Goal: Task Accomplishment & Management: Manage account settings

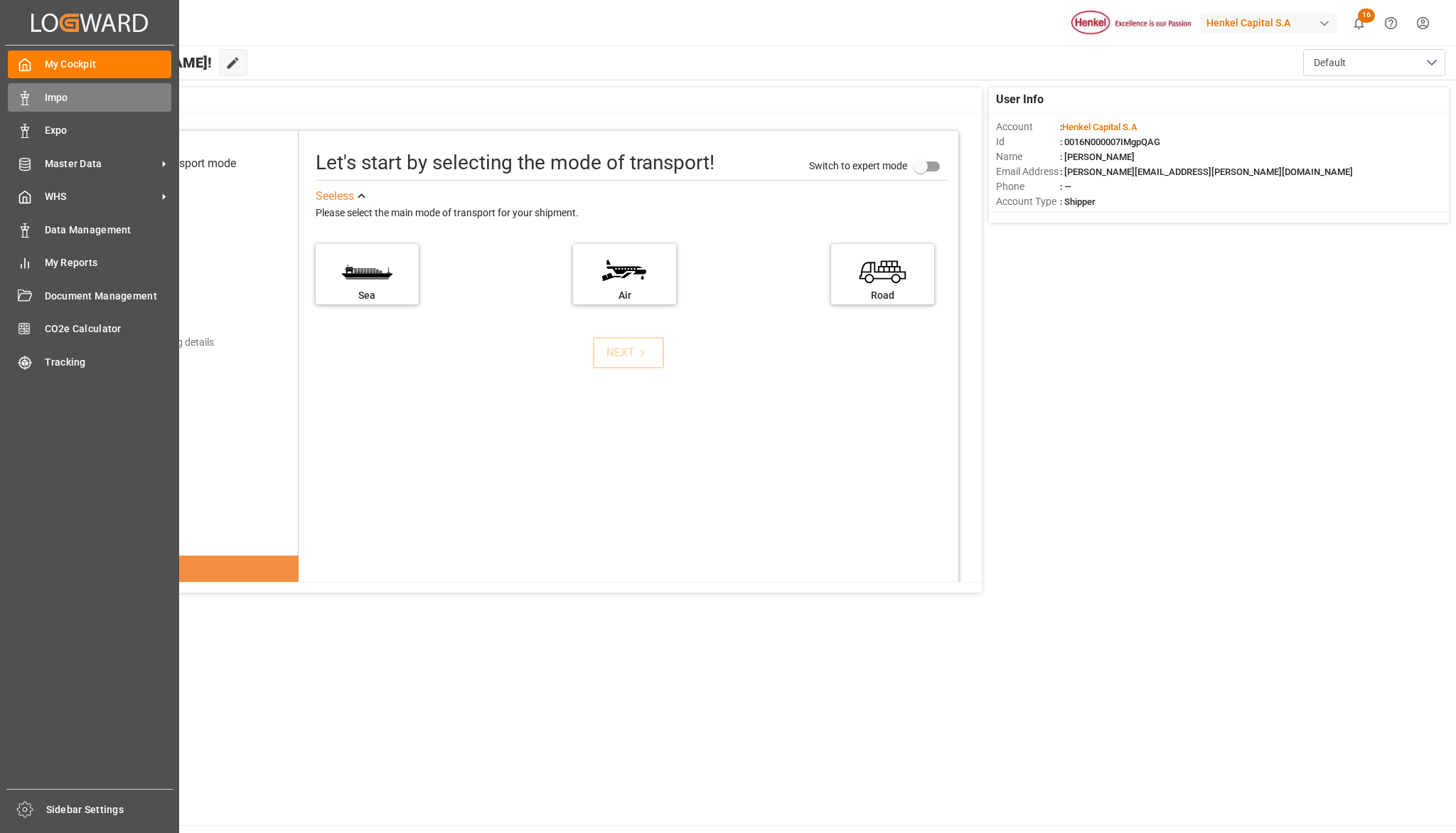
click at [59, 92] on span "Impo" at bounding box center [109, 97] width 127 height 15
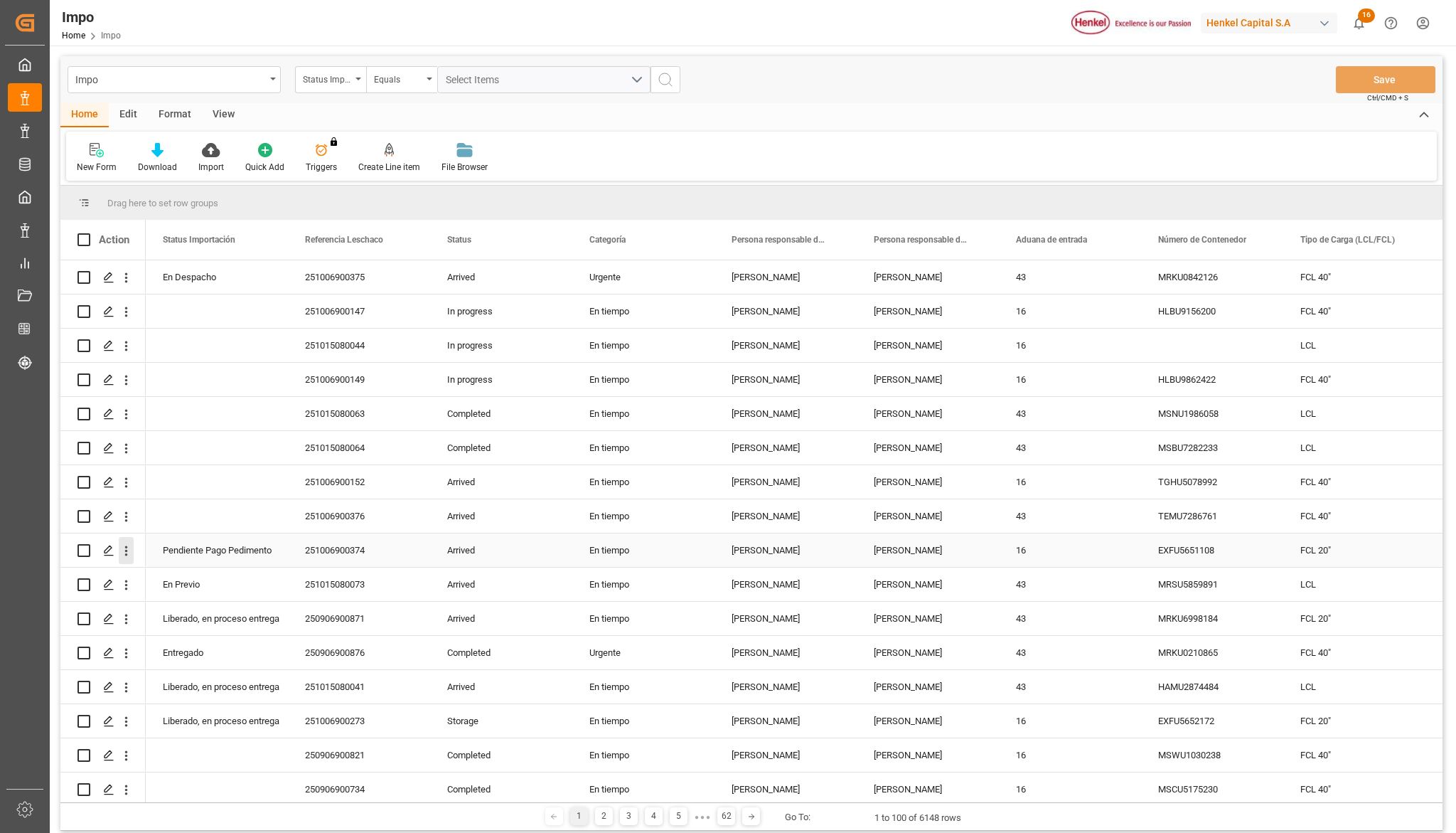
click at [128, 549] on icon "open menu" at bounding box center [125, 550] width 15 height 15
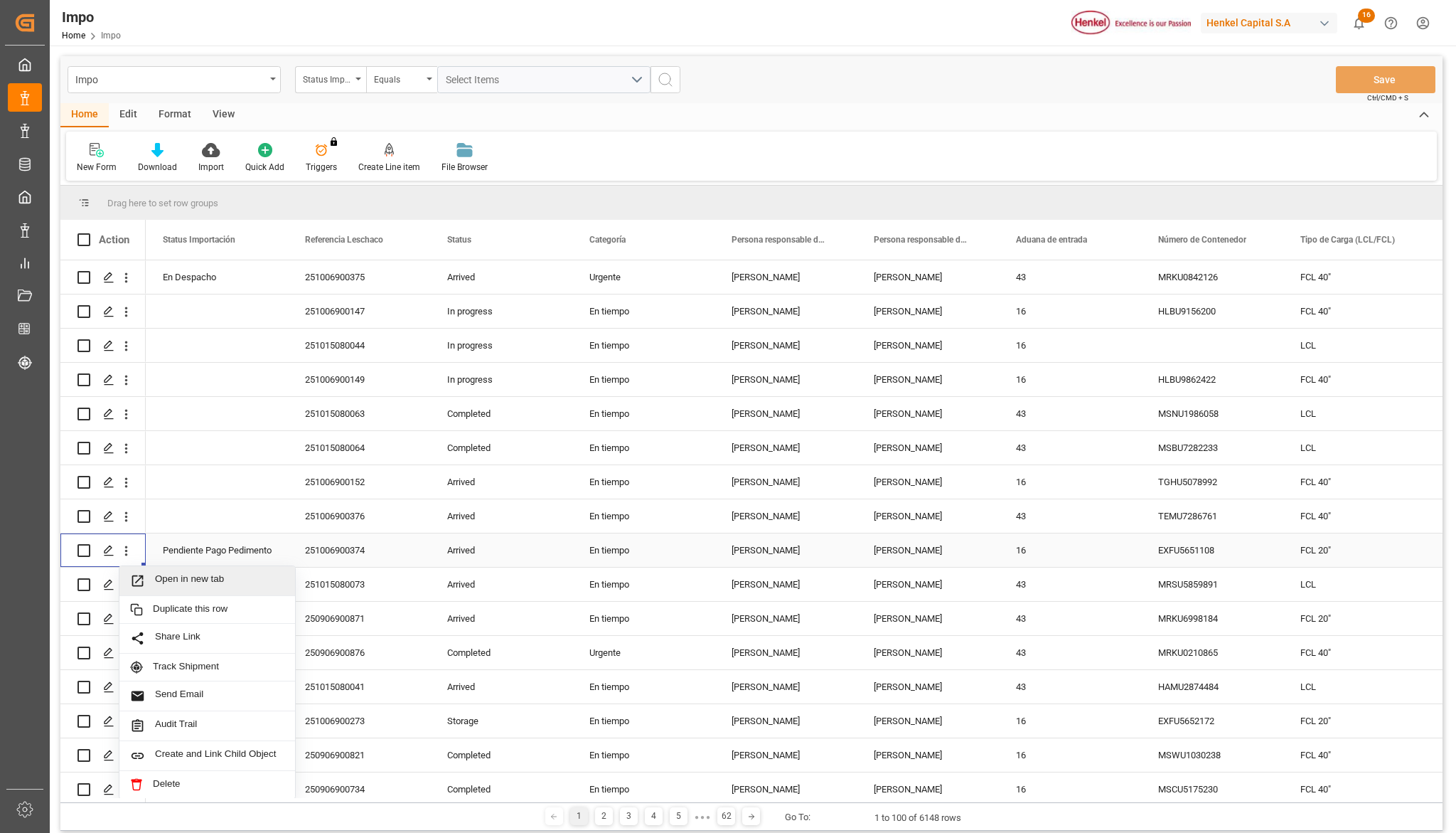
click at [184, 582] on span "Open in new tab" at bounding box center [219, 580] width 129 height 15
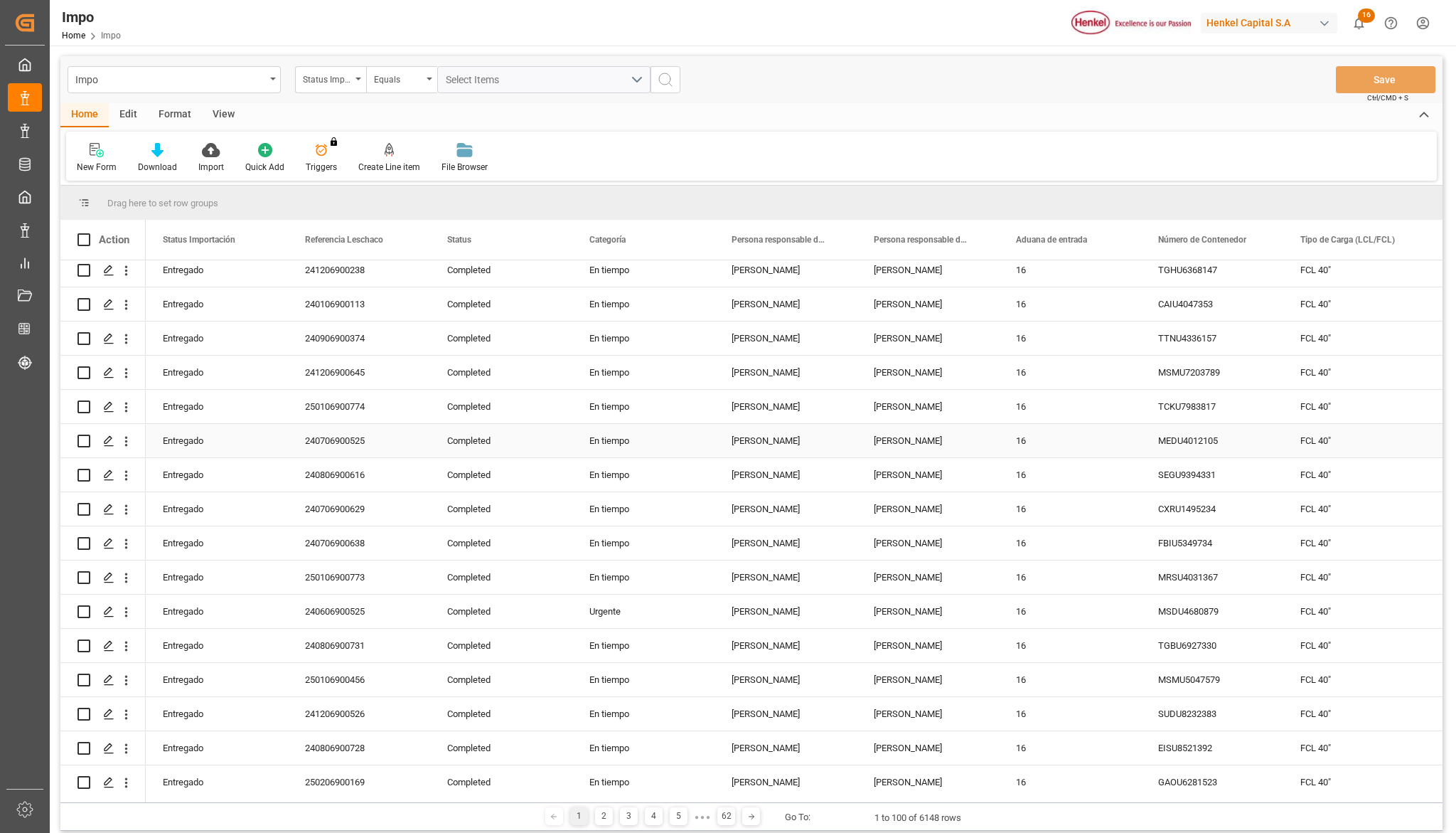
scroll to position [1707, 0]
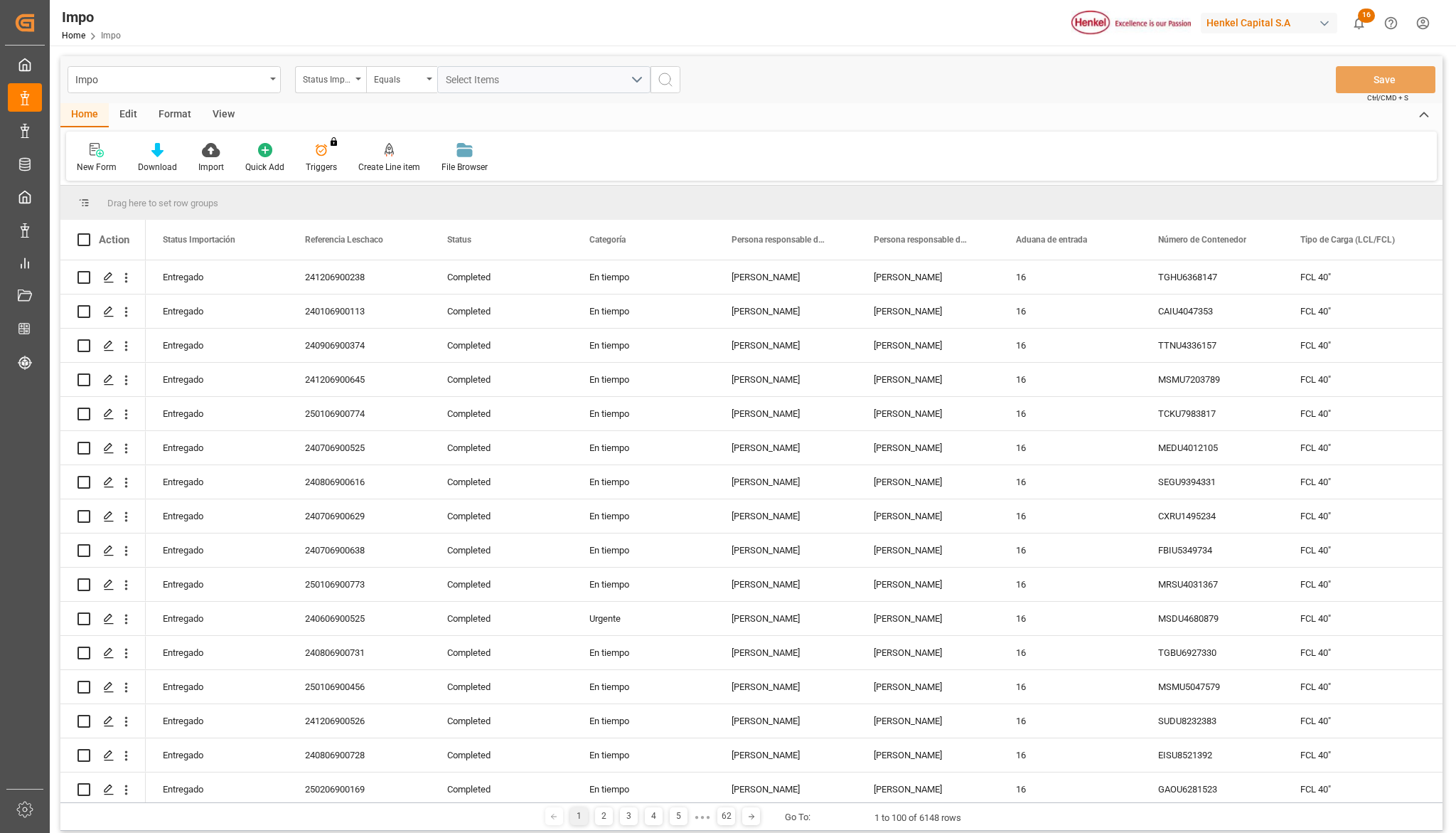
click at [165, 113] on div "Format" at bounding box center [174, 115] width 54 height 24
click at [97, 147] on icon at bounding box center [97, 152] width 10 height 12
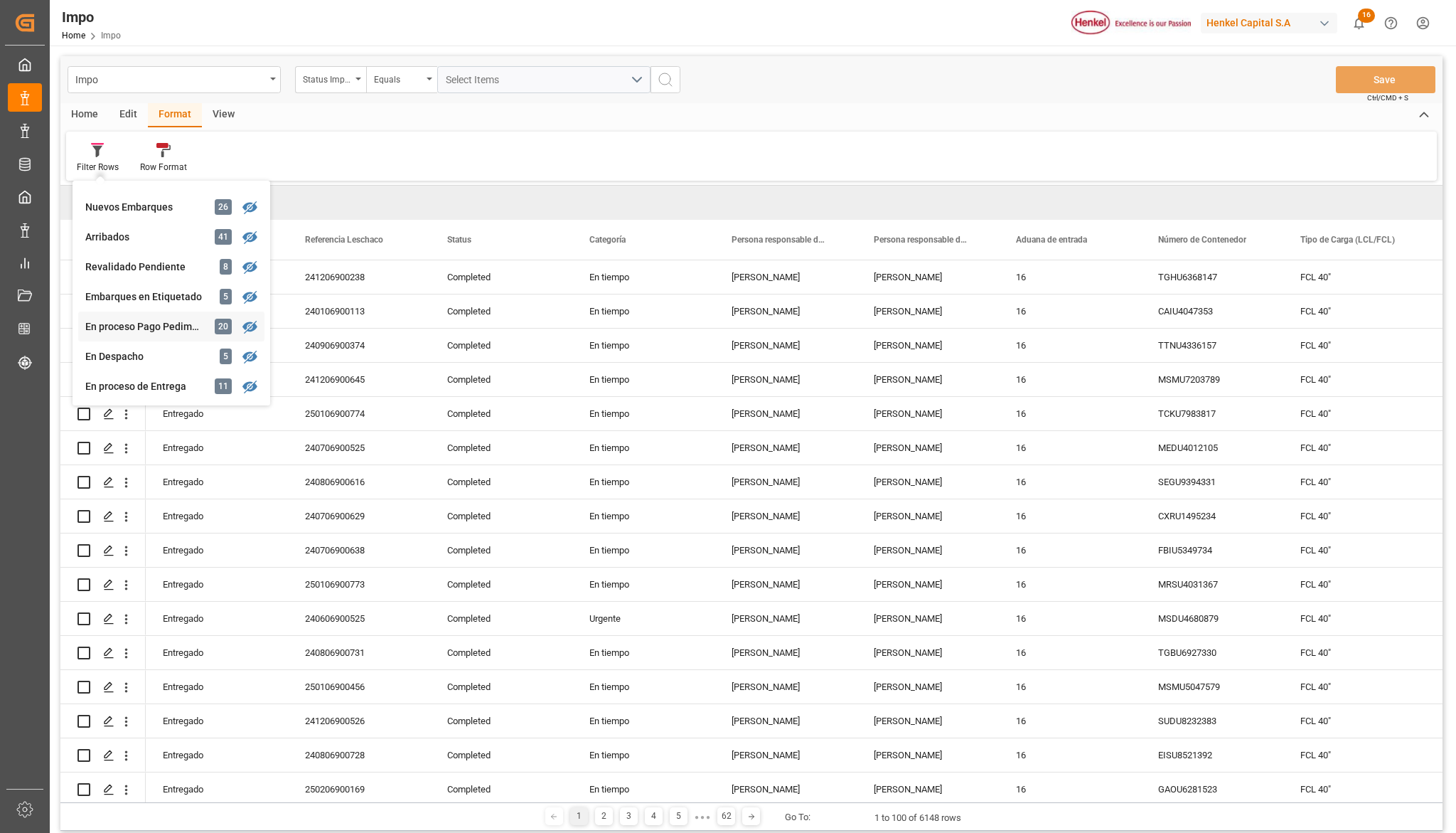
scroll to position [189, 0]
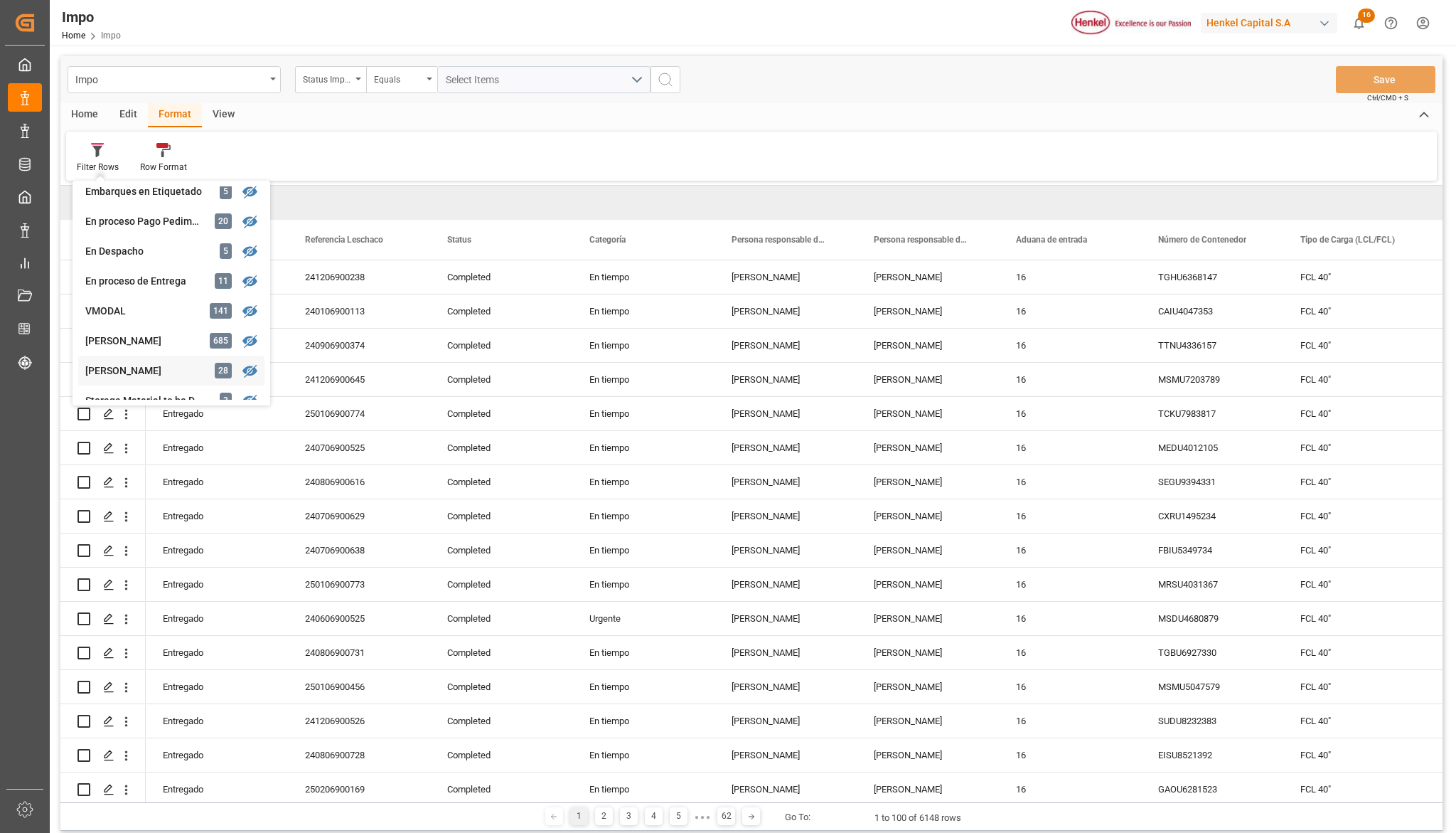
click at [133, 363] on div "Impo Status Importación Equals Select Items Save Ctrl/CMD + S Home Edit Format …" at bounding box center [752, 443] width 1383 height 774
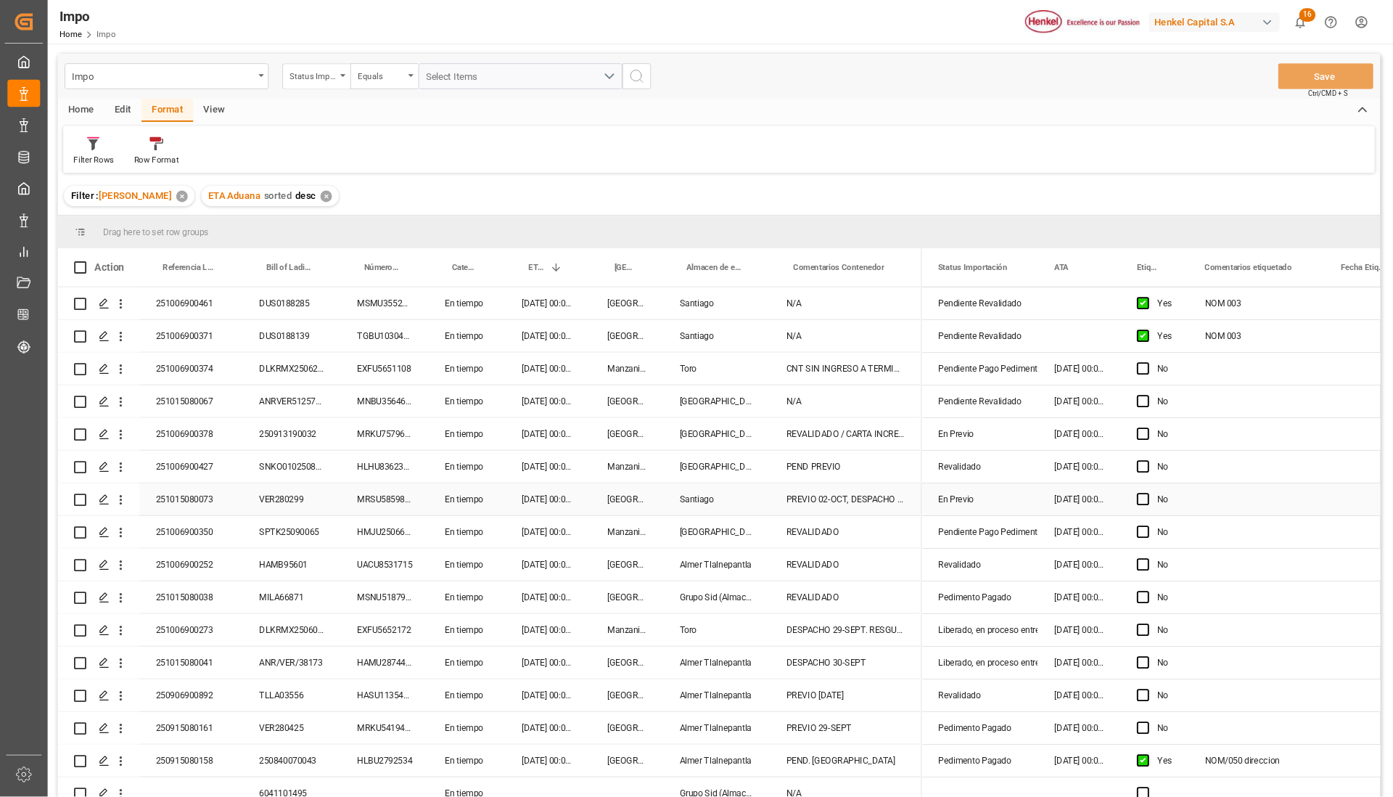
scroll to position [431, 0]
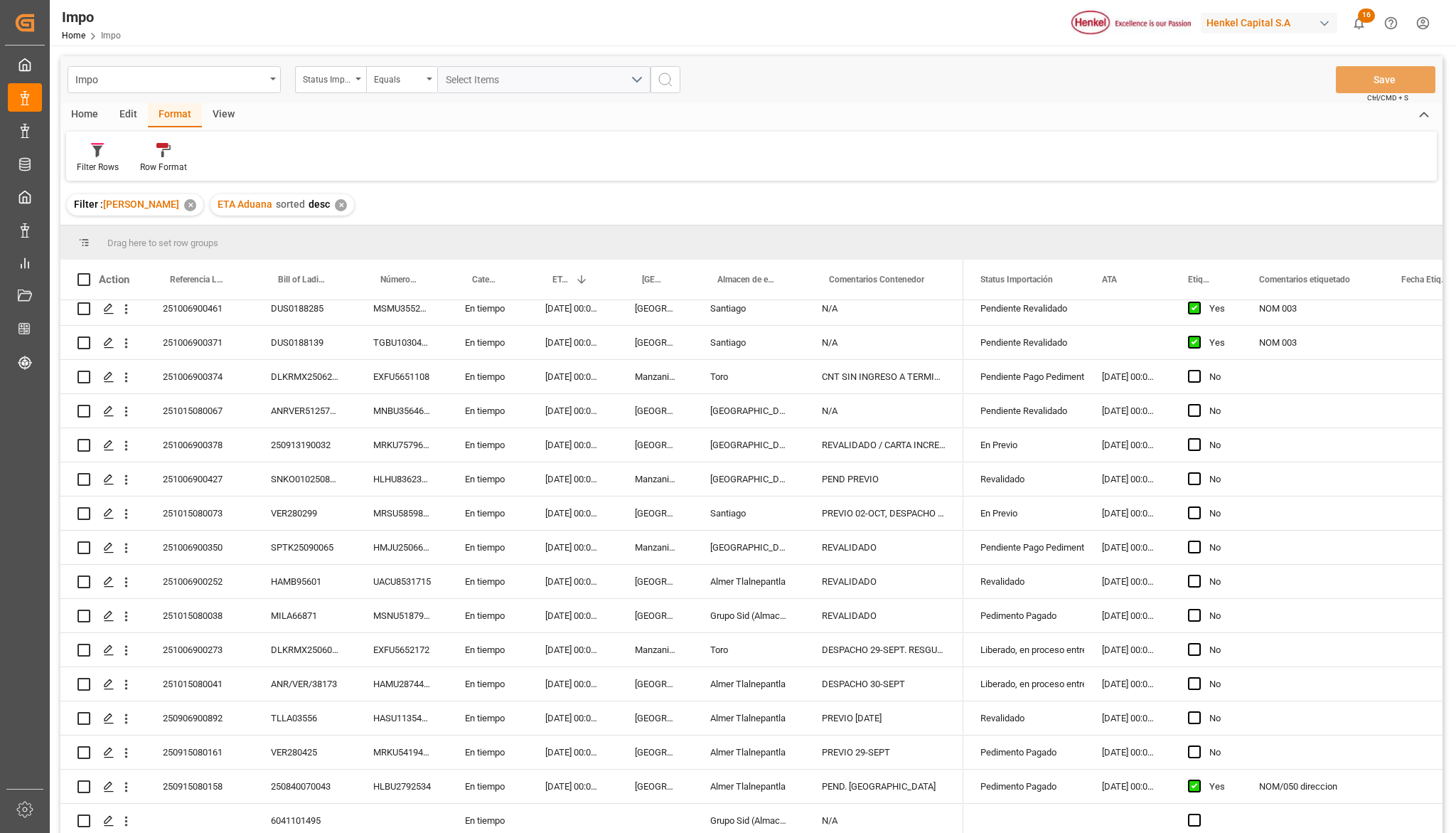
drag, startPoint x: 901, startPoint y: 189, endPoint x: 802, endPoint y: 150, distance: 106.4
click at [802, 150] on div "Filter Rows Row Format" at bounding box center [751, 156] width 1371 height 49
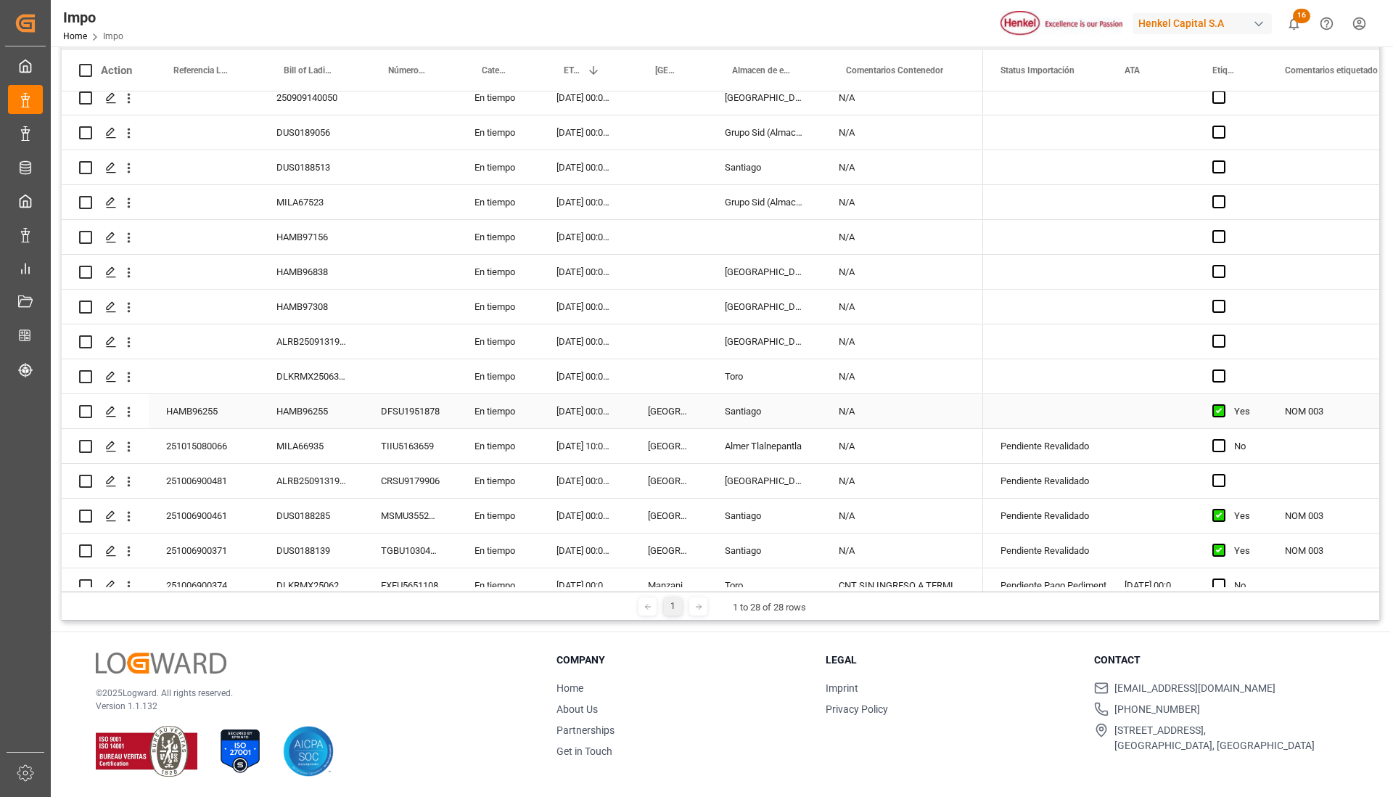
scroll to position [0, 0]
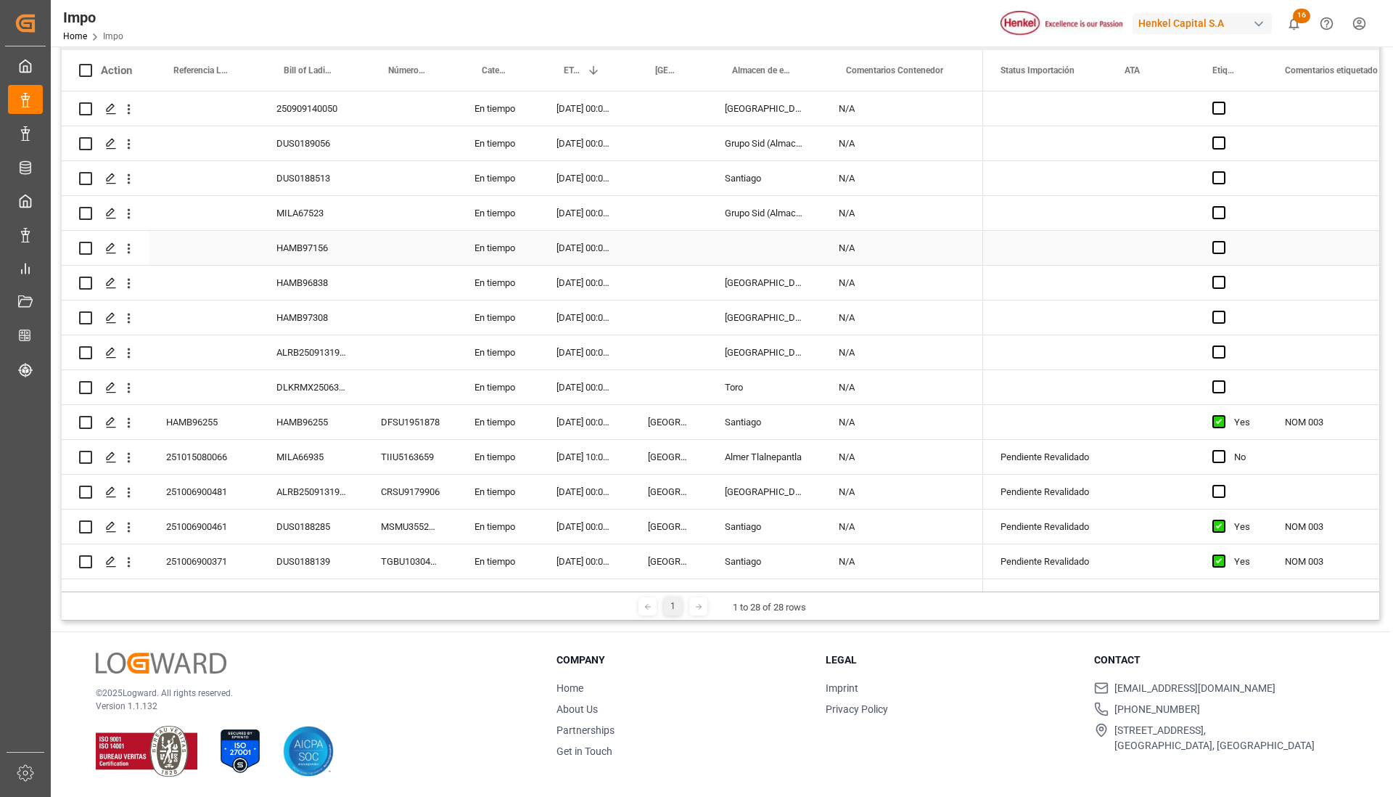
click at [285, 247] on div "HAMB97156" at bounding box center [311, 248] width 105 height 34
click at [130, 252] on icon "open menu" at bounding box center [129, 249] width 3 height 10
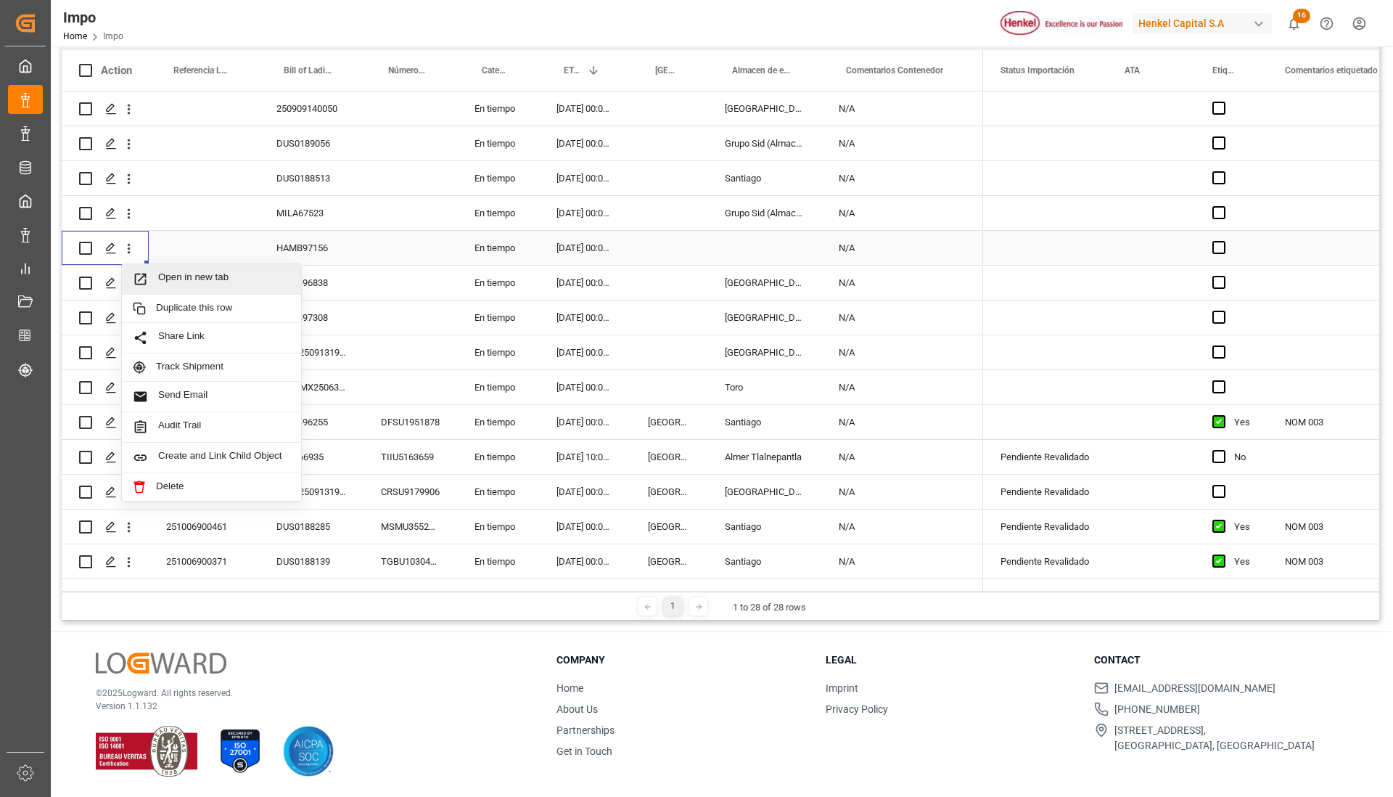
click at [165, 281] on span "Open in new tab" at bounding box center [224, 278] width 132 height 15
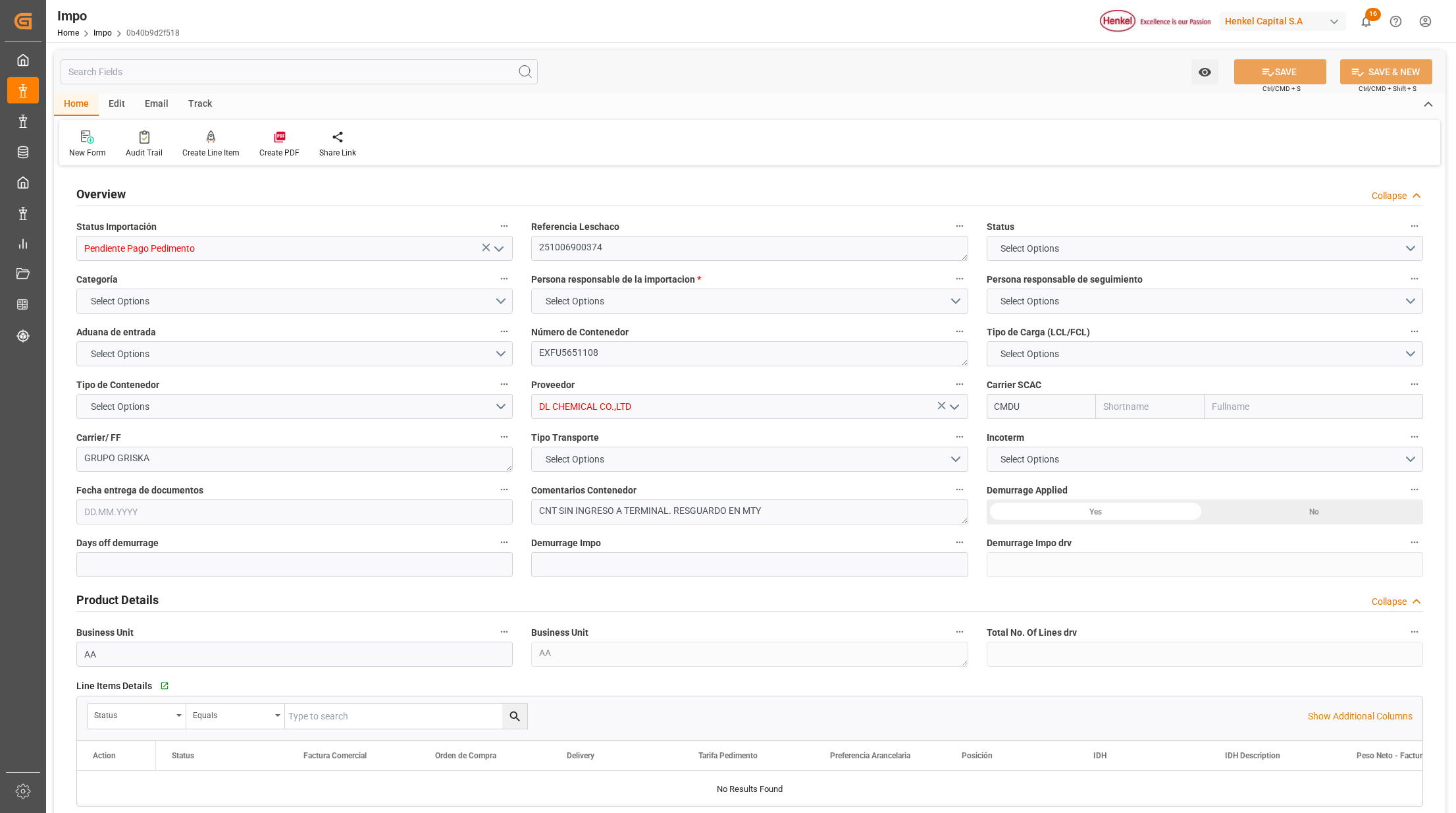
type input "CMACGM"
type input "CMA CGM Group"
type input "30"
type input "0"
type input "1"
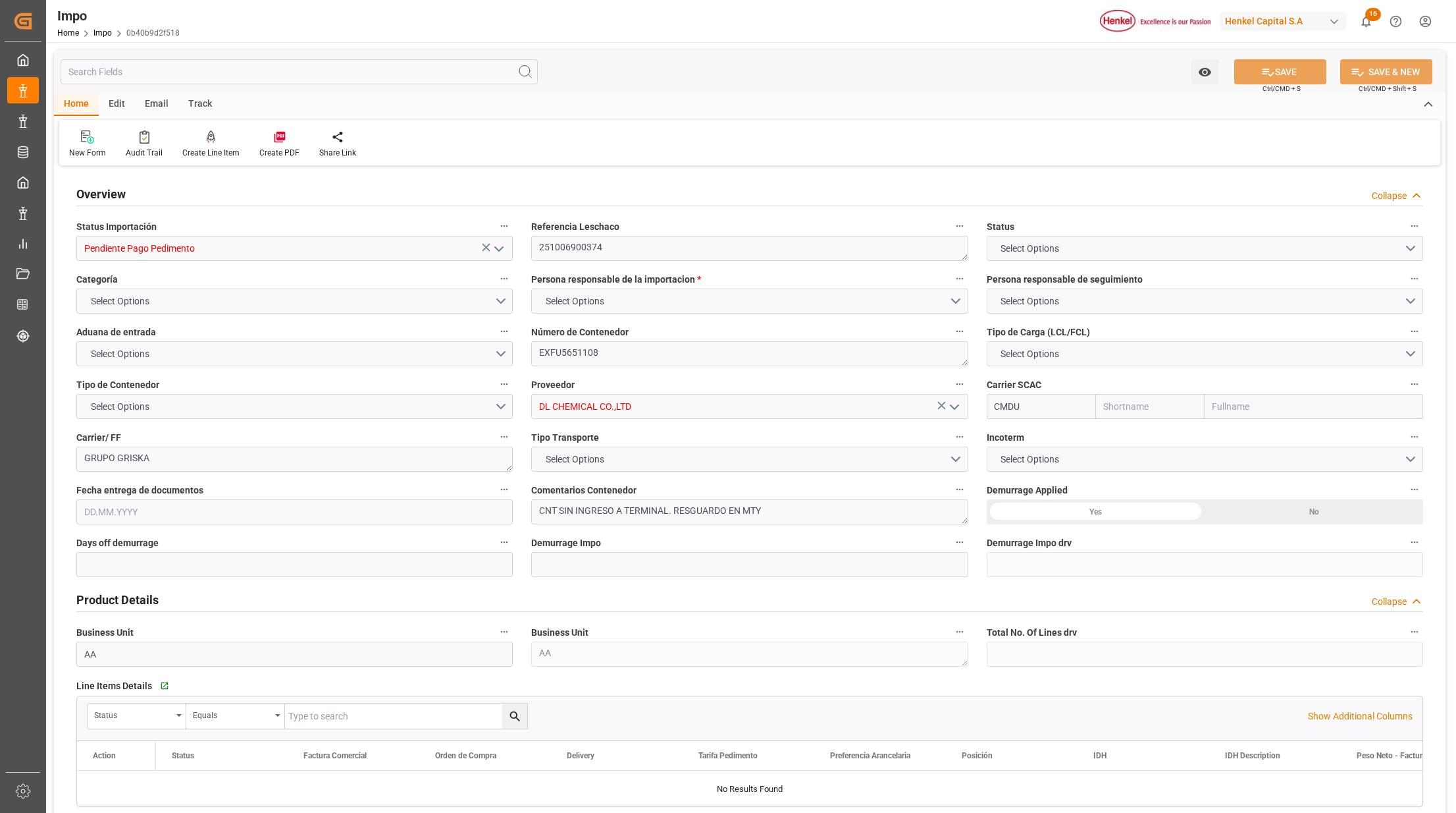
type input "19.89"
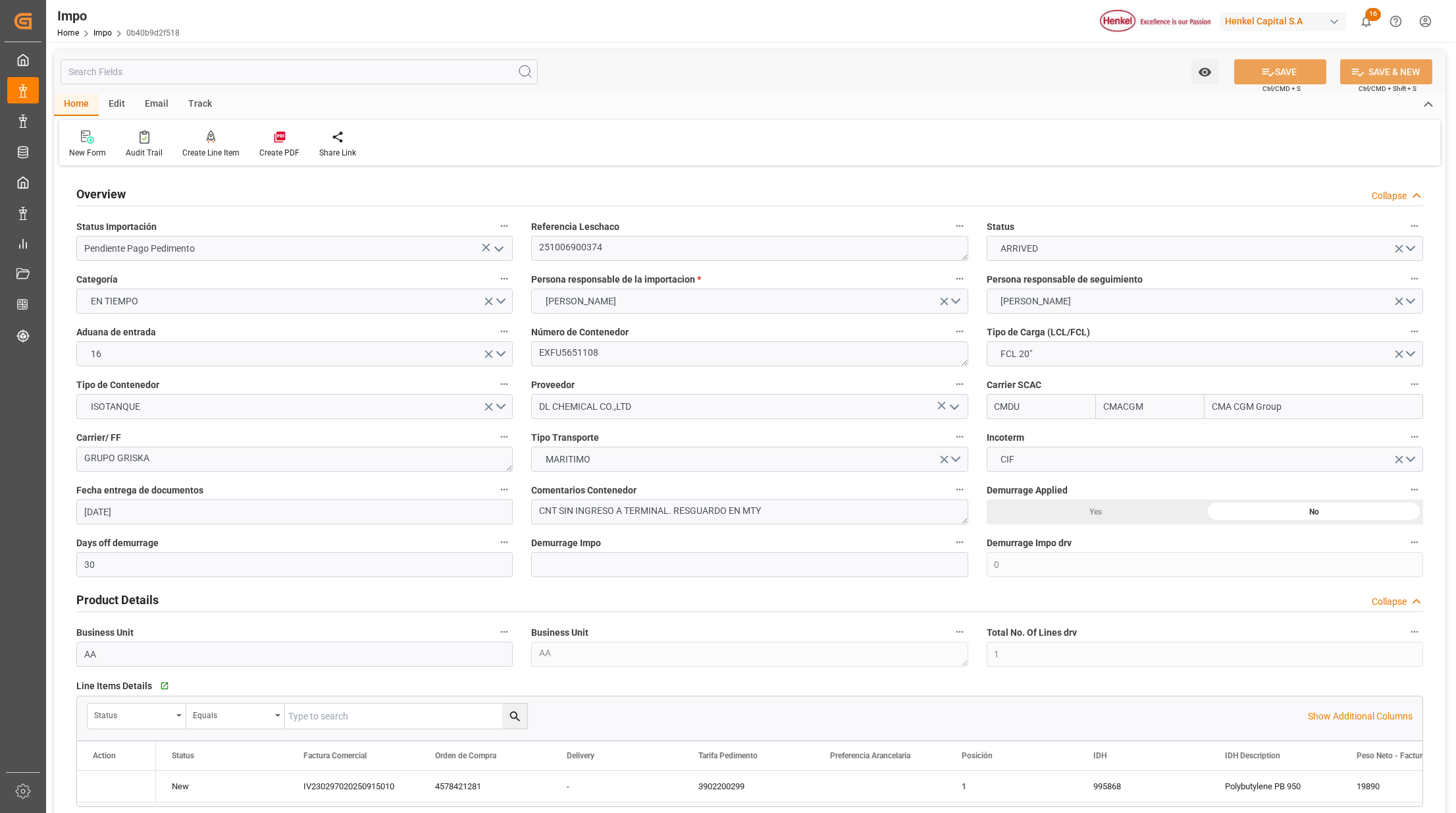
type input "19.09.2025"
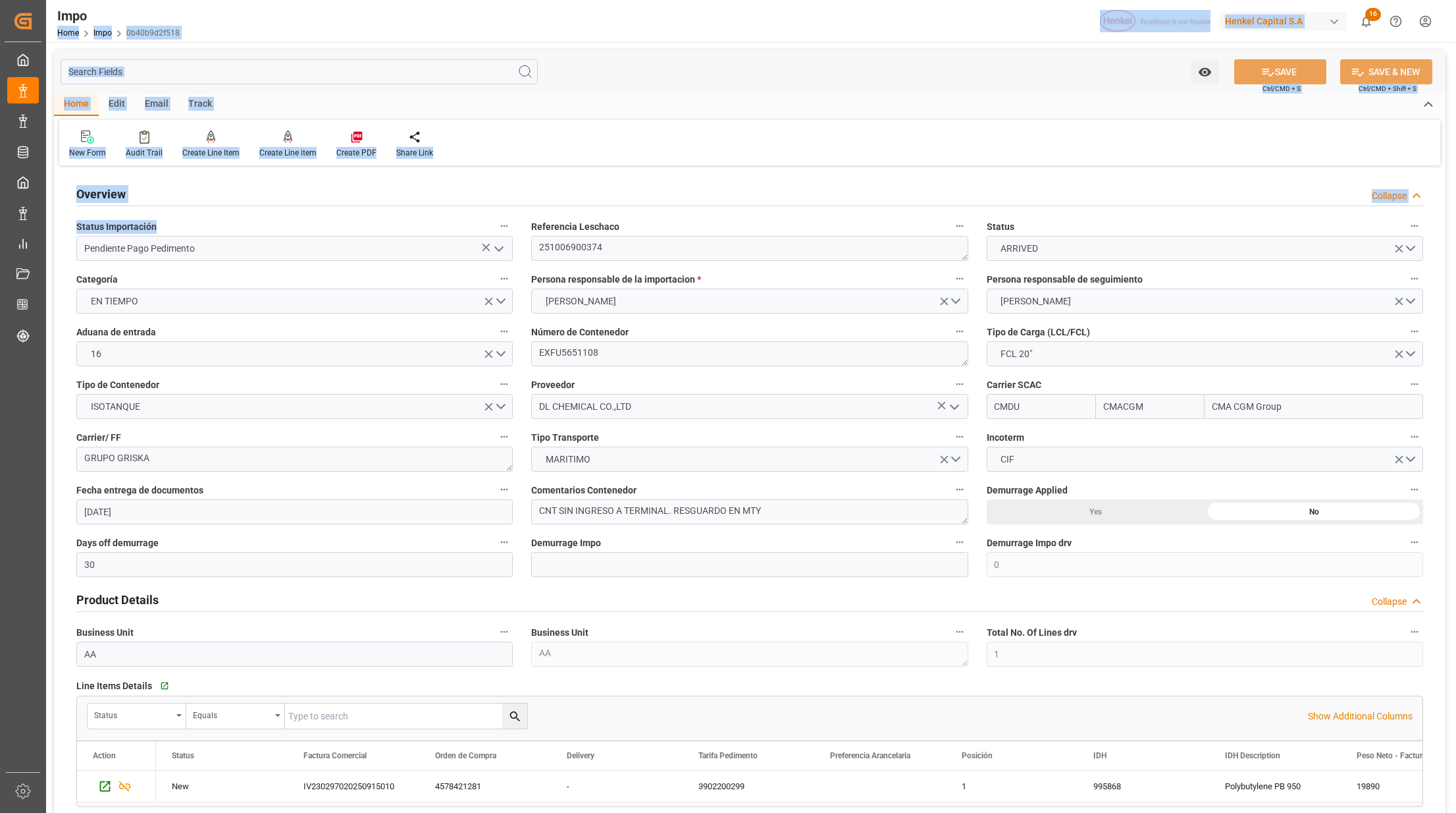
drag, startPoint x: 619, startPoint y: 20, endPoint x: 306, endPoint y: 201, distance: 361.6
click at [306, 201] on div "Impo Home Impo 0b40b9d2f518 Henkel Capital S.A 16 Notifications Only show unrea…" at bounding box center [750, 406] width 1408 height 813
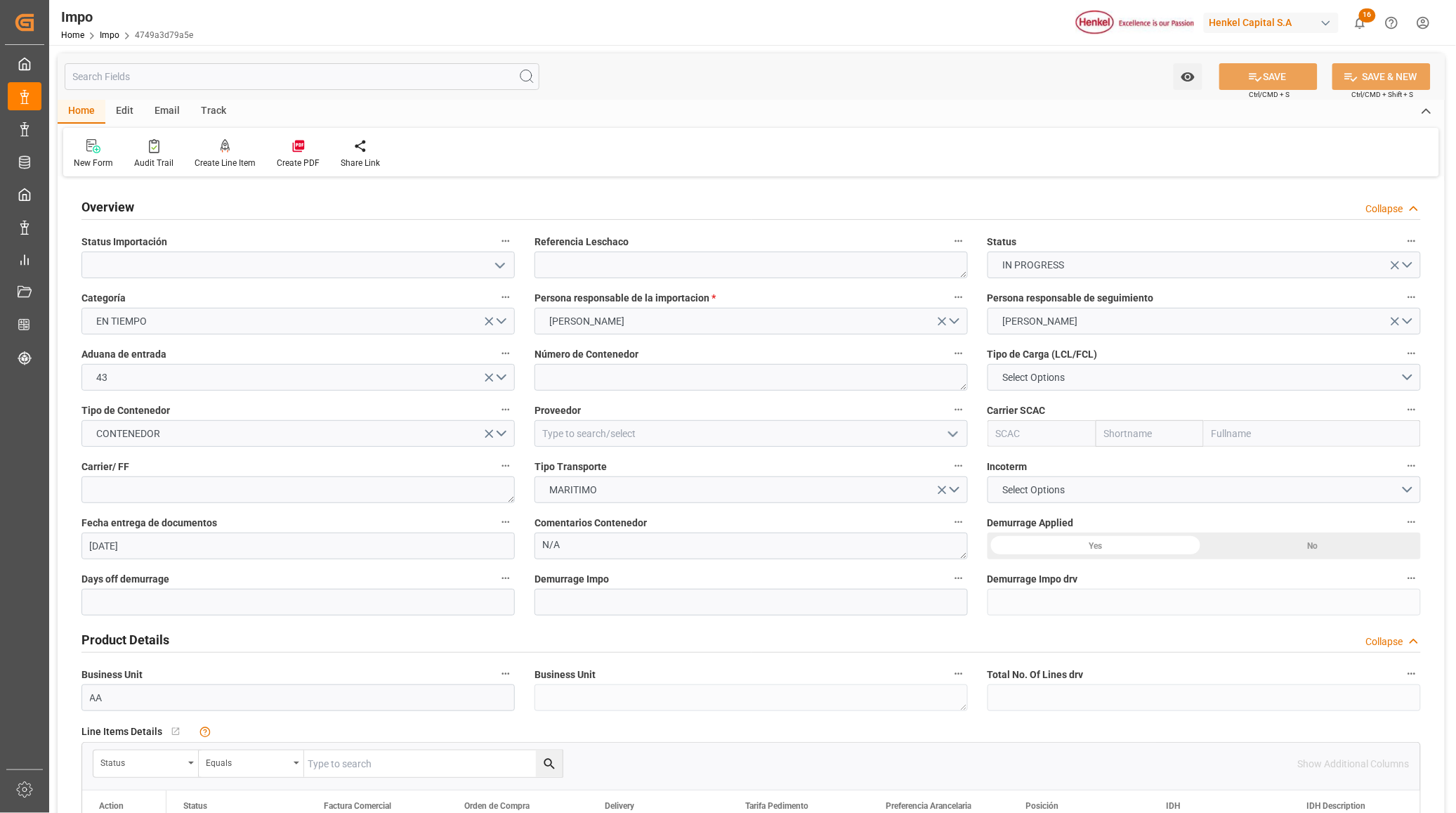
type input "29.09.2025"
click at [649, 256] on textarea at bounding box center [751, 265] width 434 height 27
paste textarea "HAMB97156"
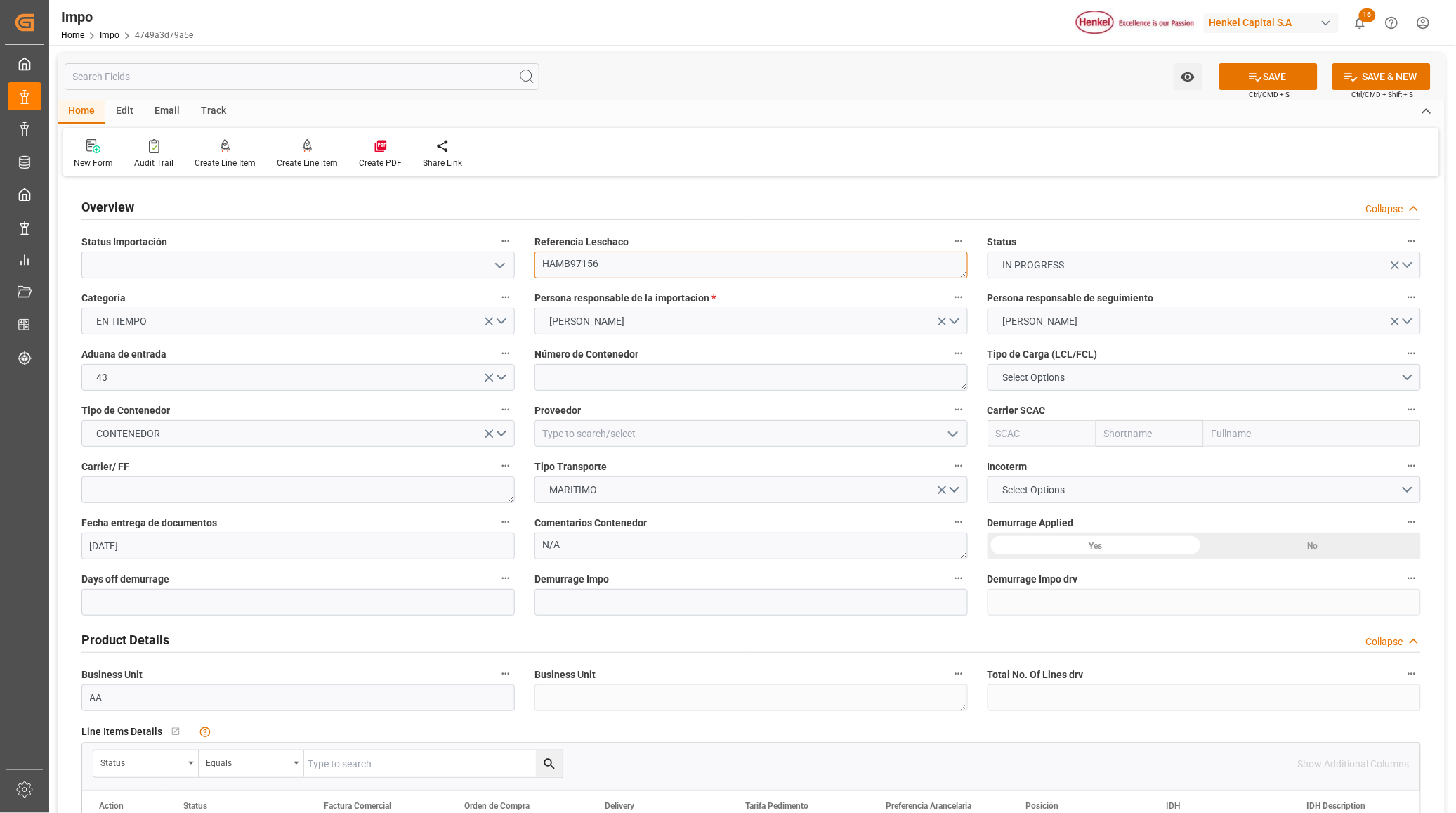
type textarea "HAMB97156"
click at [593, 366] on textarea at bounding box center [751, 377] width 434 height 27
paste textarea "HumidityMSNU8407435"
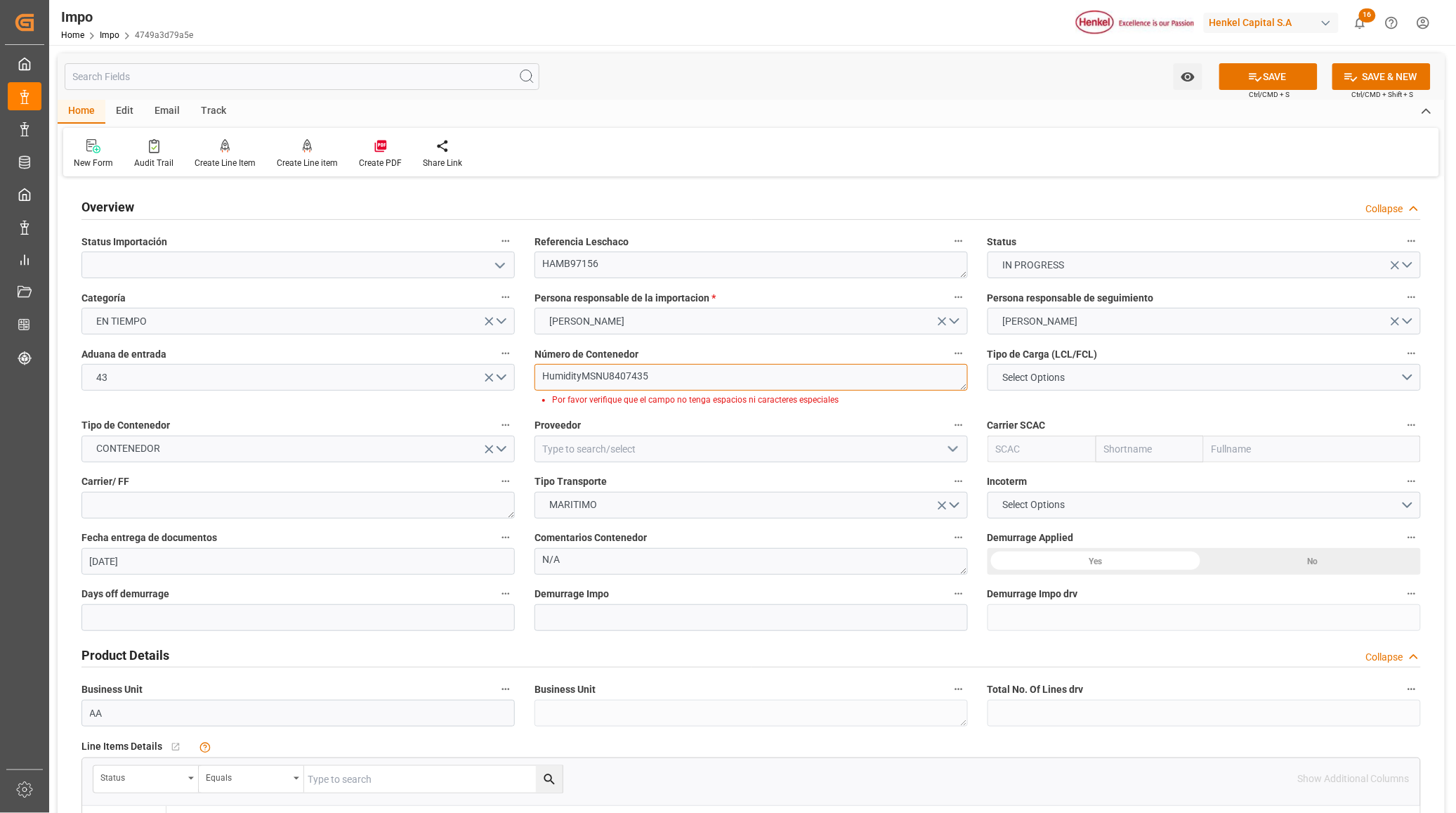
drag, startPoint x: 582, startPoint y: 375, endPoint x: 481, endPoint y: 346, distance: 105.1
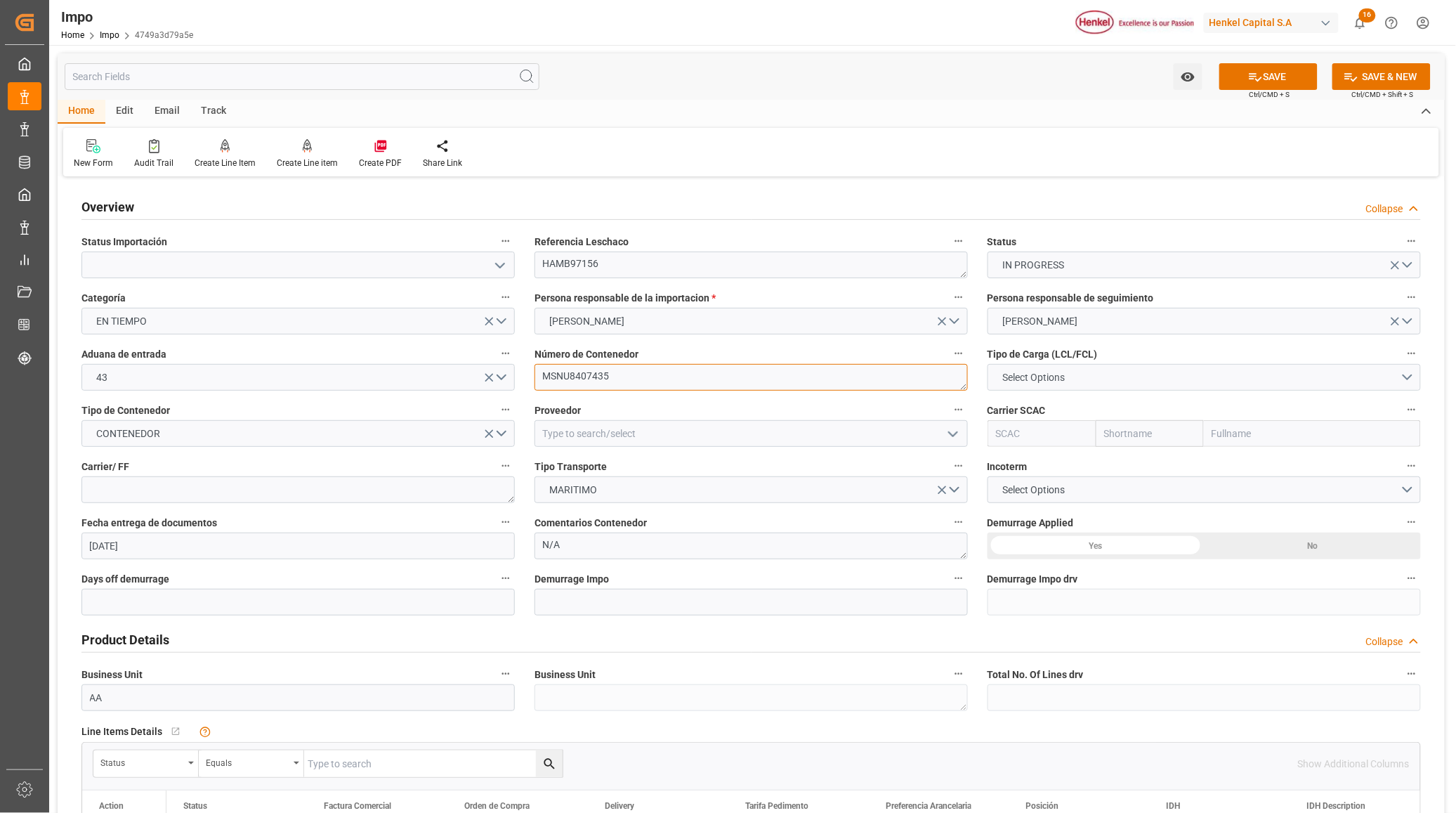
type textarea "MSNU8407435"
click at [1019, 380] on span "Select Options" at bounding box center [1033, 376] width 76 height 15
click at [1037, 436] on div "FCL 40"" at bounding box center [1204, 439] width 432 height 29
click at [647, 440] on input at bounding box center [751, 434] width 434 height 27
type input "HENKEL GLOBAL SUPPLY CHAIN B.V."
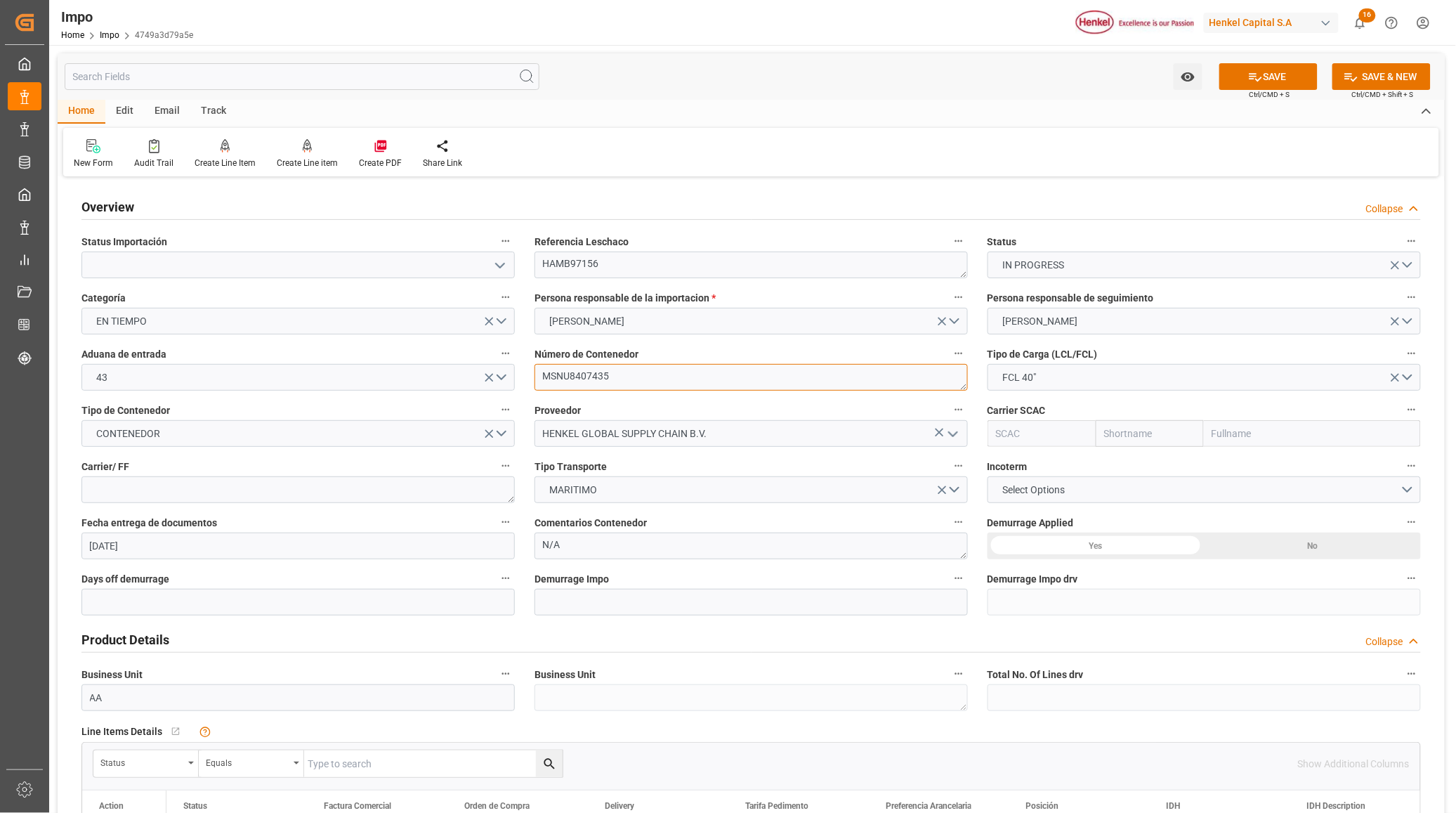
click at [560, 379] on textarea "MSNU8407435" at bounding box center [751, 377] width 434 height 27
click at [555, 379] on textarea "MSNU8407435" at bounding box center [751, 377] width 434 height 27
click at [1285, 430] on input "text" at bounding box center [1313, 434] width 217 height 27
type input "msc"
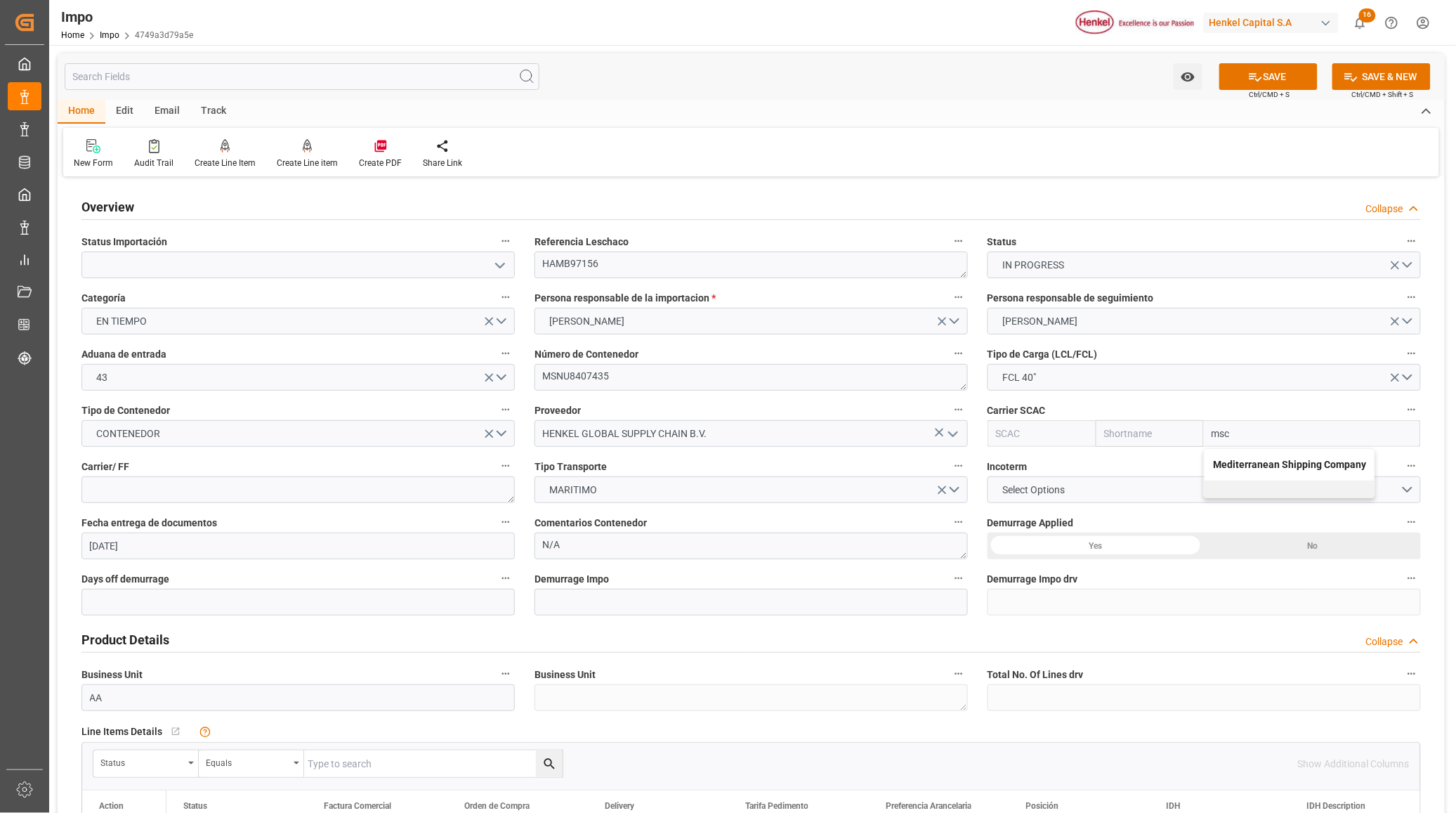
click at [1308, 465] on b "Mediterranean Shipping Company" at bounding box center [1289, 465] width 153 height 12
type input "MSCU"
type input "MSC"
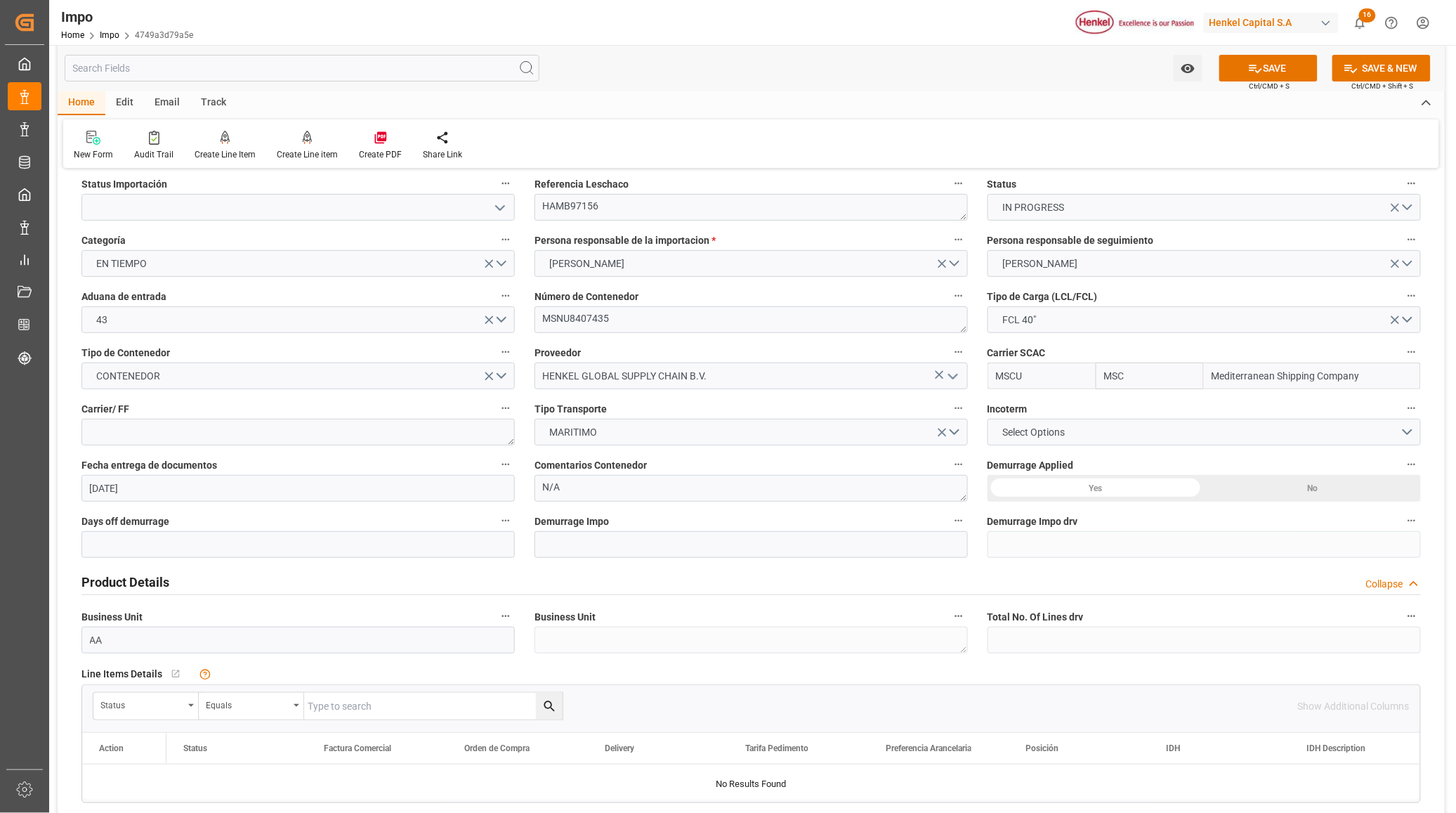
scroll to position [88, 0]
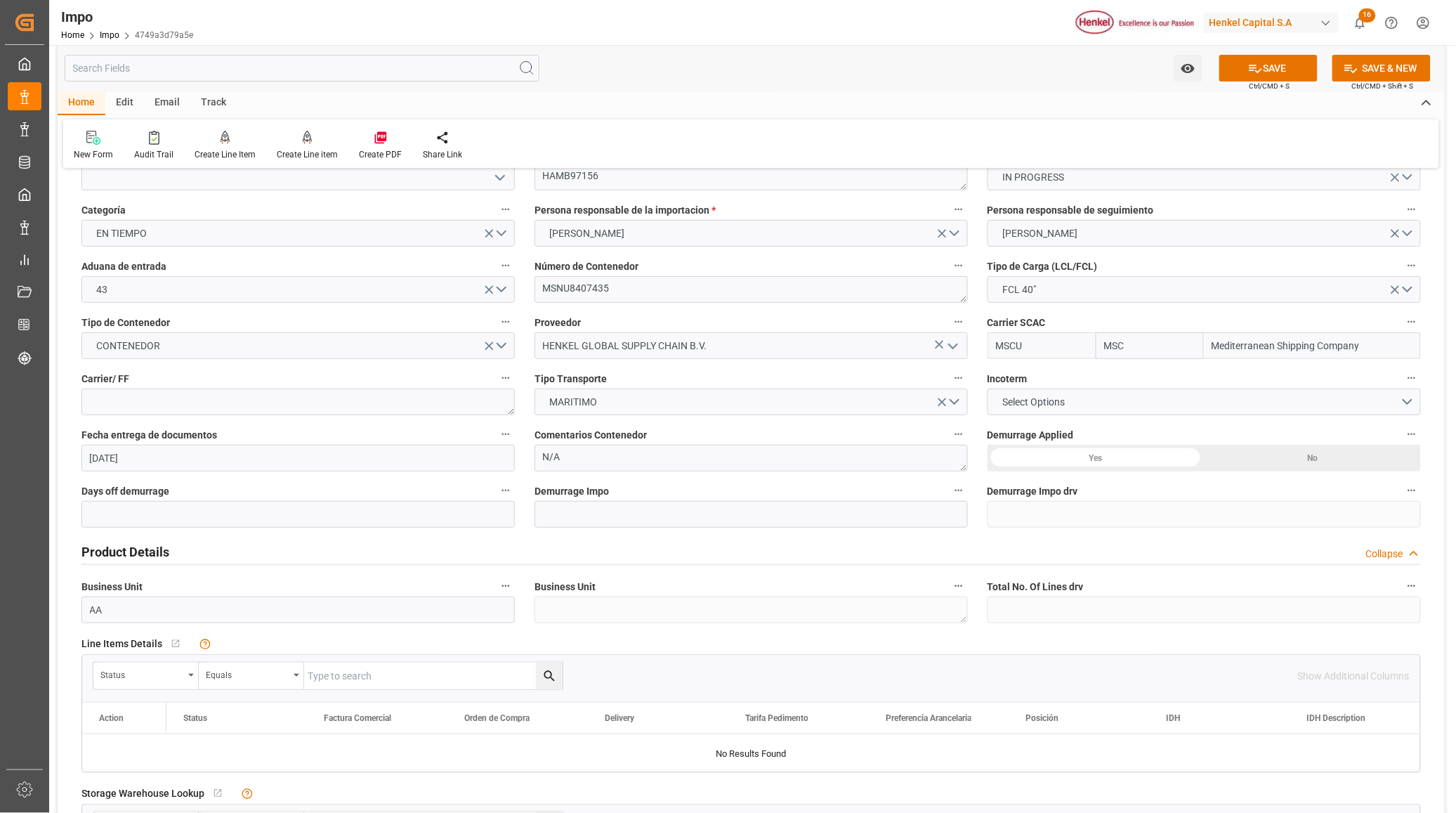
type input "Mediterranean Shipping Company"
click at [1129, 409] on button "Select Options" at bounding box center [1204, 402] width 434 height 27
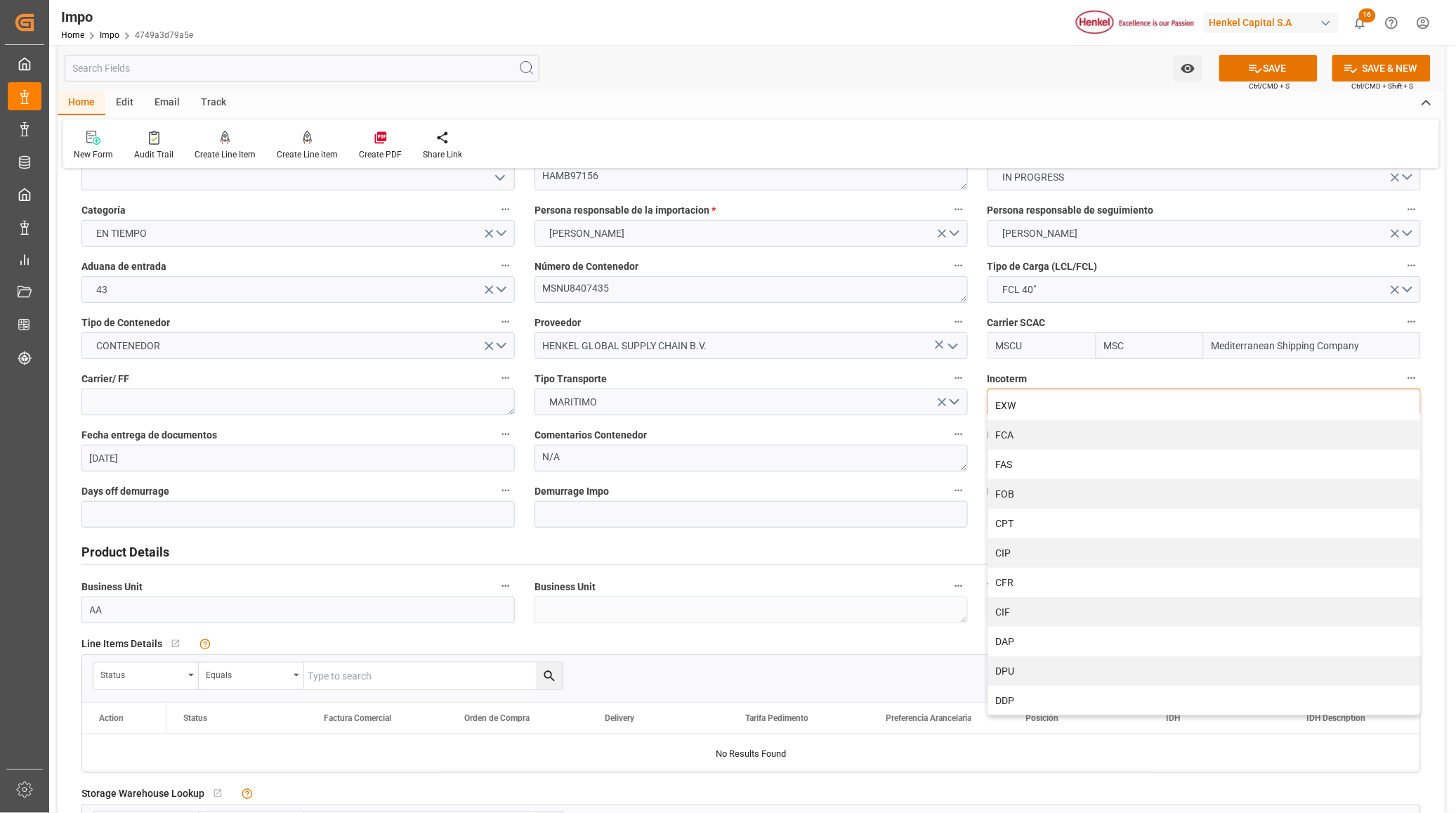
click at [1080, 648] on div "DAP" at bounding box center [1204, 641] width 432 height 29
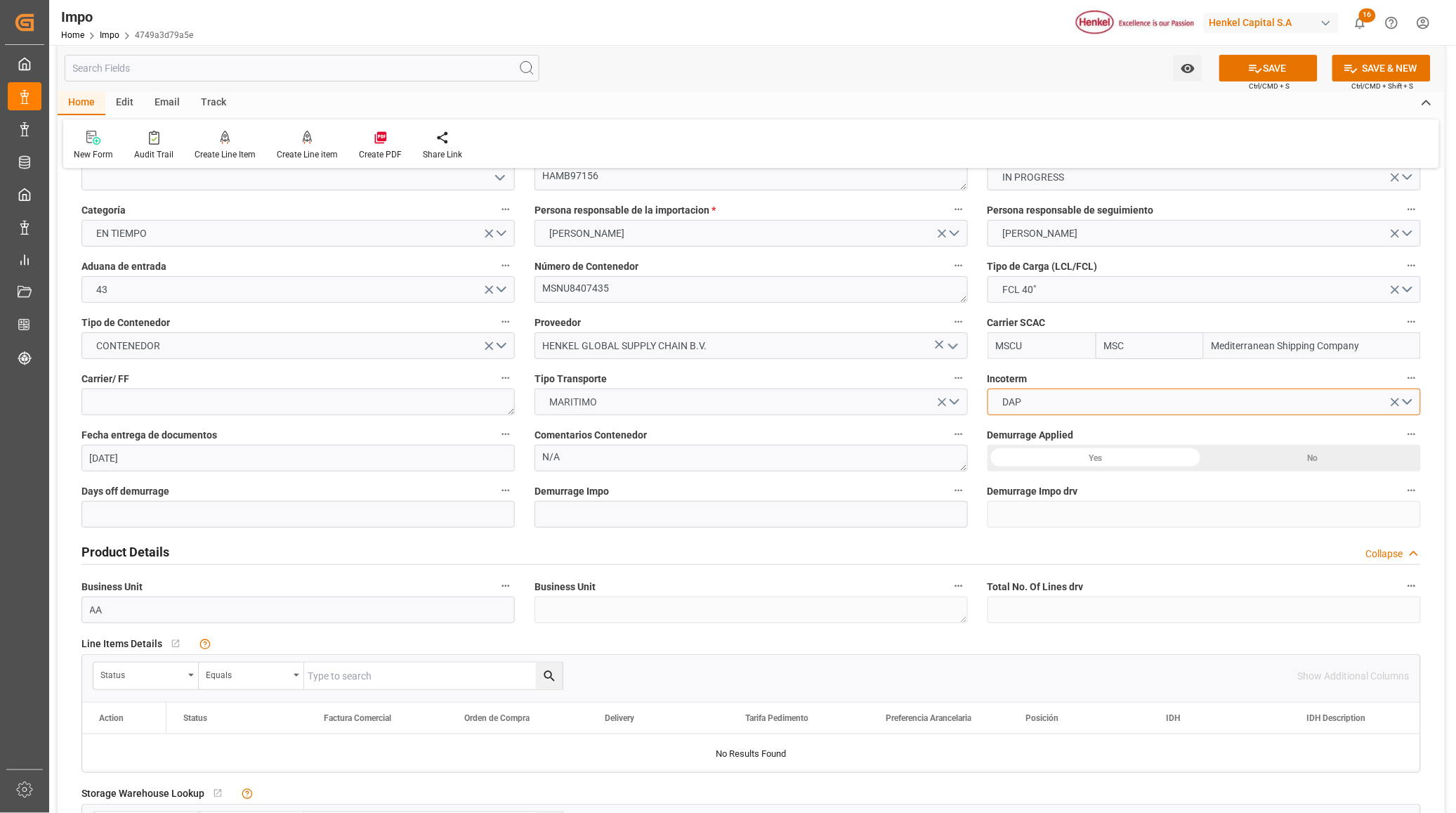
scroll to position [175, 0]
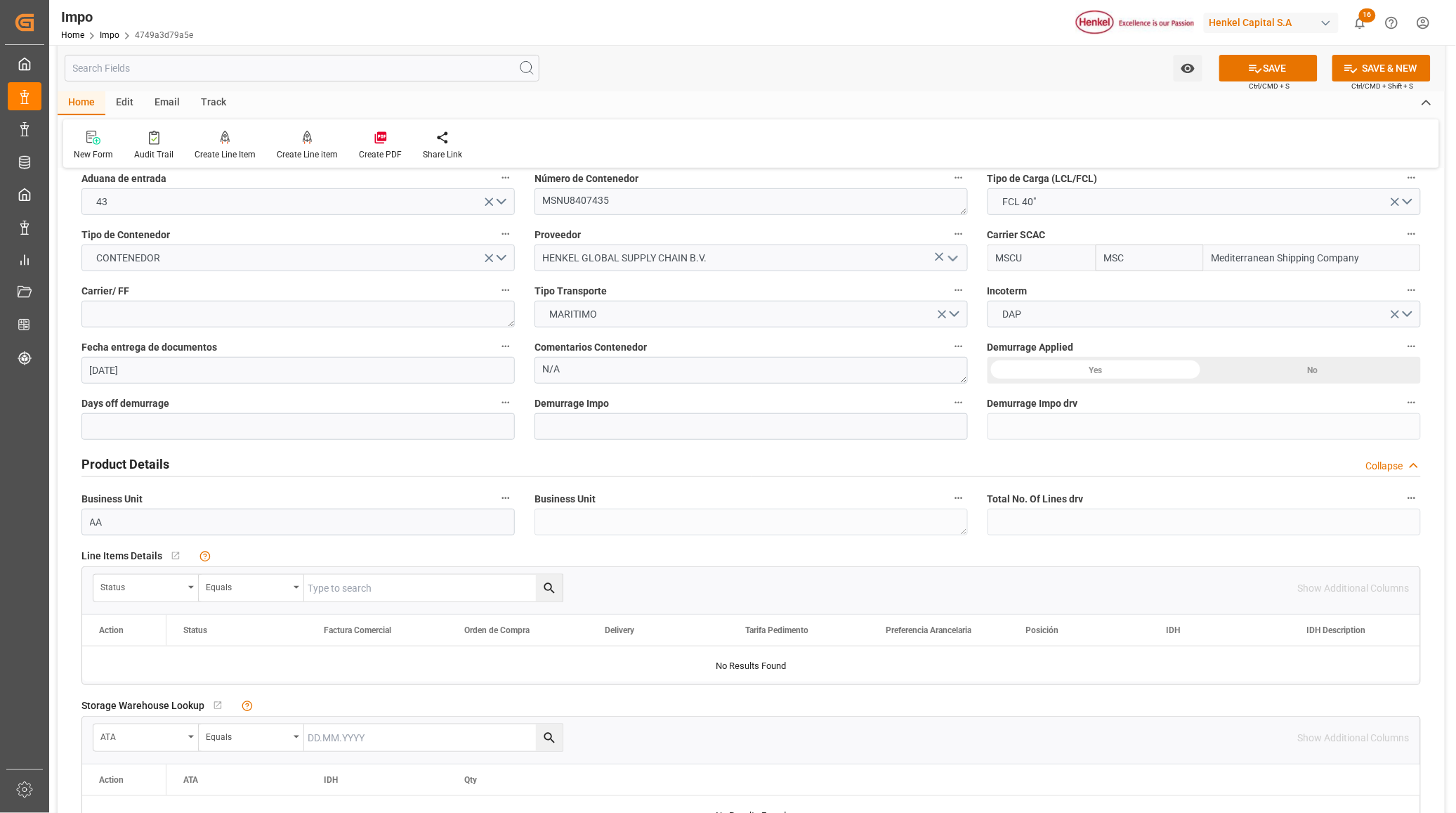
click at [1324, 371] on div "No" at bounding box center [1313, 371] width 217 height 27
click at [273, 310] on textarea at bounding box center [298, 315] width 434 height 27
type textarea "DHL"
drag, startPoint x: 315, startPoint y: 373, endPoint x: 321, endPoint y: 368, distance: 7.8
click at [318, 369] on input "29.09.2025" at bounding box center [298, 371] width 434 height 27
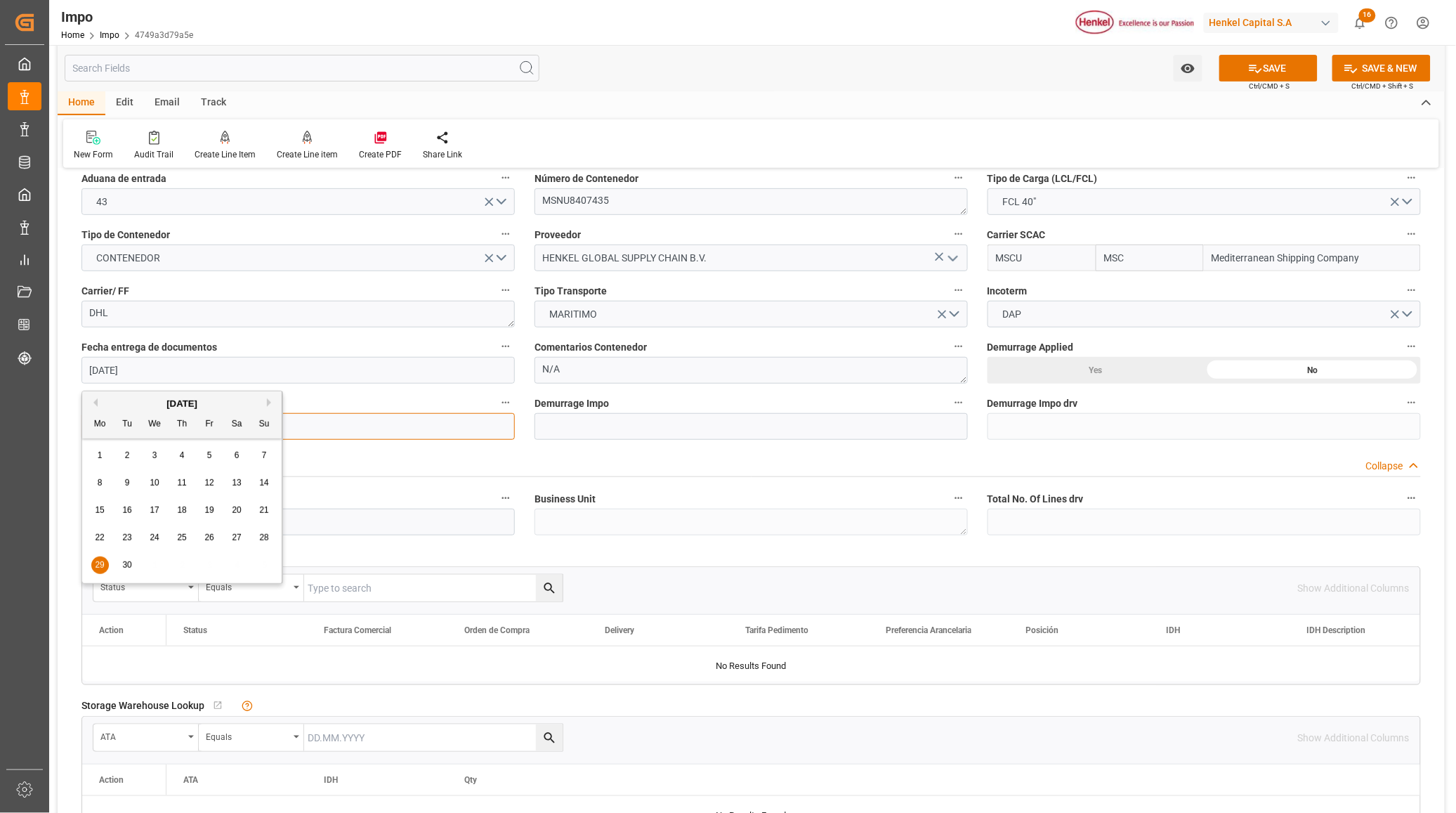
click at [375, 420] on input "text" at bounding box center [298, 427] width 434 height 27
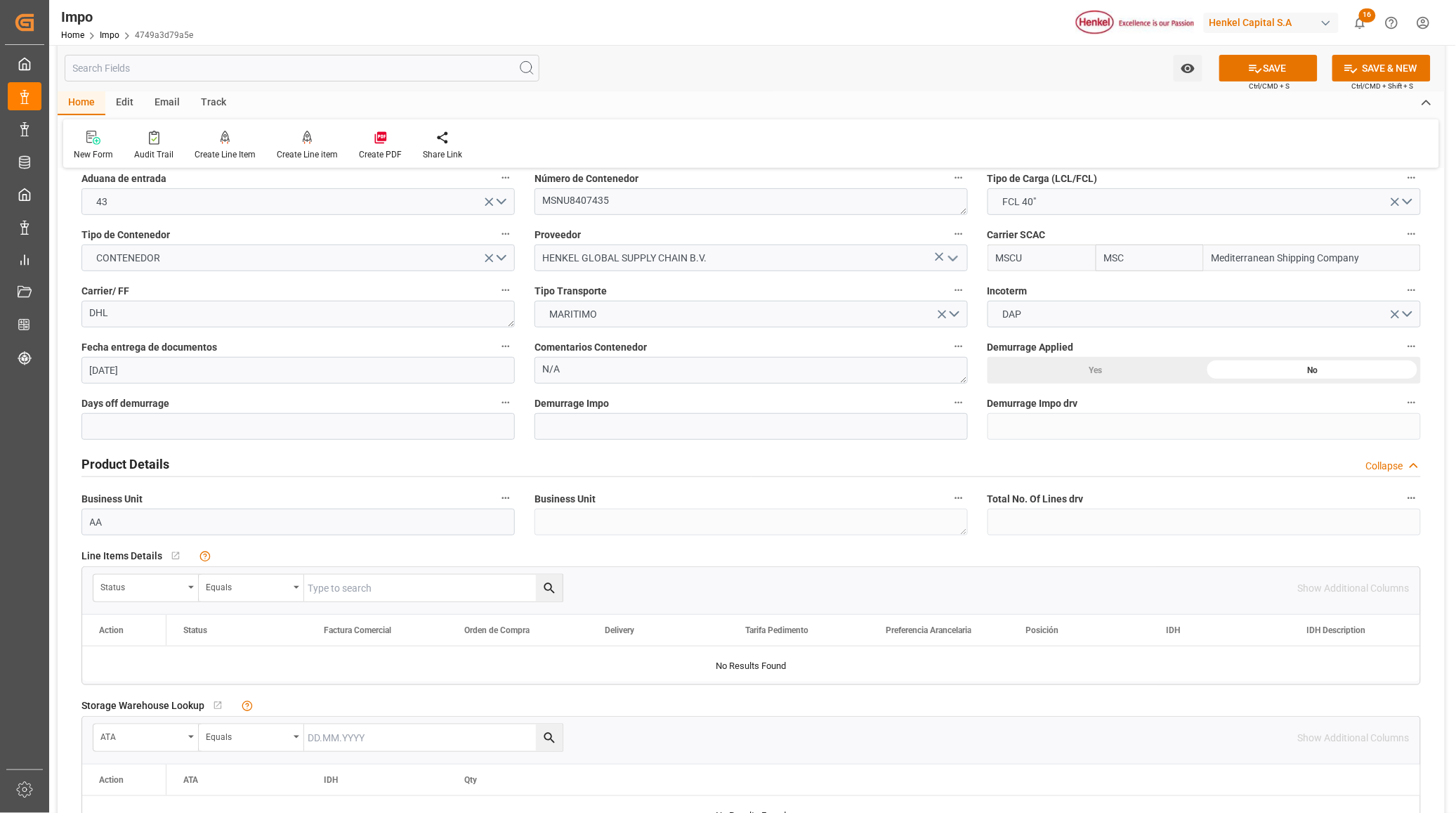
drag, startPoint x: 623, startPoint y: 455, endPoint x: 370, endPoint y: 470, distance: 253.4
click at [623, 457] on div "Product Details Collapse" at bounding box center [751, 463] width 1340 height 27
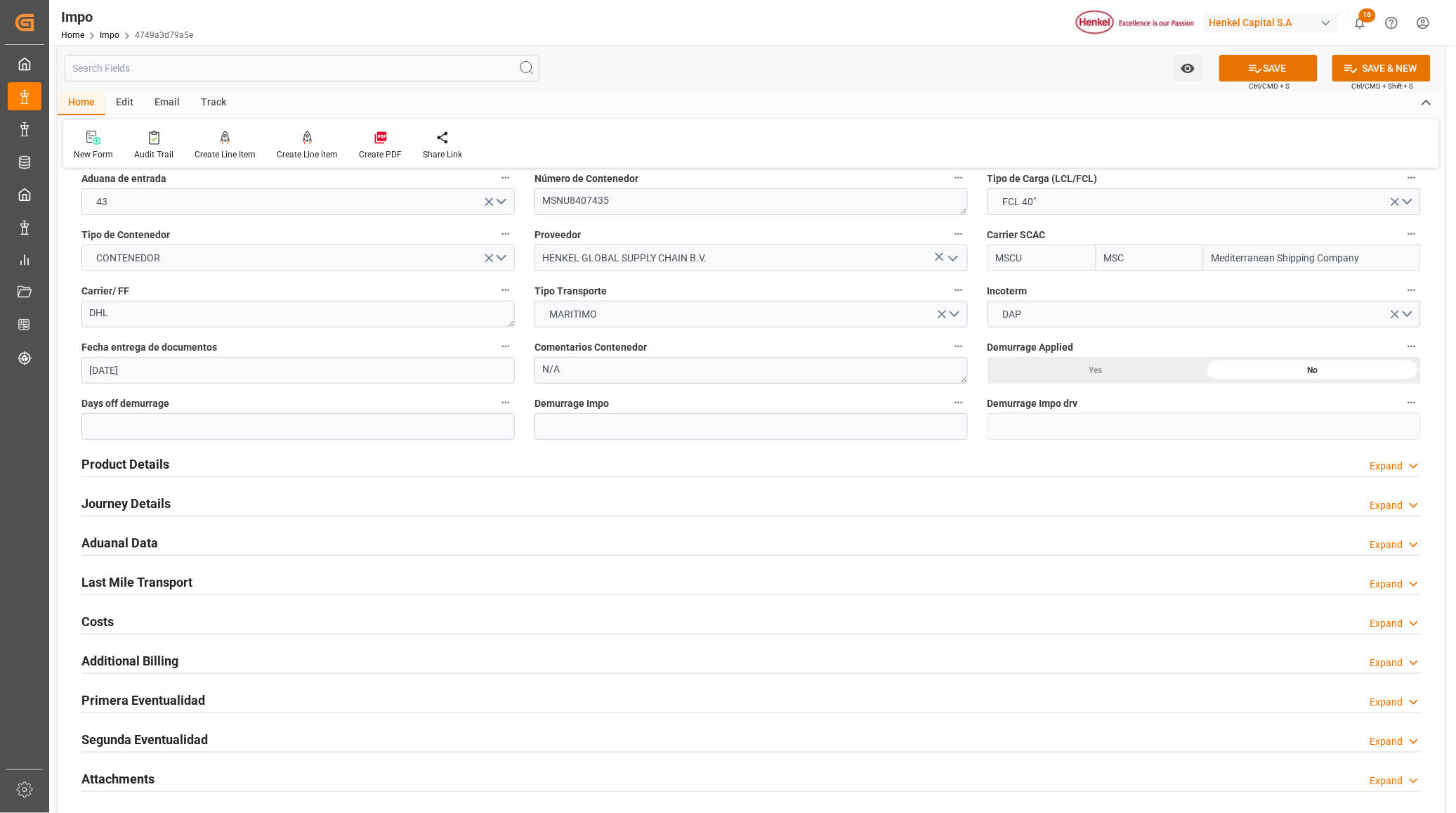
click at [141, 463] on h2 "Product Details" at bounding box center [125, 465] width 88 height 19
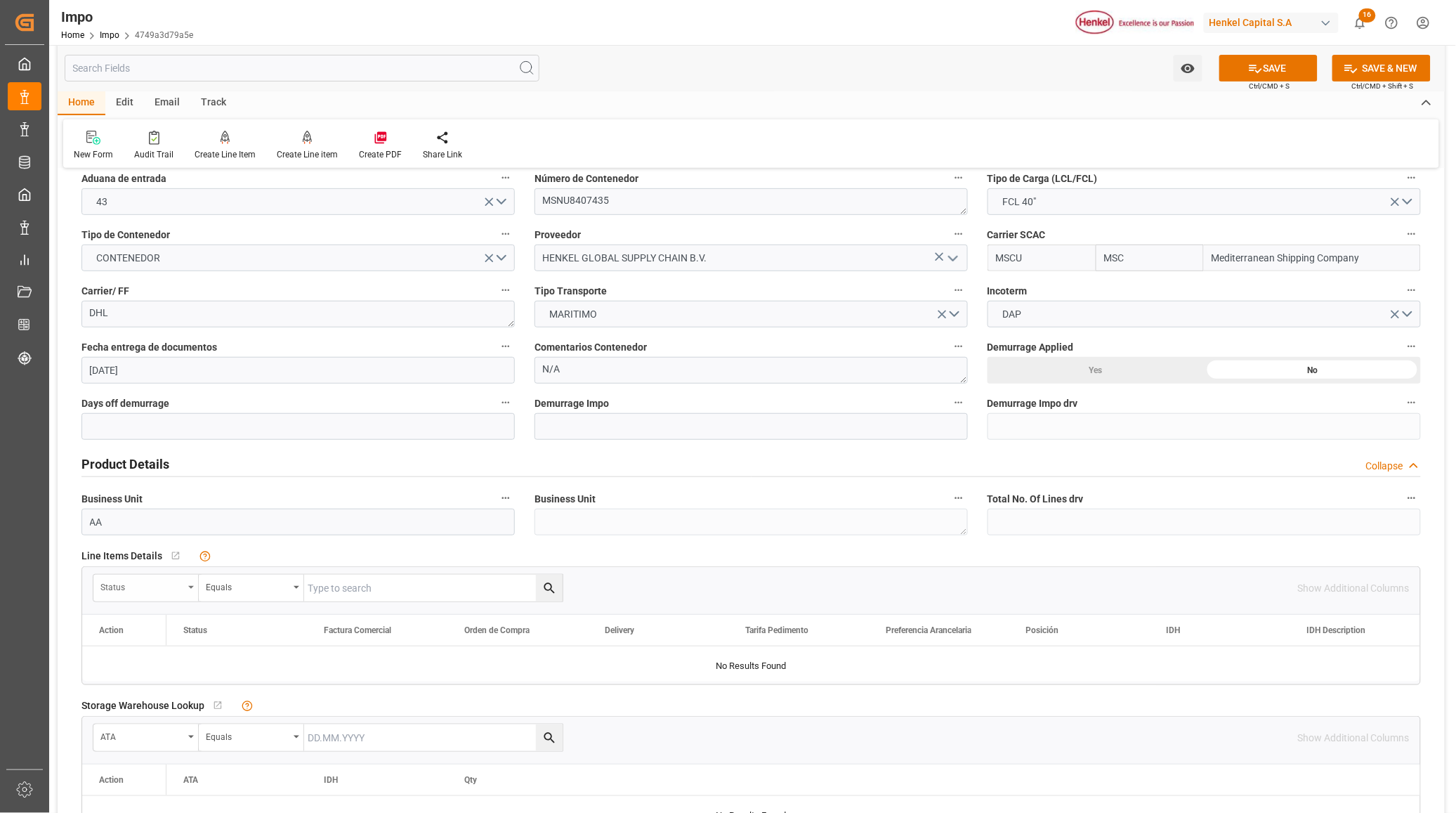
click at [179, 587] on div "Status" at bounding box center [142, 586] width 83 height 16
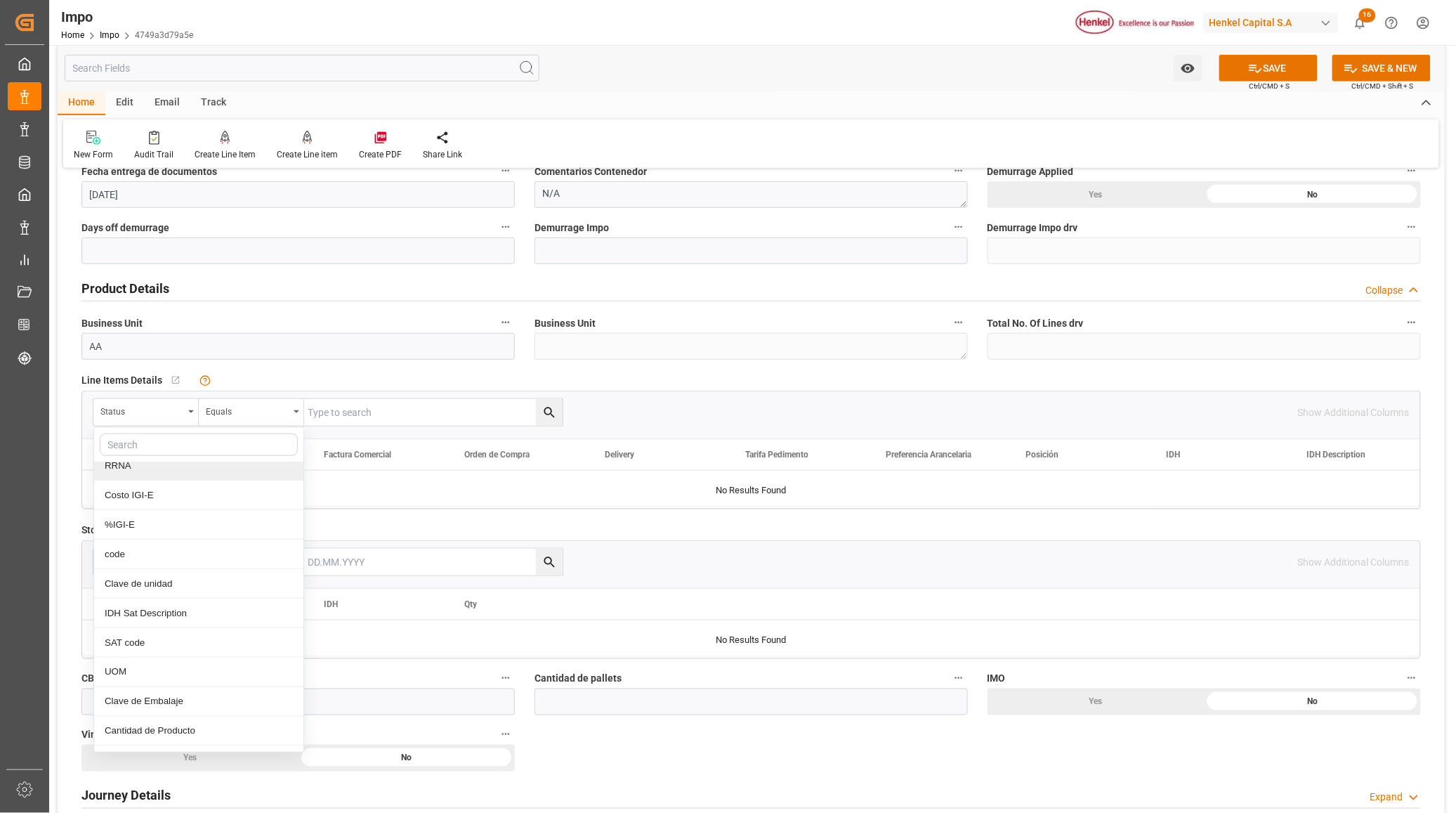
scroll to position [788, 0]
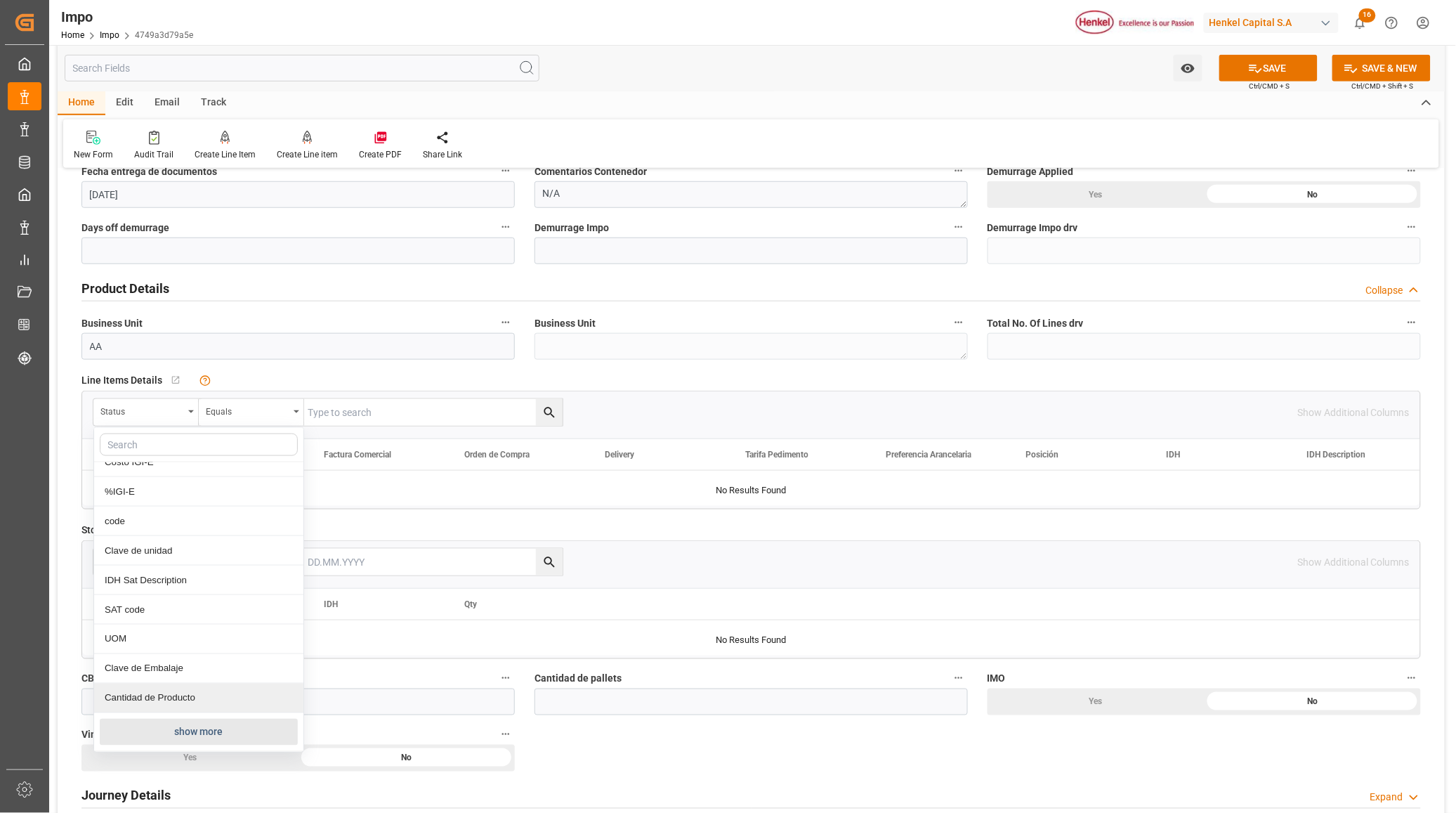
click at [222, 726] on button "show more" at bounding box center [198, 732] width 198 height 27
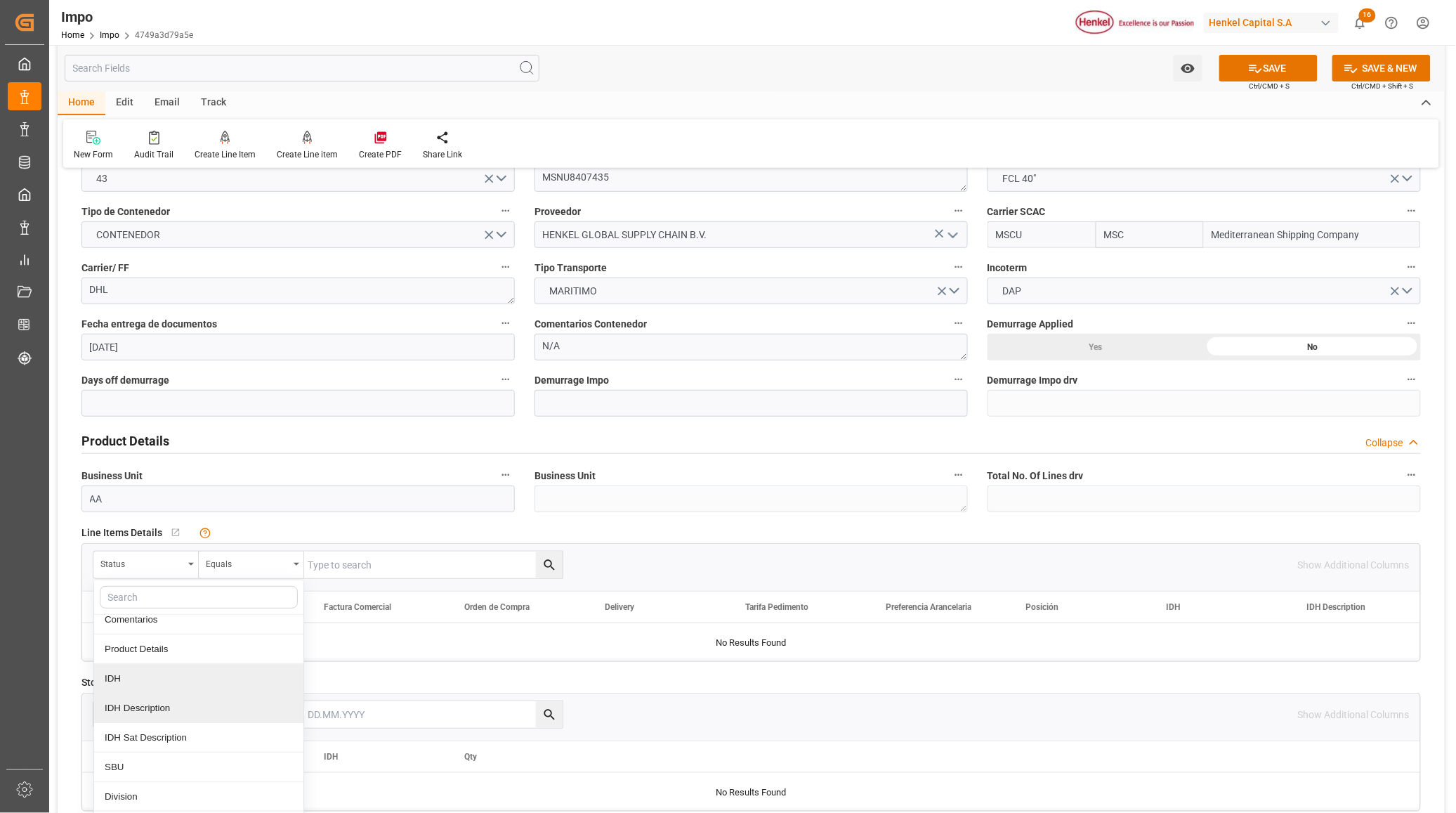
scroll to position [334, 0]
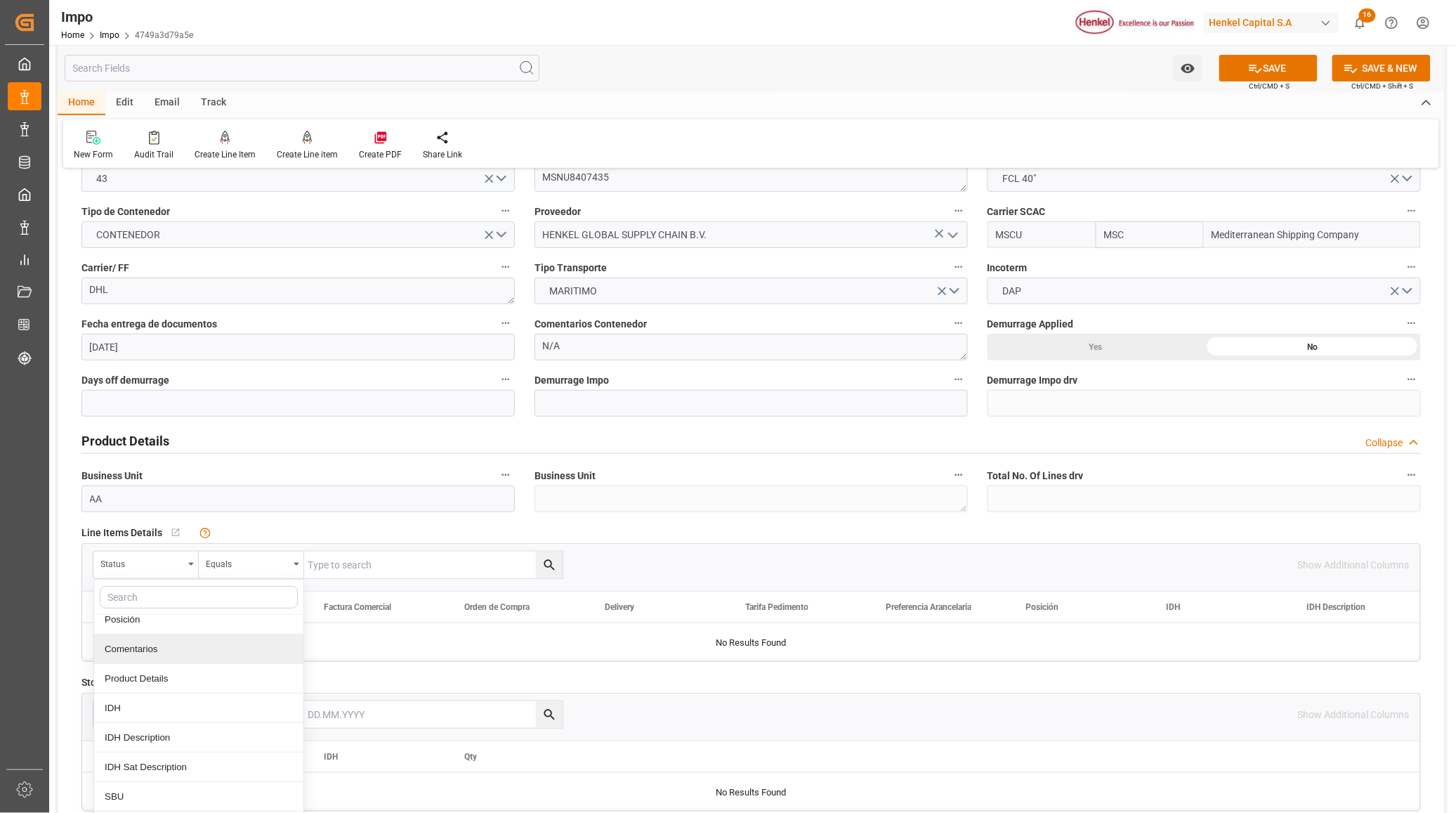
click at [145, 654] on div "Comentarios" at bounding box center [198, 648] width 209 height 29
click at [356, 557] on input "text" at bounding box center [433, 565] width 258 height 27
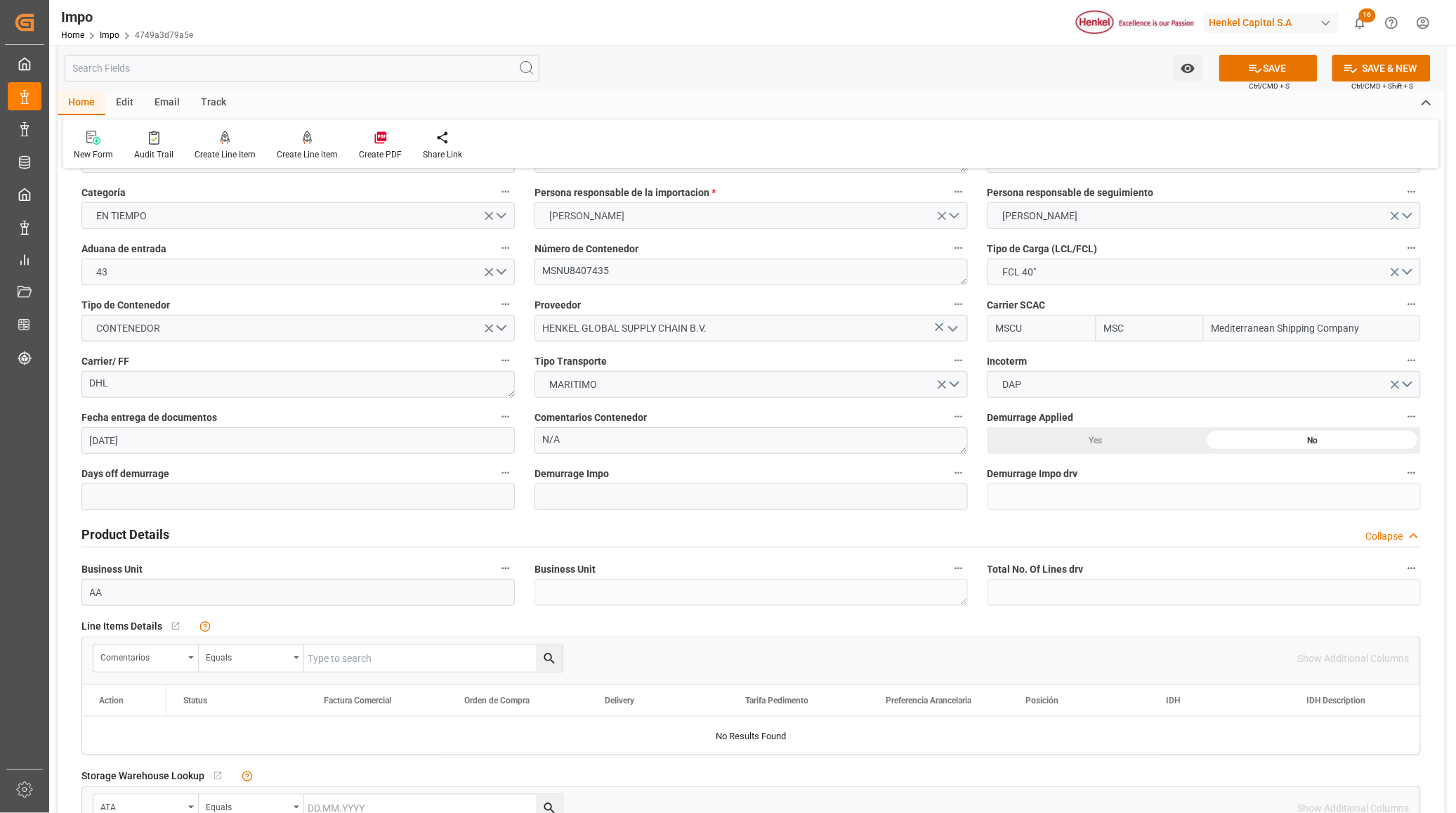
scroll to position [0, 0]
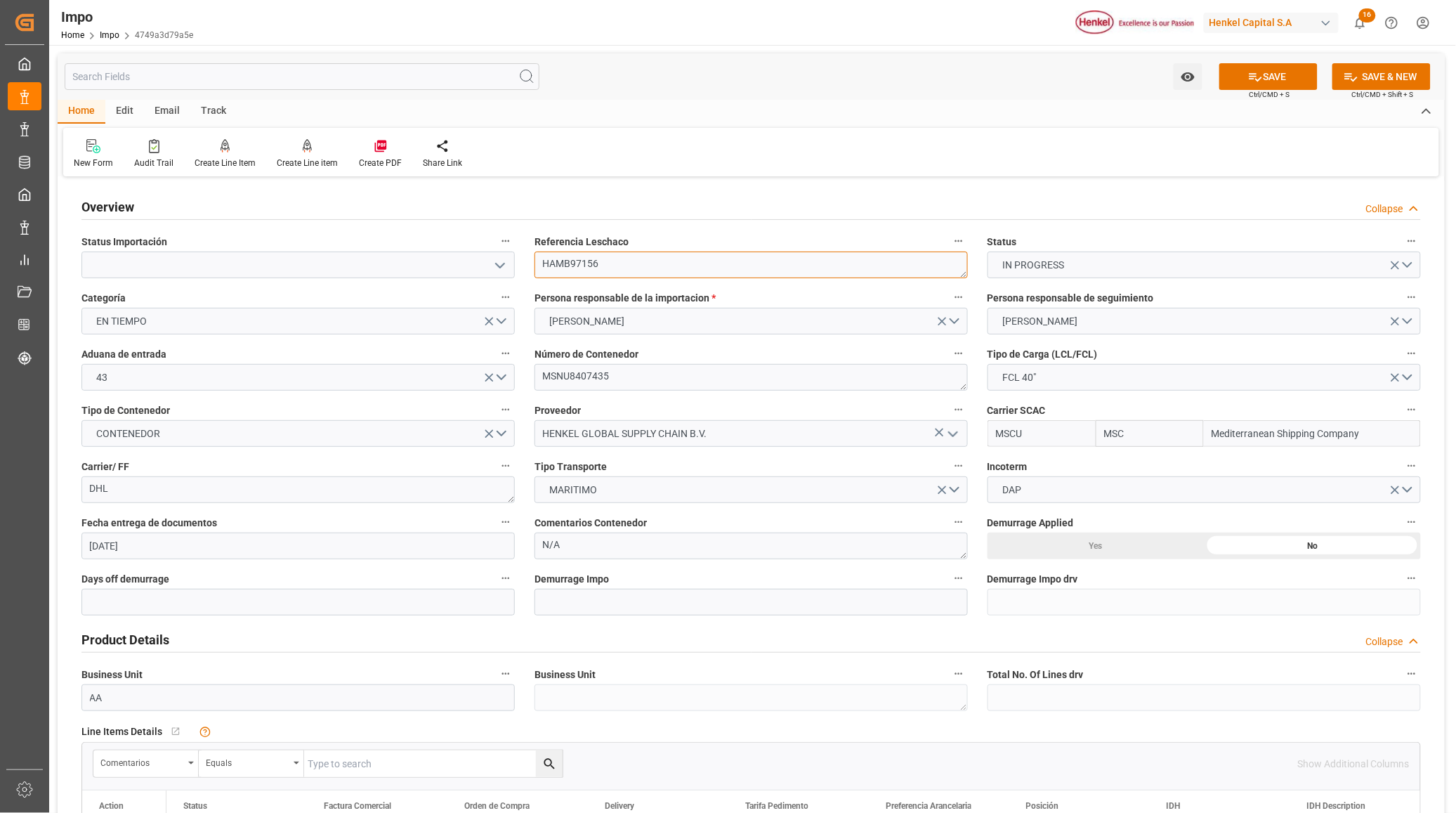
click at [575, 273] on textarea "HAMB97156" at bounding box center [751, 265] width 434 height 27
click at [574, 273] on textarea "HAMB97156" at bounding box center [751, 265] width 434 height 27
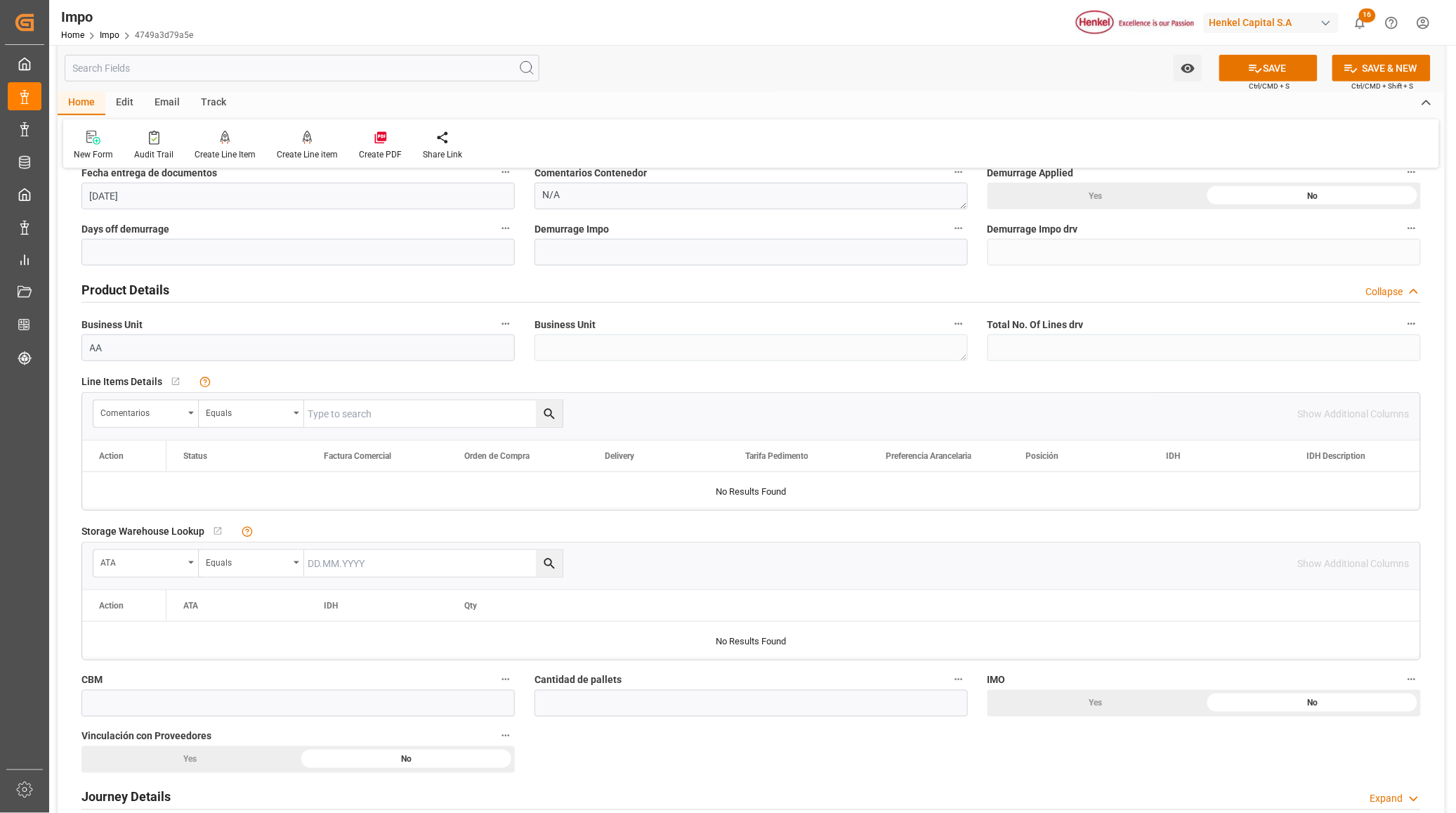
scroll to position [351, 0]
click at [444, 416] on input "text" at bounding box center [433, 412] width 258 height 27
paste input "HAMB97156"
type input "HAMB97156"
click at [548, 423] on button "search button" at bounding box center [550, 412] width 27 height 27
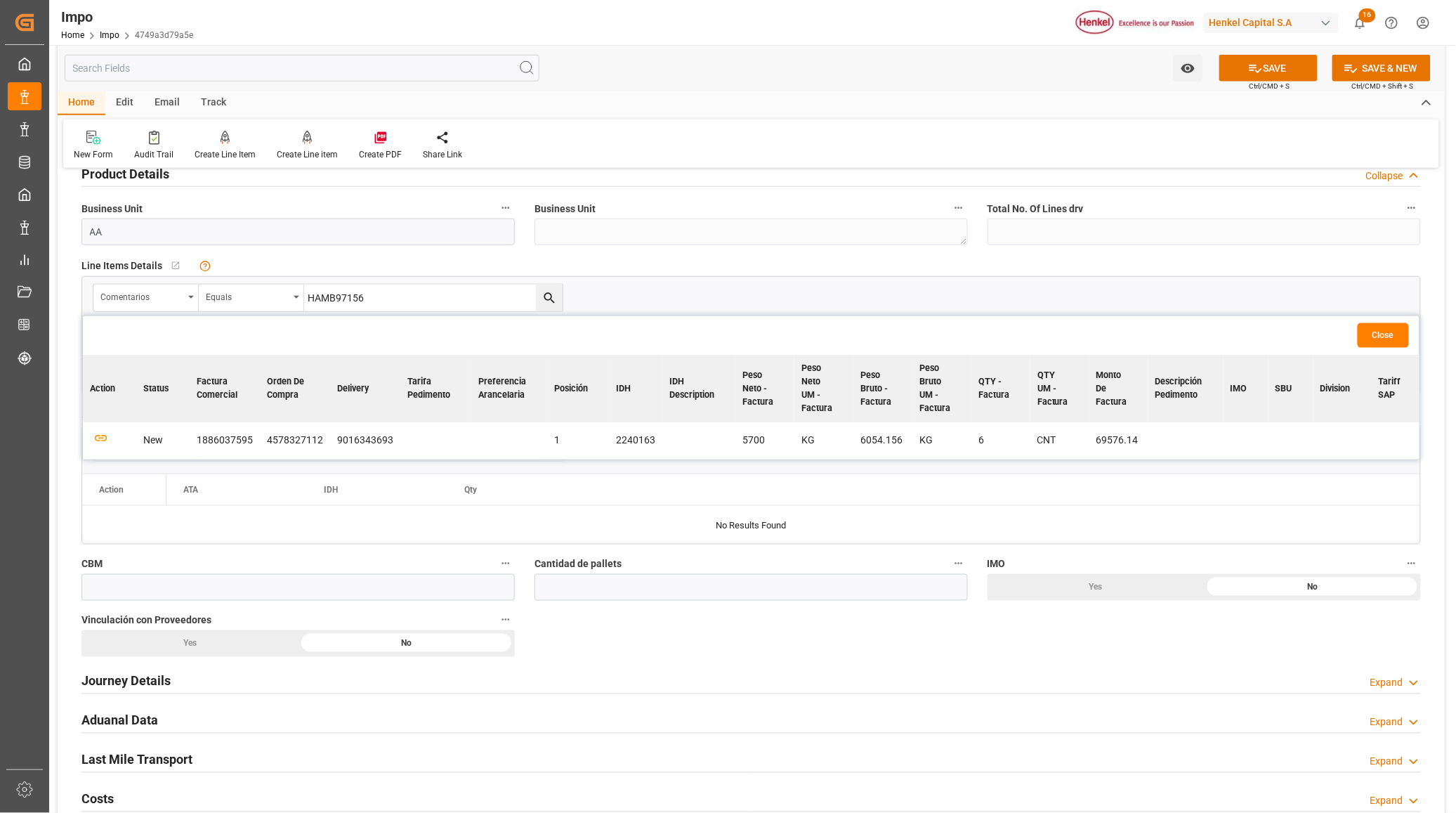
scroll to position [439, 0]
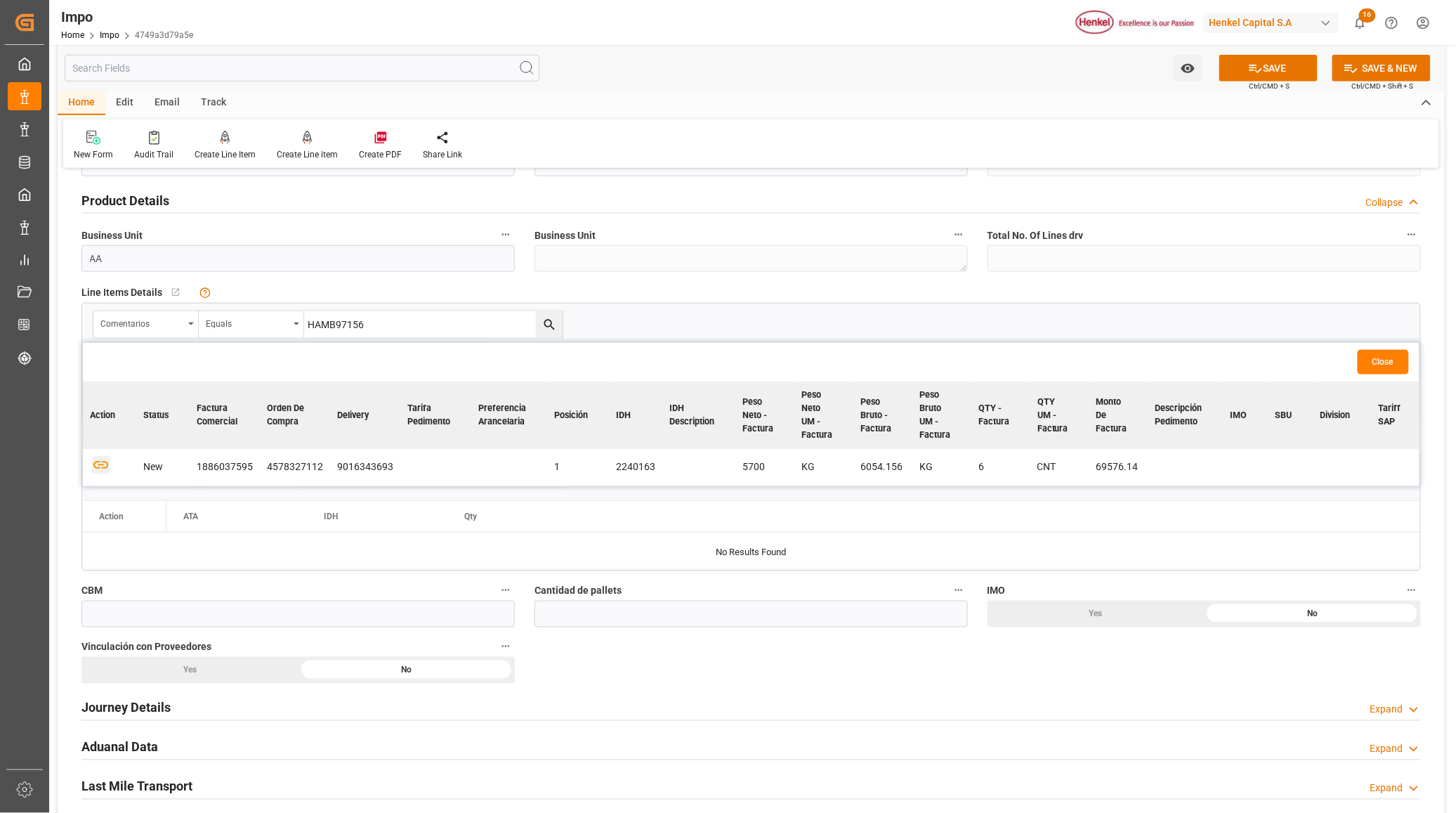
click at [96, 470] on icon "button" at bounding box center [101, 465] width 17 height 17
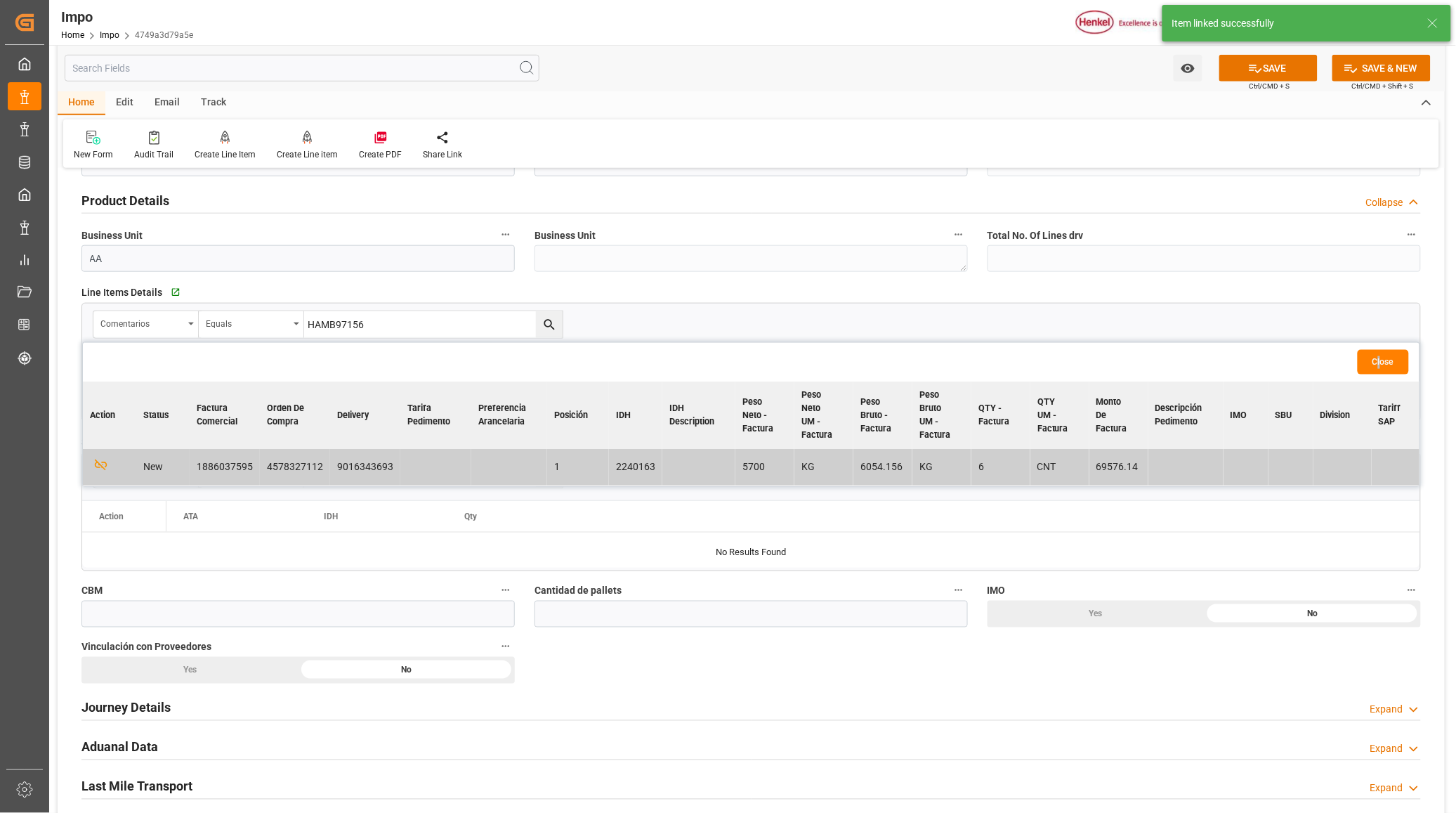
click at [1379, 375] on div "Close" at bounding box center [751, 362] width 1337 height 39
drag, startPoint x: 1379, startPoint y: 375, endPoint x: 1377, endPoint y: 356, distance: 19.1
click at [1377, 356] on button "Close" at bounding box center [1383, 361] width 51 height 24
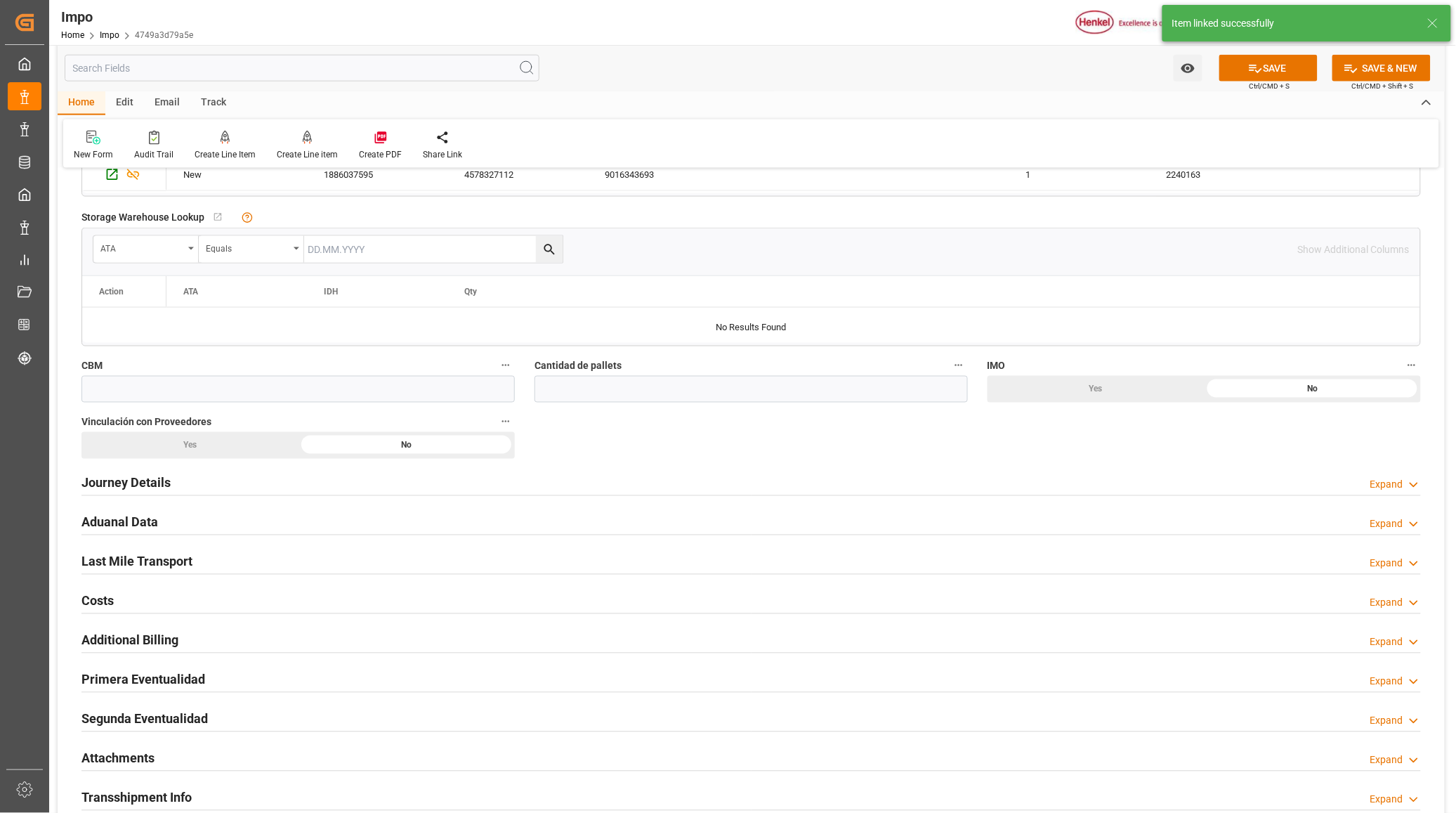
scroll to position [703, 0]
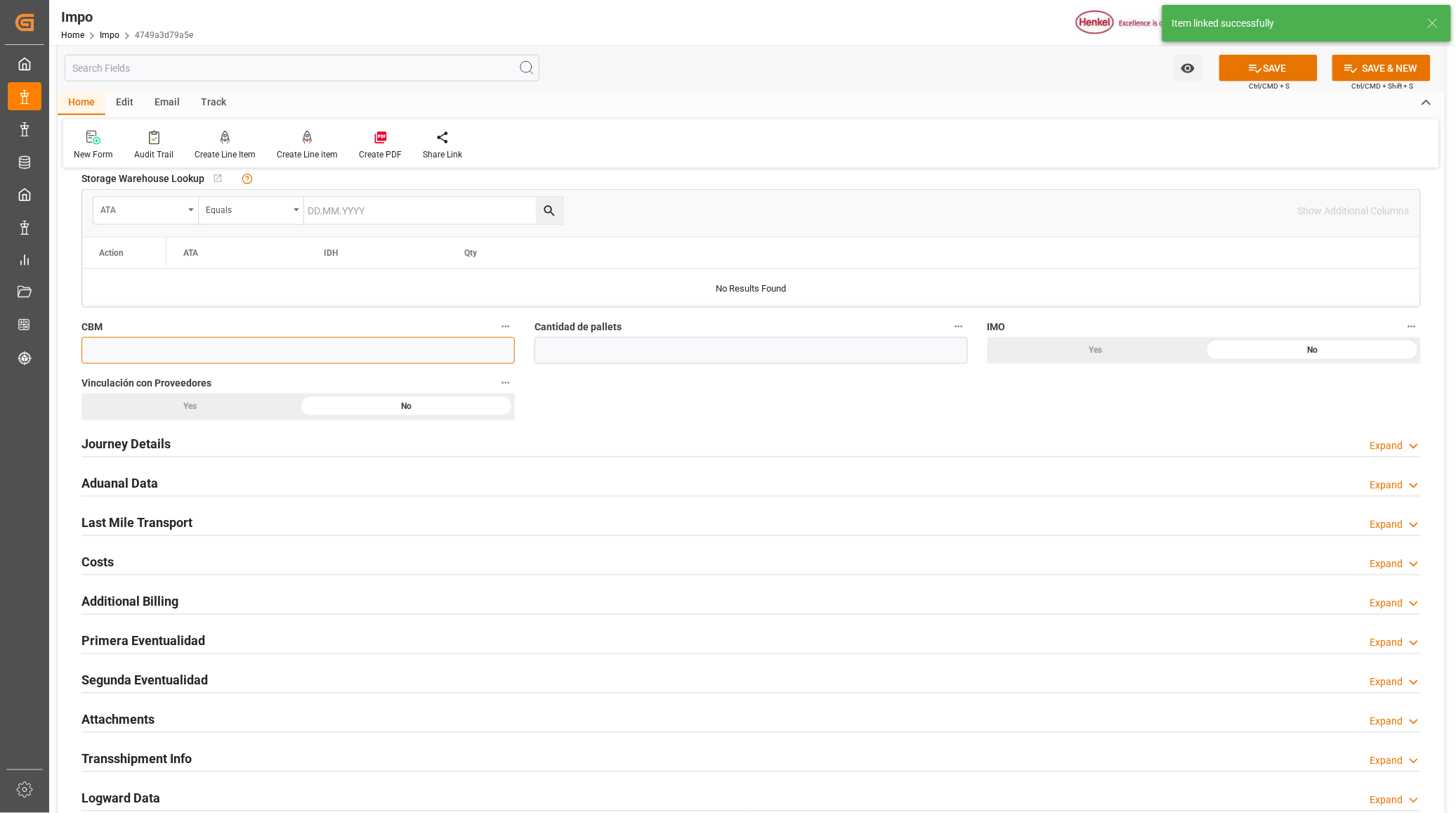
click at [283, 349] on input "text" at bounding box center [298, 350] width 434 height 27
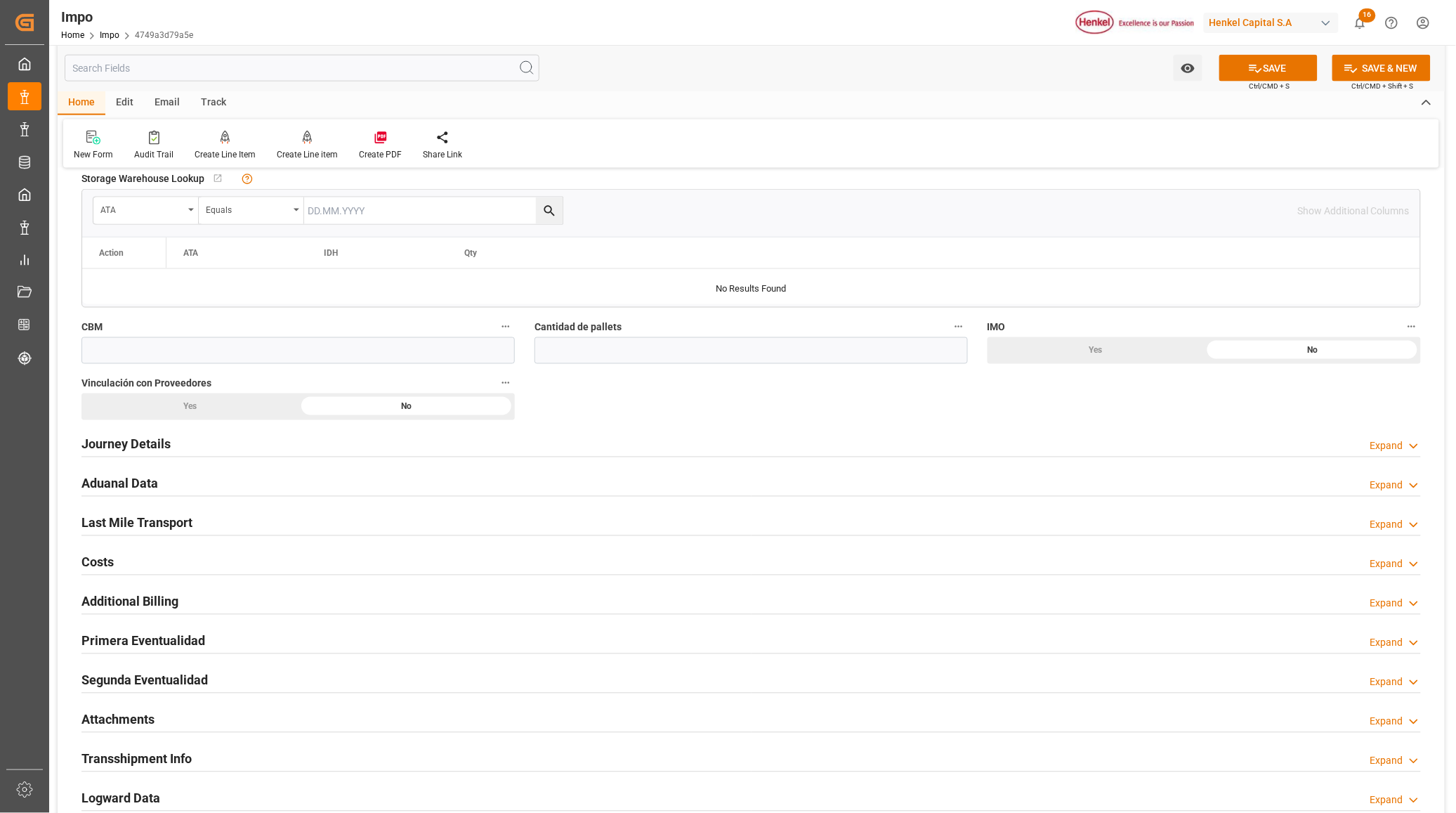
drag, startPoint x: 268, startPoint y: 369, endPoint x: 278, endPoint y: 351, distance: 20.6
click at [272, 363] on div "CBM" at bounding box center [298, 341] width 453 height 56
click at [263, 332] on div "CBM" at bounding box center [298, 341] width 453 height 56
paste input "8.567"
type input "8.567"
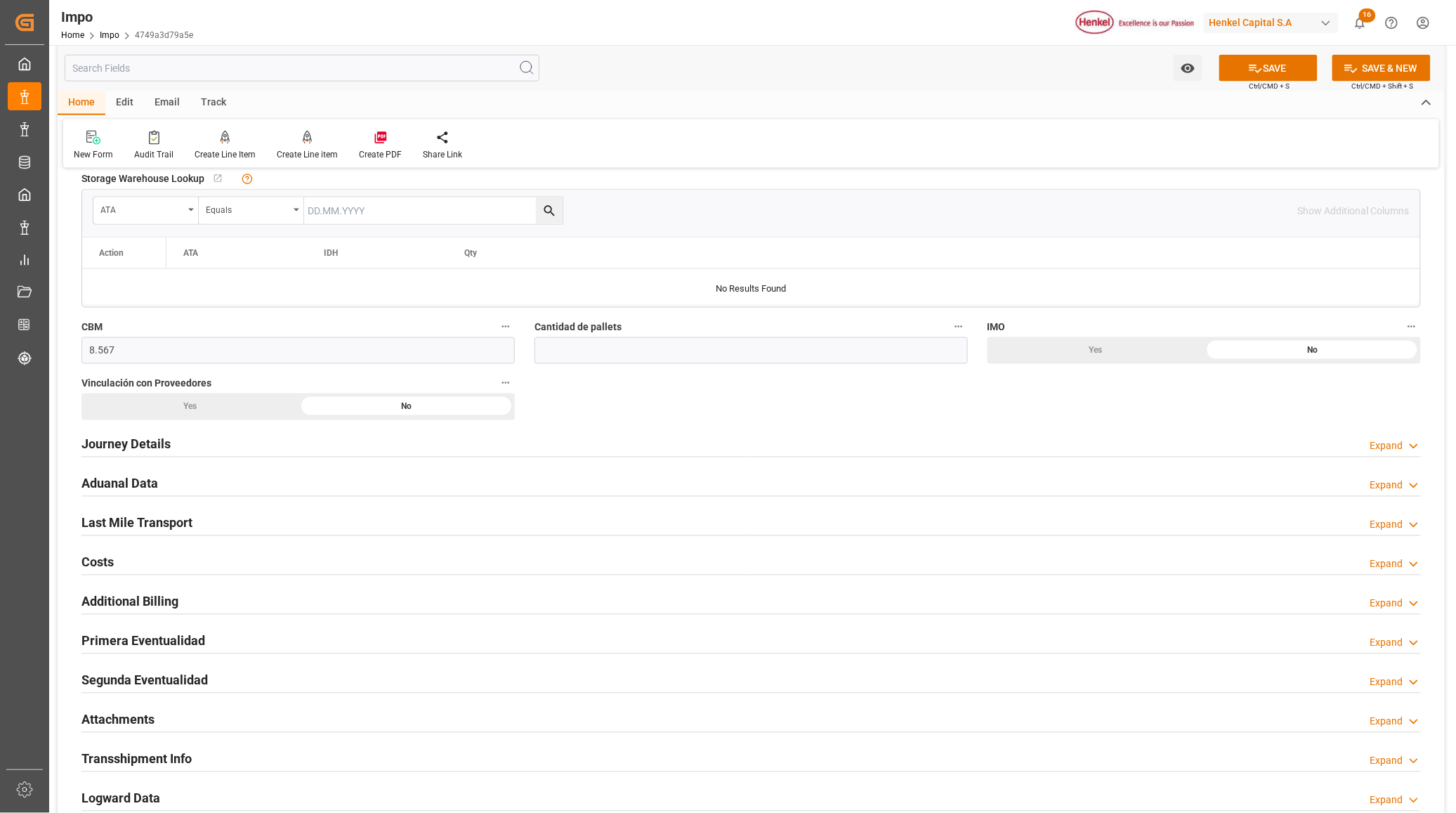
click at [274, 398] on div "Yes" at bounding box center [190, 406] width 217 height 27
click at [855, 360] on input "text" at bounding box center [751, 350] width 434 height 27
click at [1031, 416] on div "Overview Collapse Status Importación Referencia Leschaco HAMB97156 Status IN PR…" at bounding box center [751, 214] width 1387 height 1472
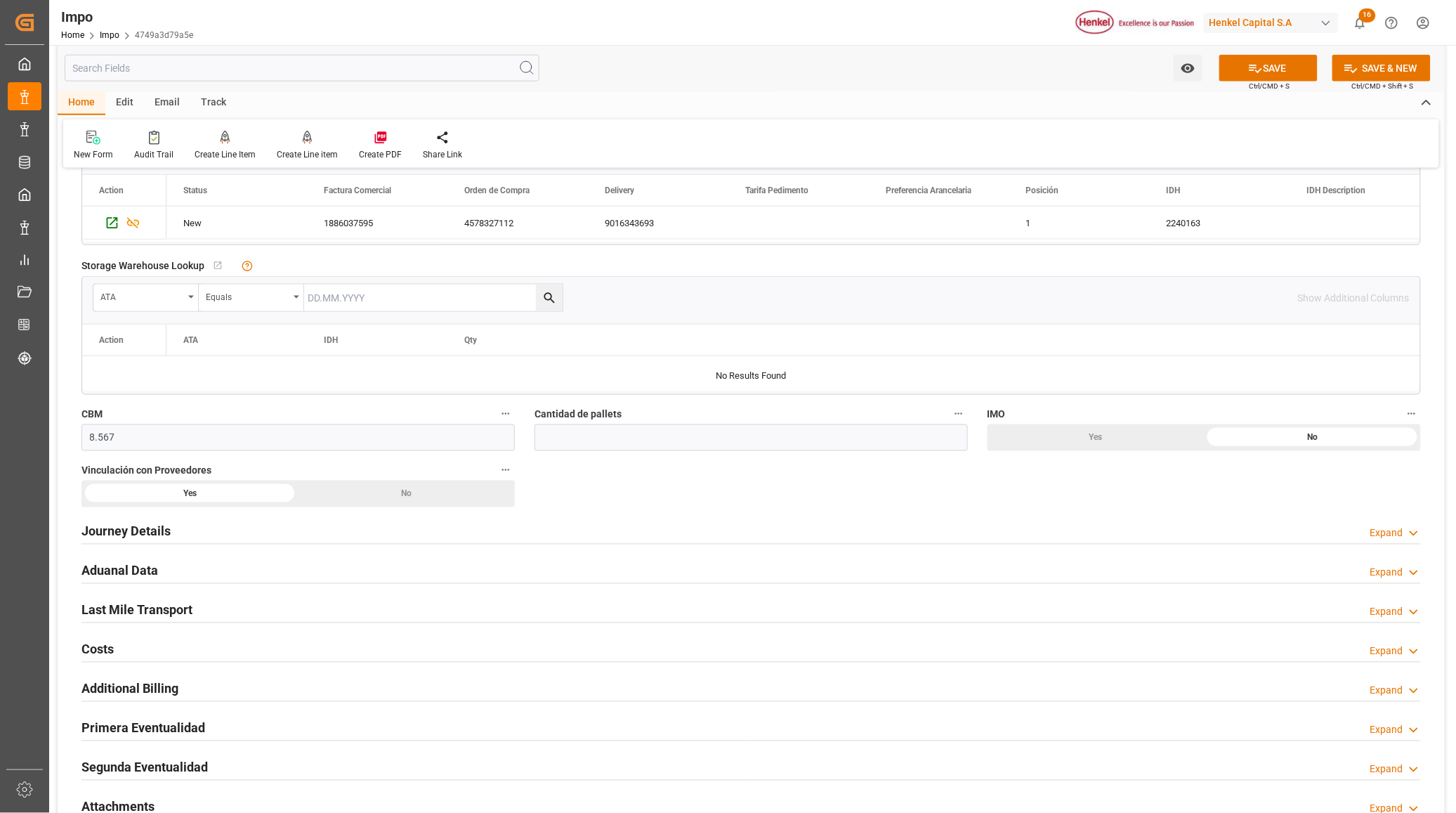
scroll to position [615, 0]
click at [124, 538] on h2 "Journey Details" at bounding box center [126, 532] width 89 height 19
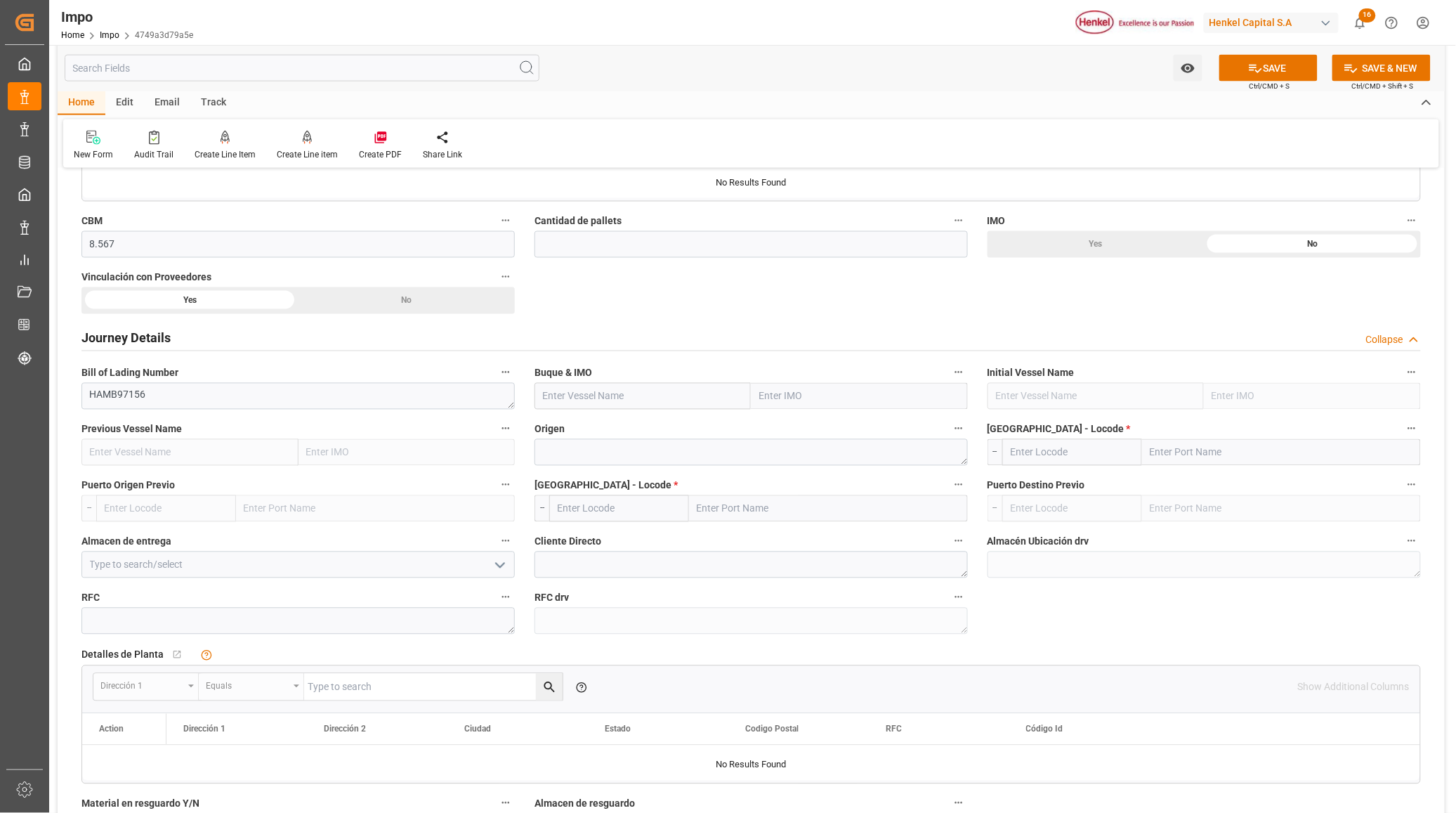
scroll to position [878, 0]
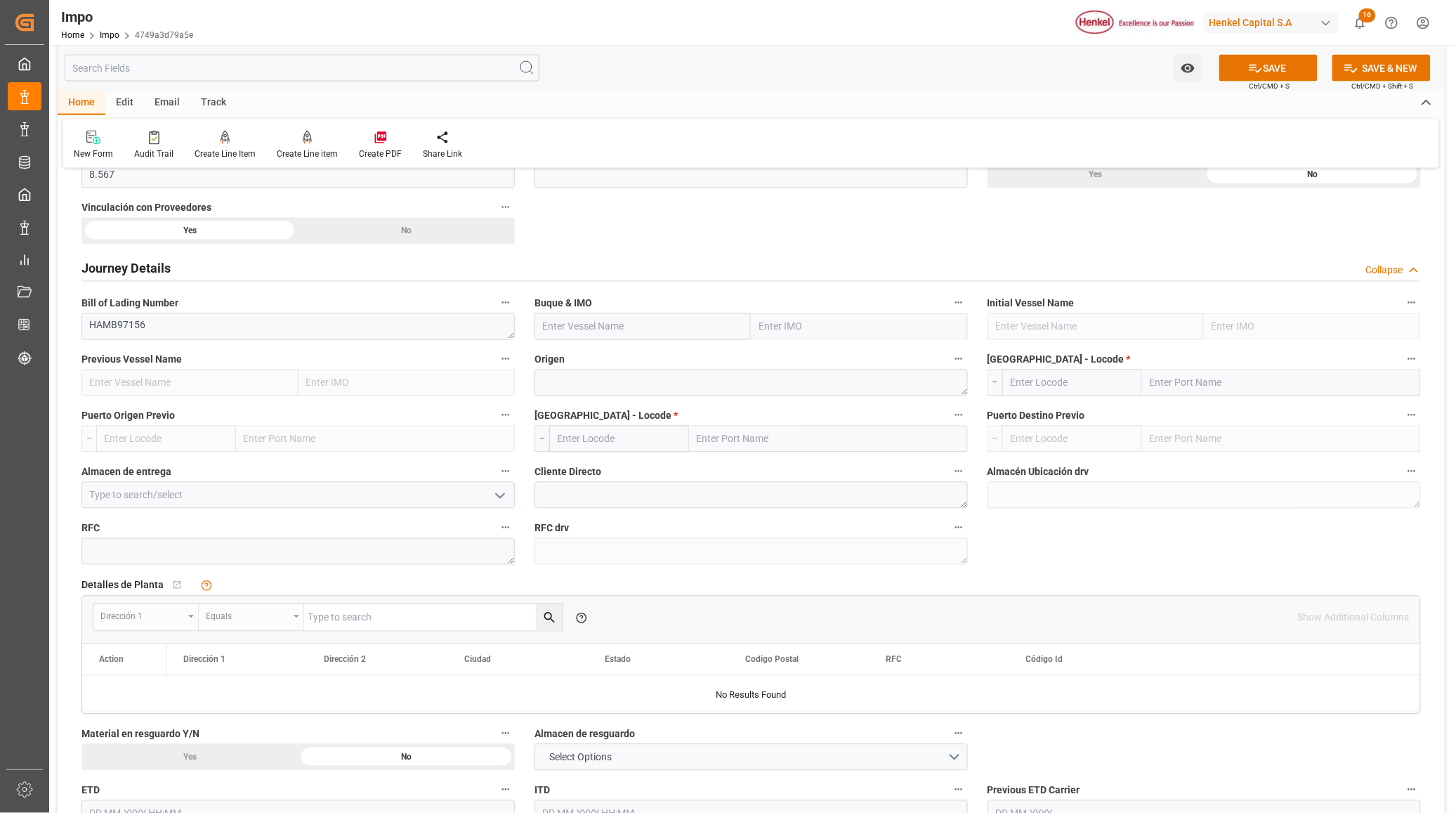
click at [813, 304] on label "Buque & IMO" at bounding box center [751, 303] width 434 height 19
click at [950, 304] on button "Buque & IMO" at bounding box center [958, 302] width 18 height 18
click at [826, 321] on div at bounding box center [728, 406] width 1456 height 813
click at [822, 337] on input "text" at bounding box center [860, 327] width 217 height 27
type input "MSC ELA"
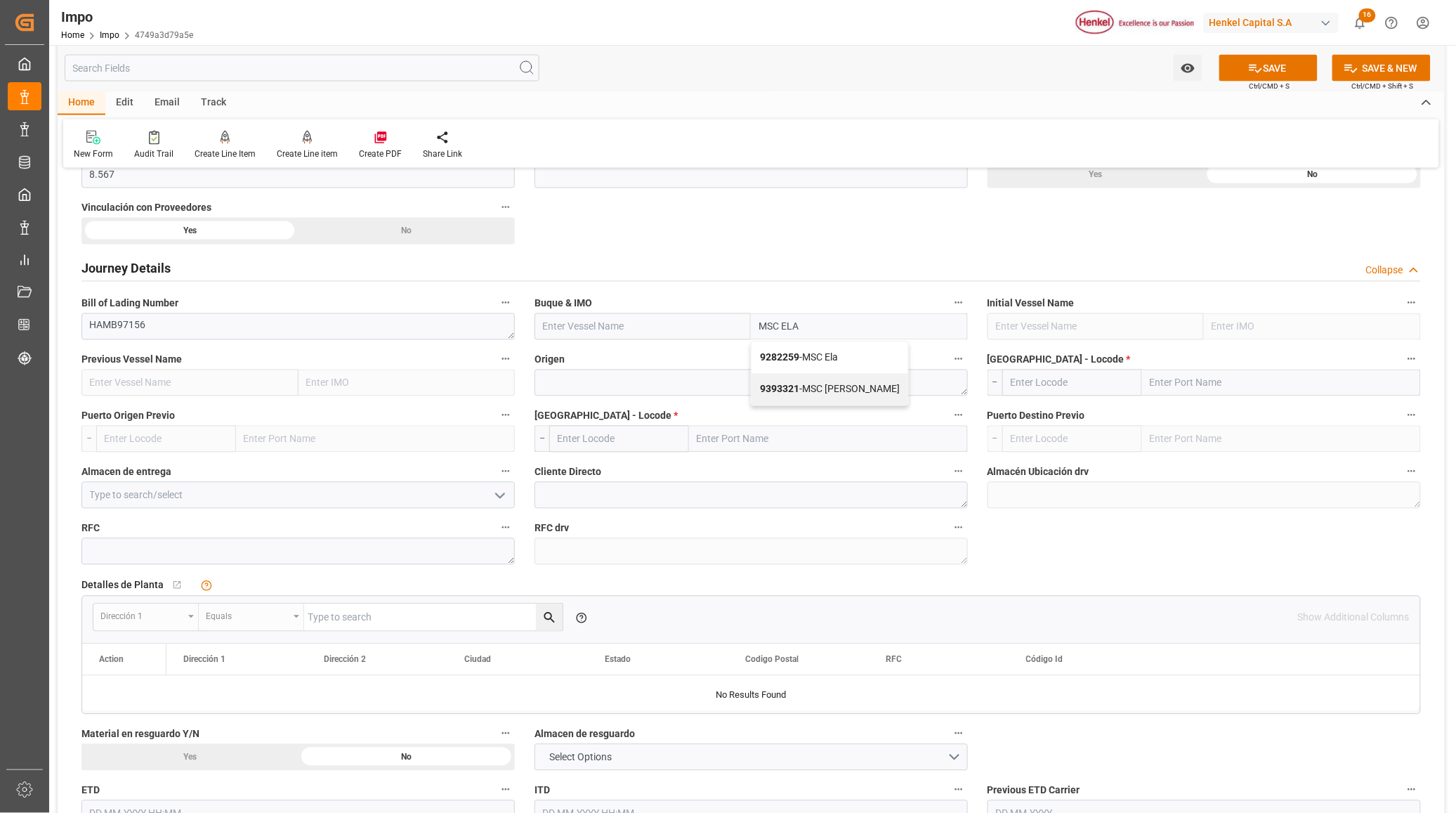
click at [823, 362] on span "9282259 - MSC Ela" at bounding box center [799, 358] width 78 height 12
type input "MSC Ela"
type input "9282259"
click at [768, 394] on textarea at bounding box center [751, 383] width 434 height 27
type textarea "AMSTERDAM"
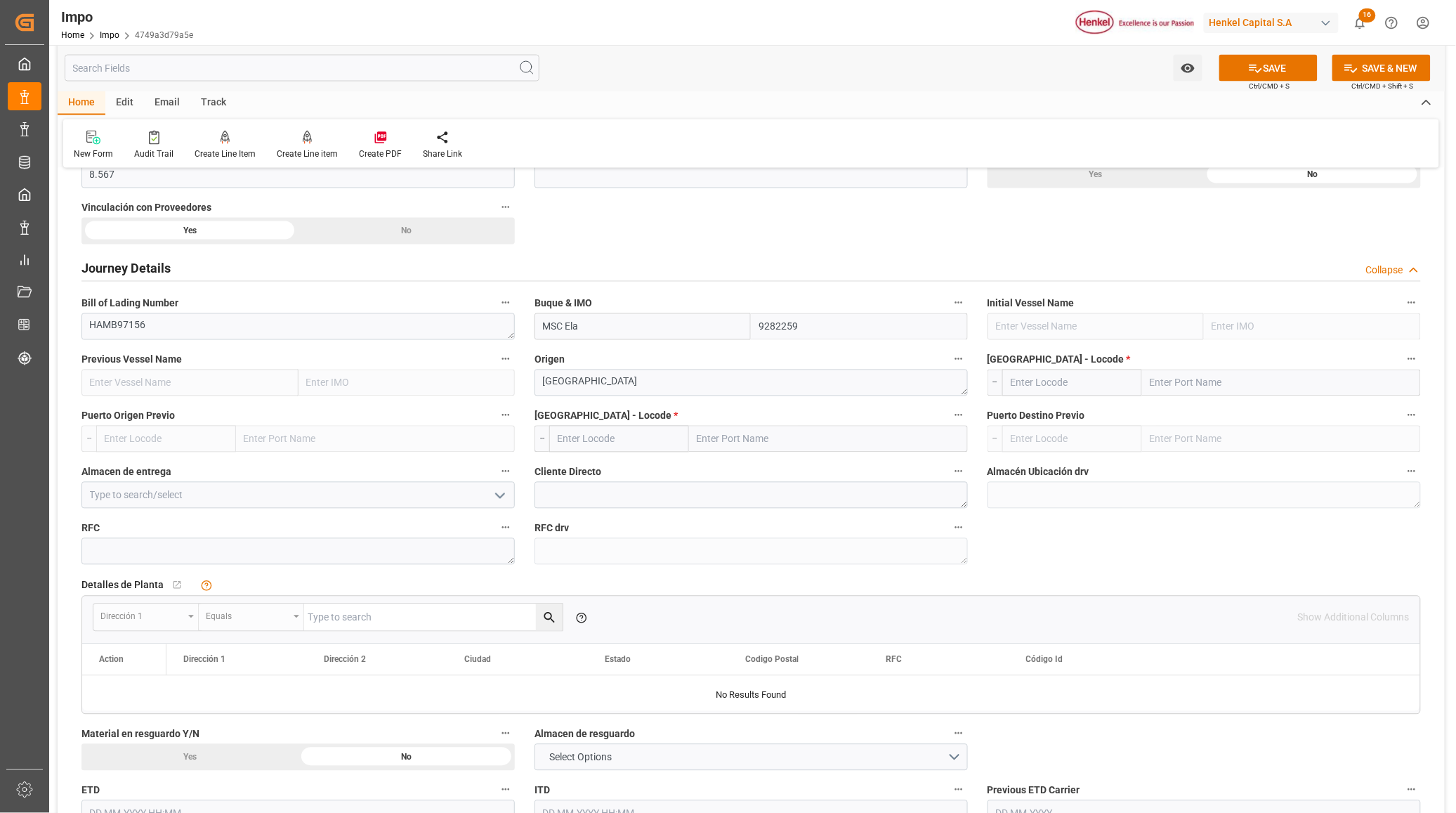
click at [1198, 376] on input "text" at bounding box center [1282, 383] width 279 height 27
type input "BREMERH"
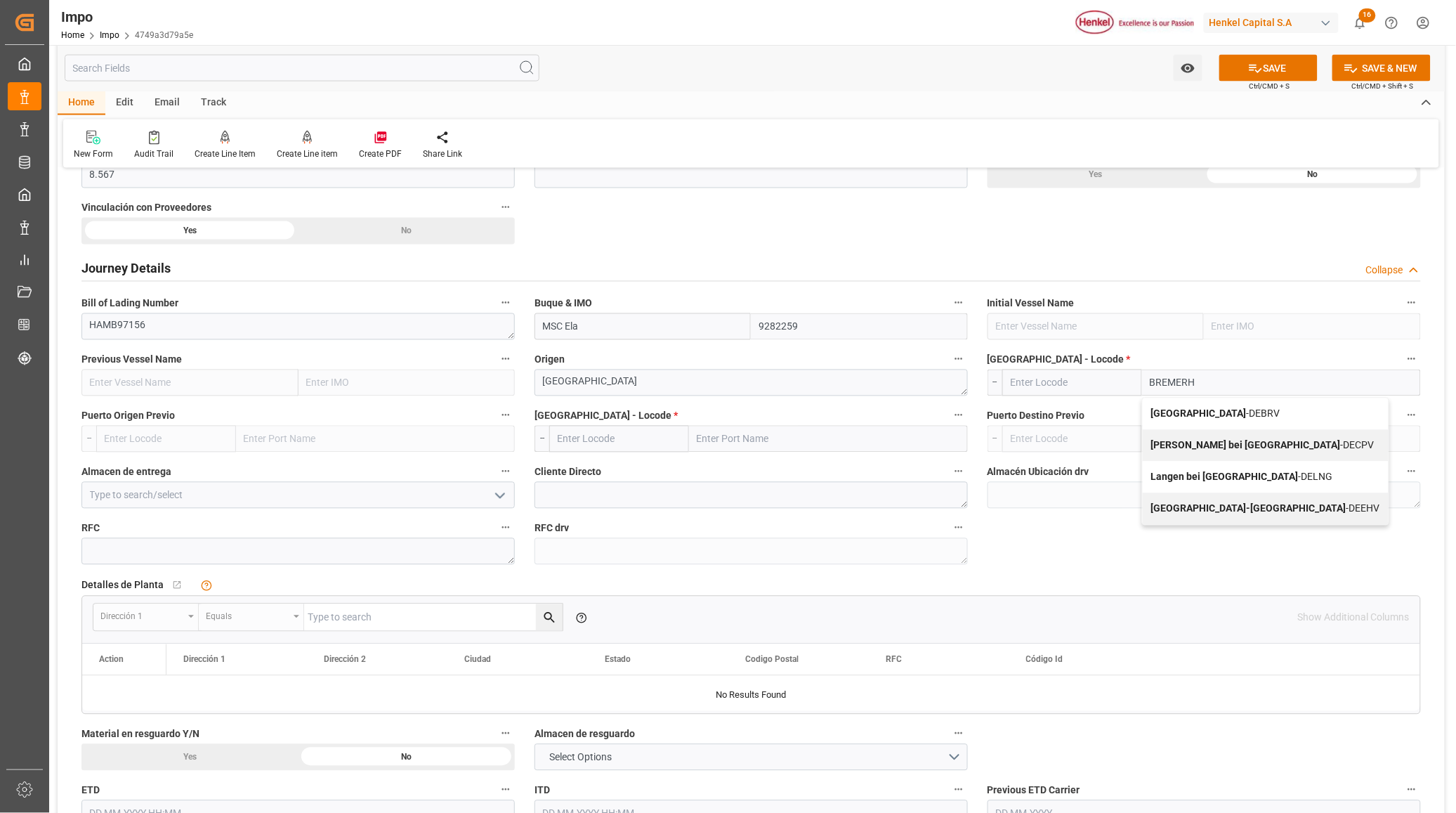
click at [1261, 414] on div "Bremerhaven - DEBRV" at bounding box center [1266, 413] width 246 height 32
type input "DEBRV"
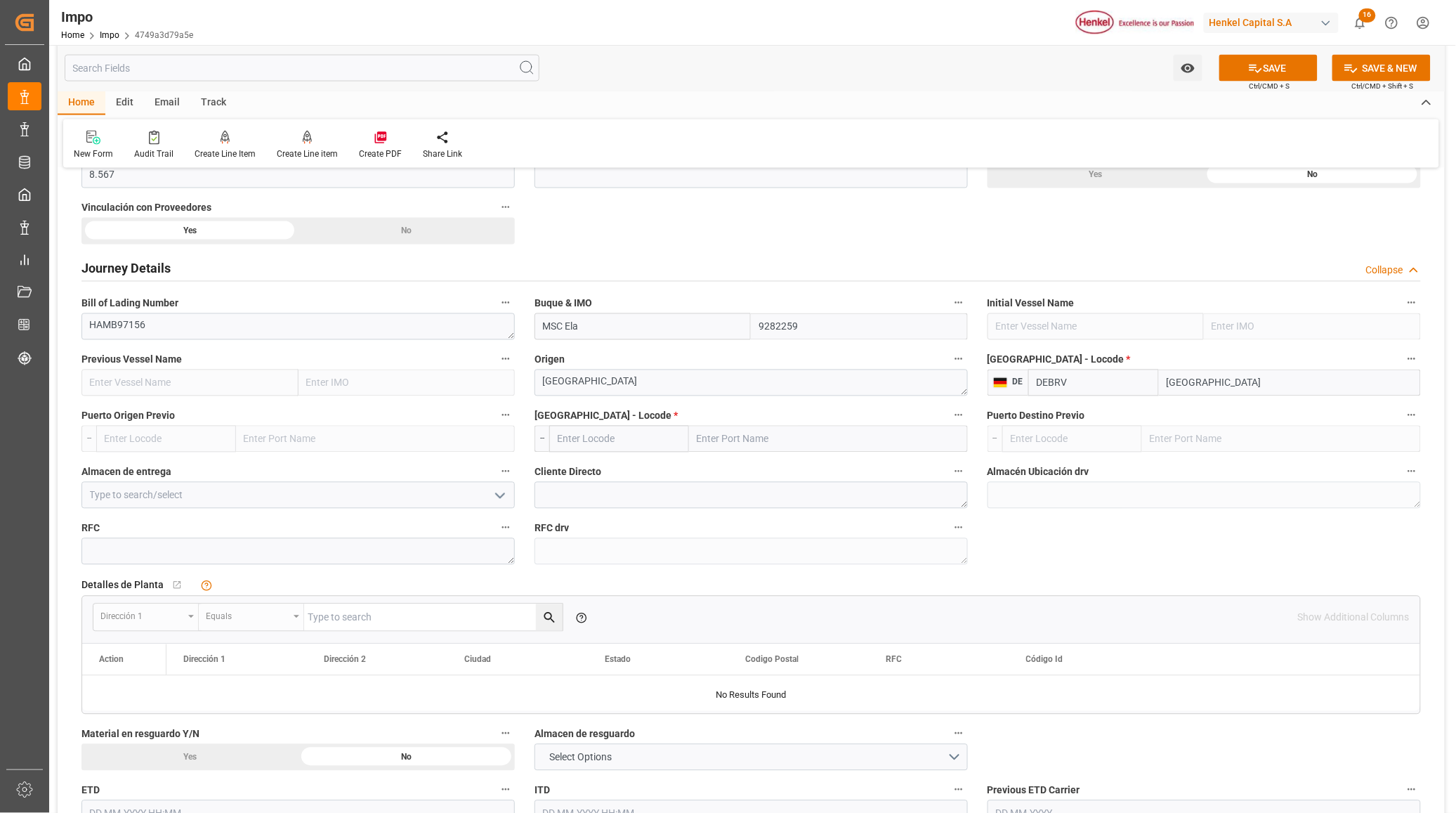
type input "Bremerhaven"
click at [746, 434] on input "text" at bounding box center [829, 439] width 279 height 27
type input "VERA"
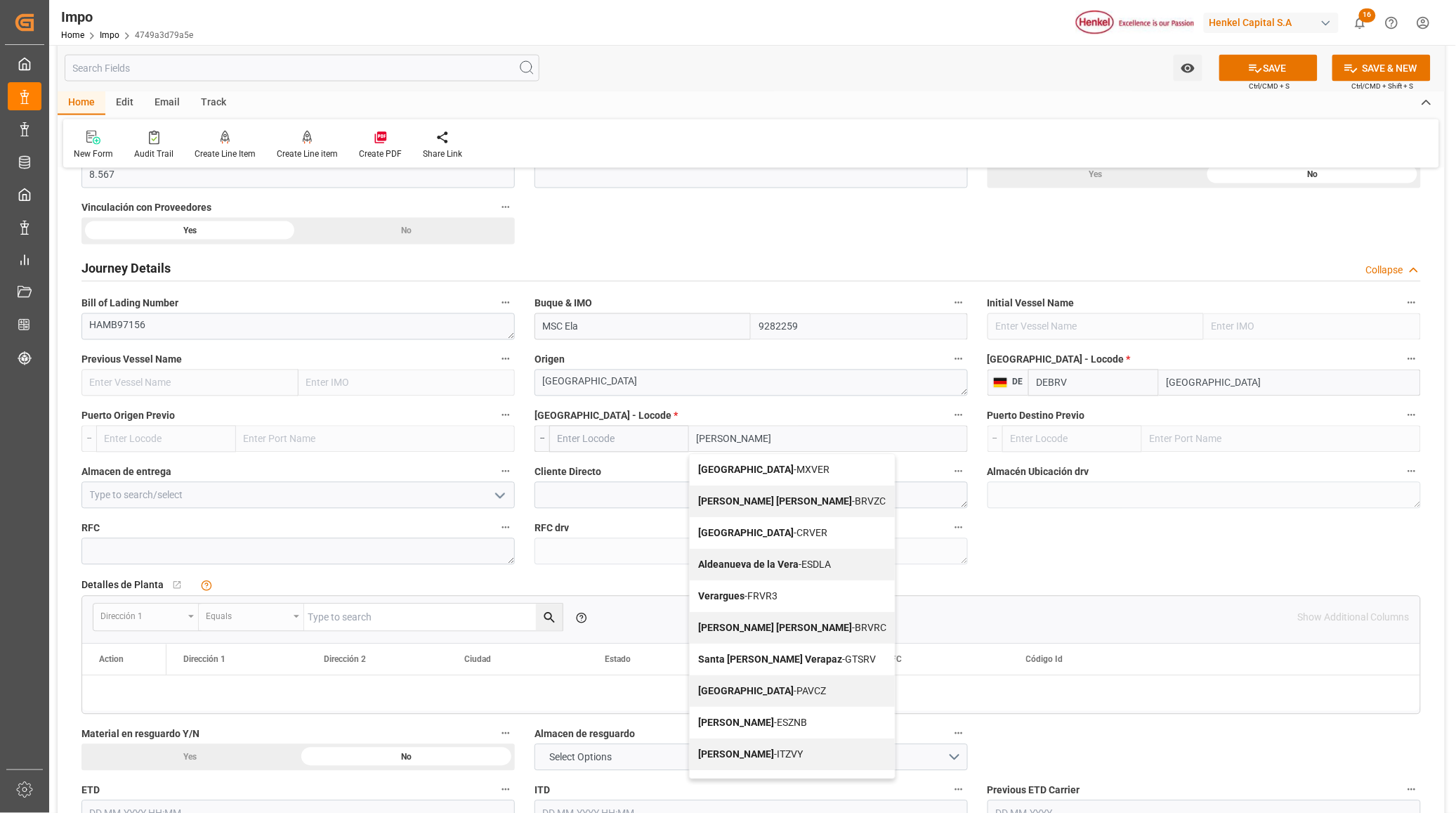
click at [767, 474] on span "Veracruz - MXVER" at bounding box center [764, 470] width 132 height 12
type input "MXVER"
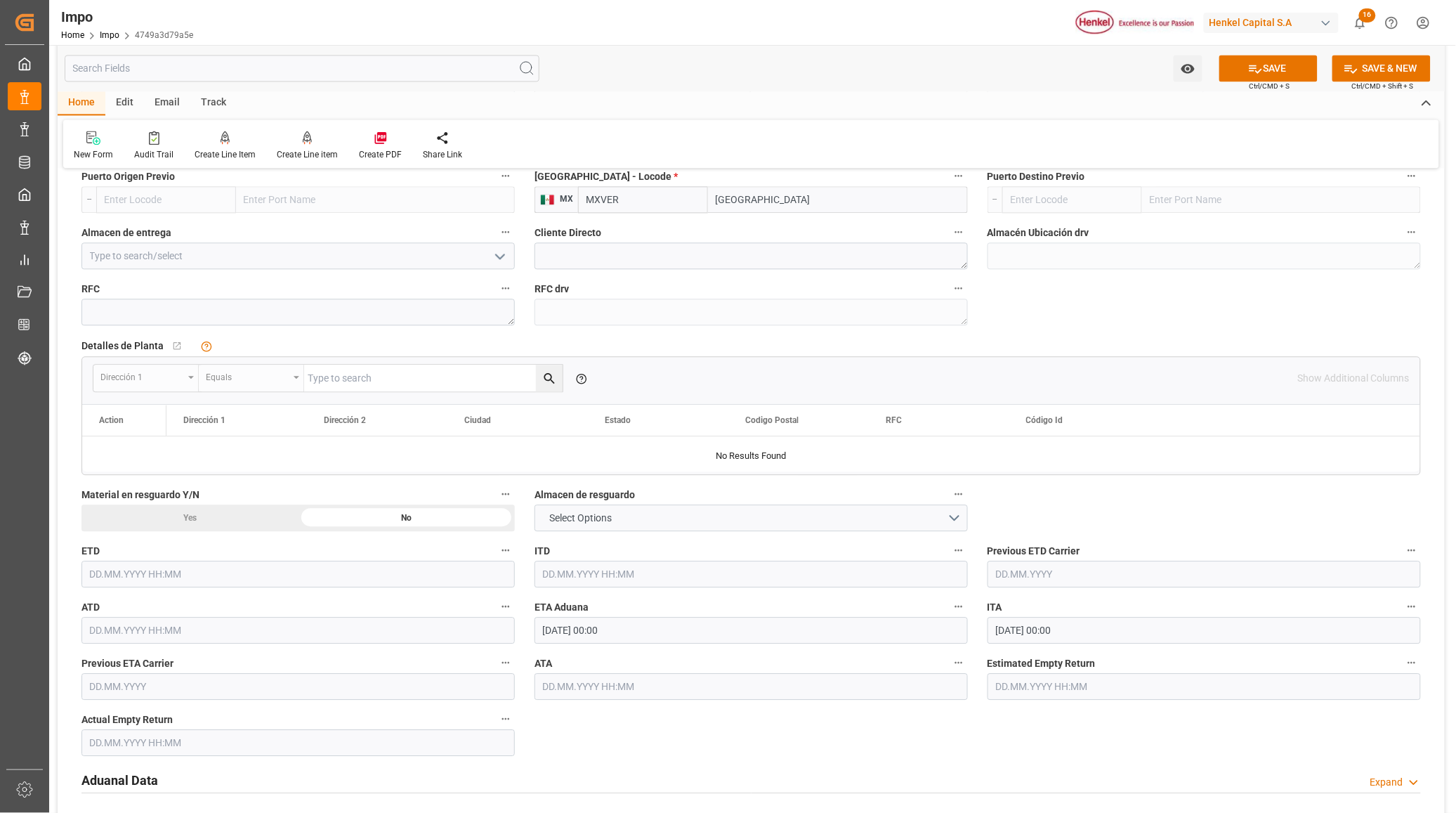
scroll to position [1141, 0]
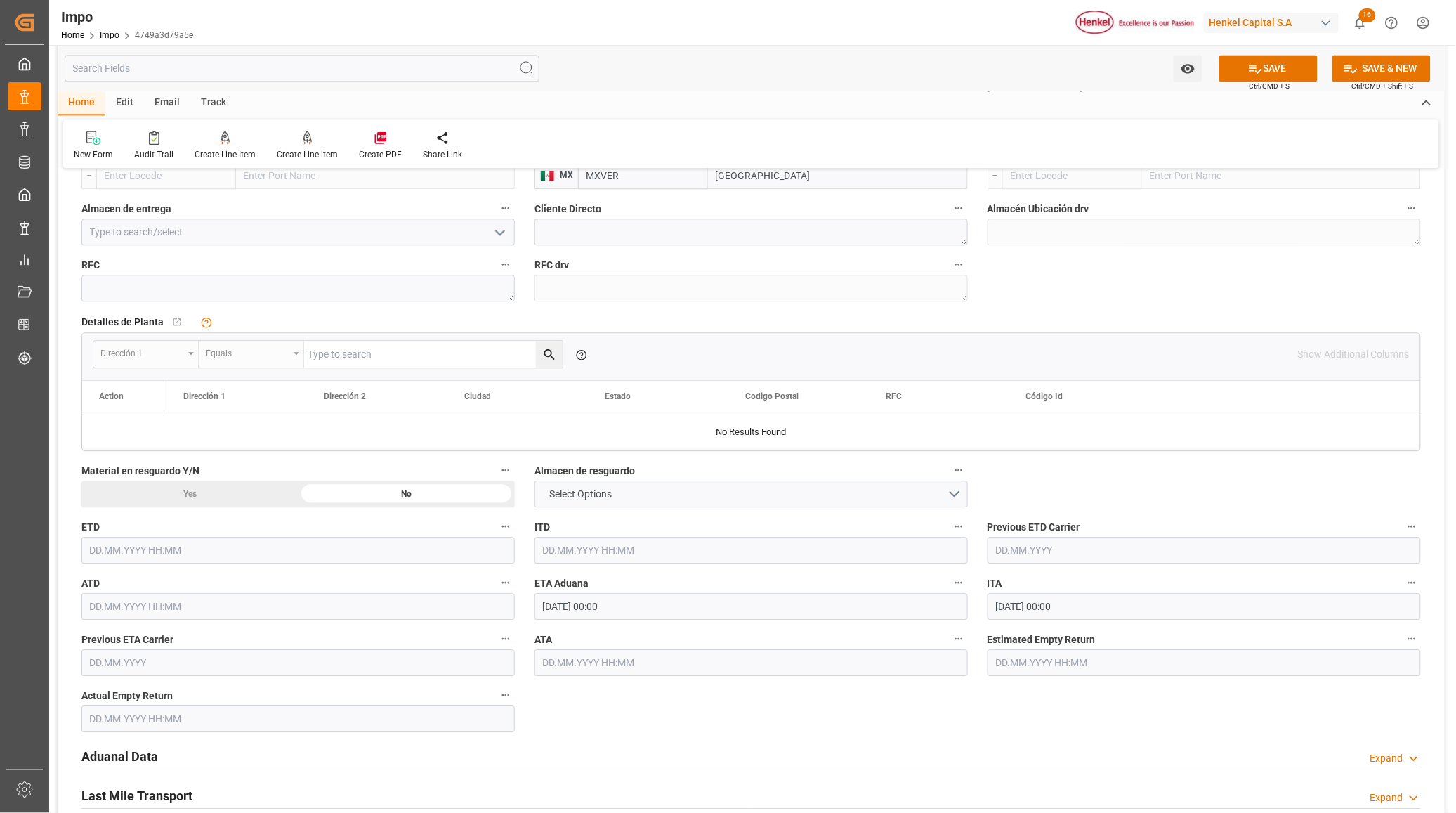
type input "[GEOGRAPHIC_DATA]"
click at [493, 242] on button "open menu" at bounding box center [499, 232] width 21 height 21
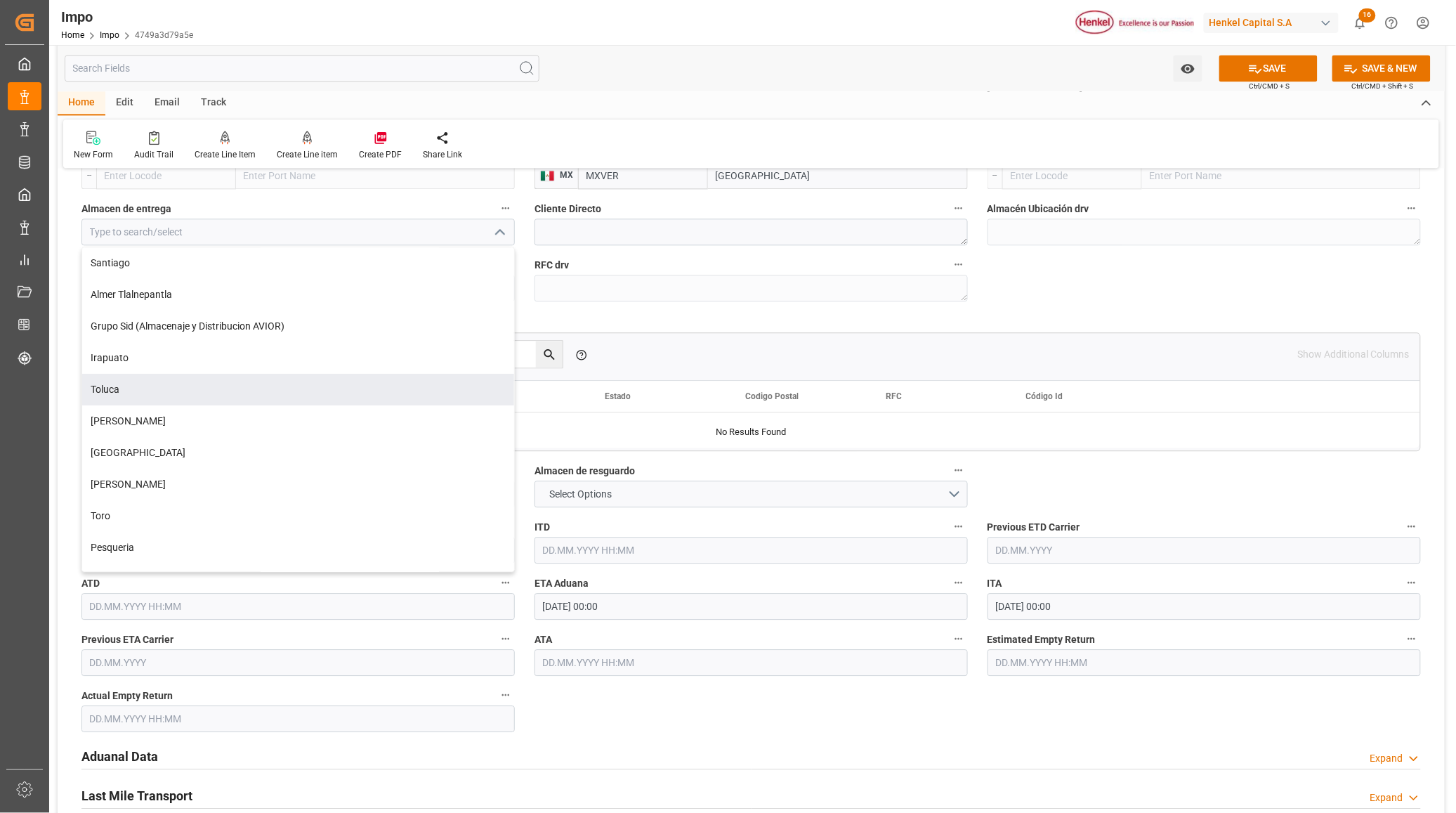
click at [239, 379] on div "Toluca" at bounding box center [298, 389] width 432 height 32
type input "Toluca"
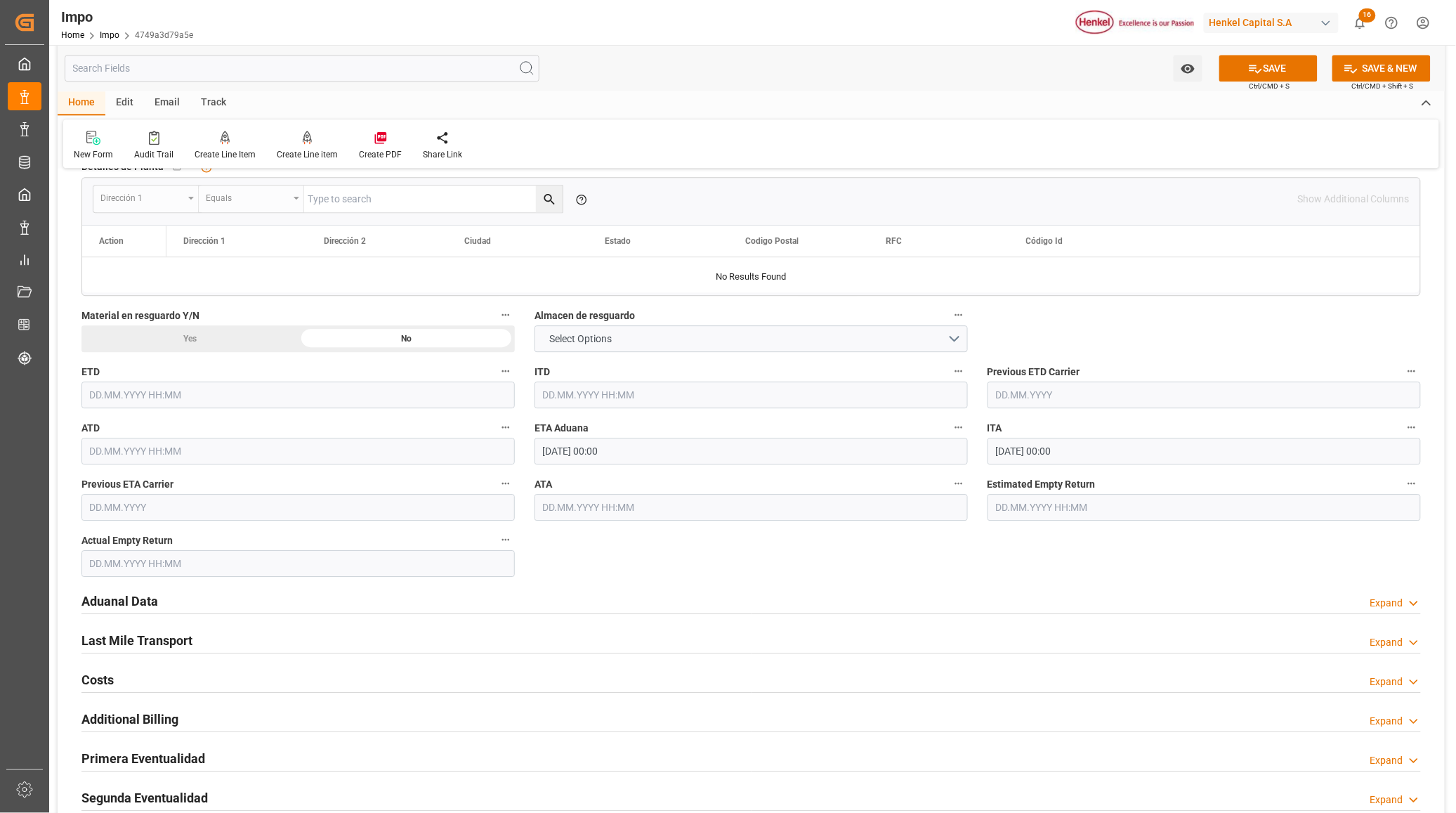
scroll to position [1404, 0]
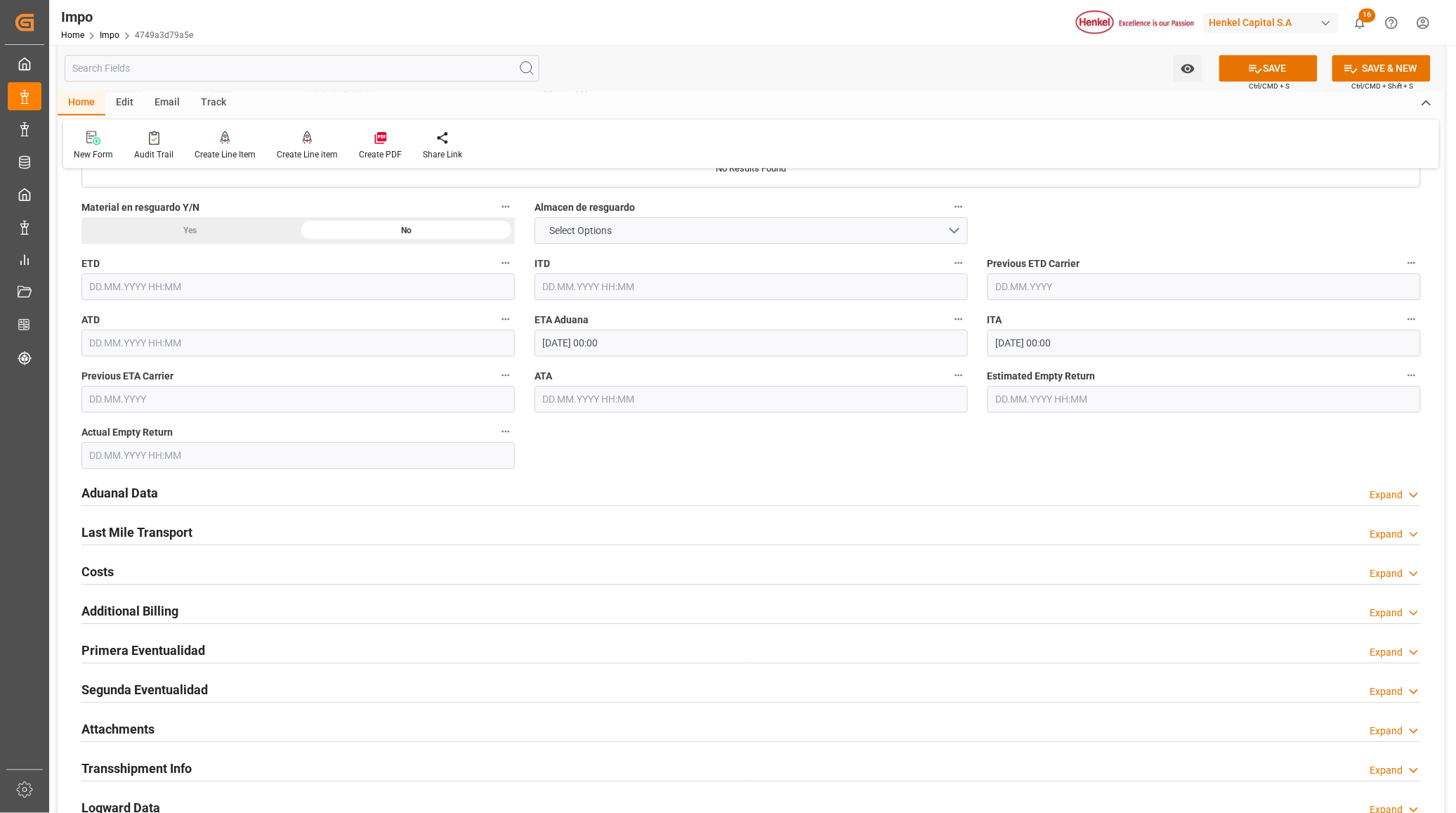
click at [136, 493] on h2 "Aduanal Data" at bounding box center [119, 493] width 76 height 19
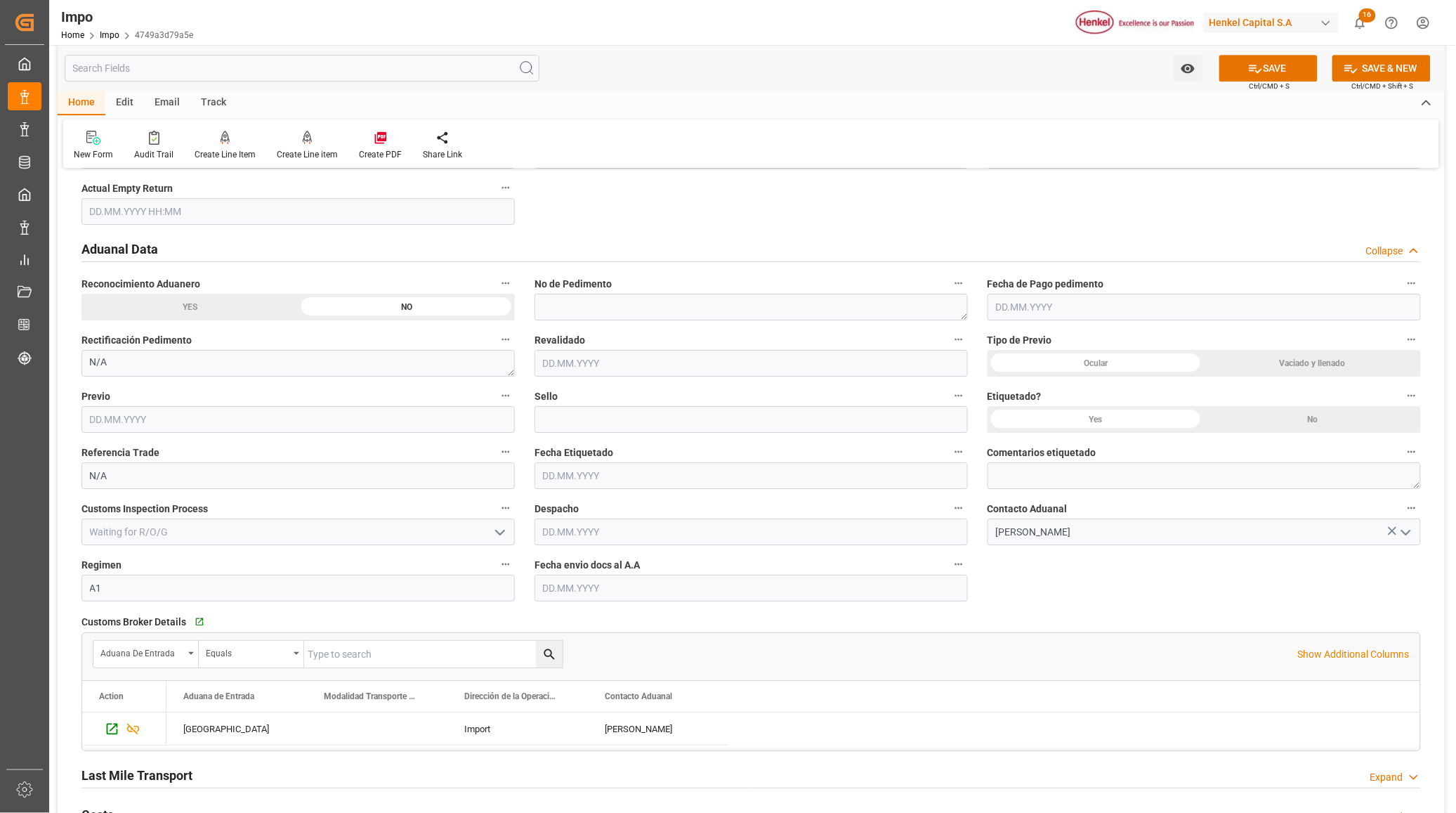
scroll to position [1932, 0]
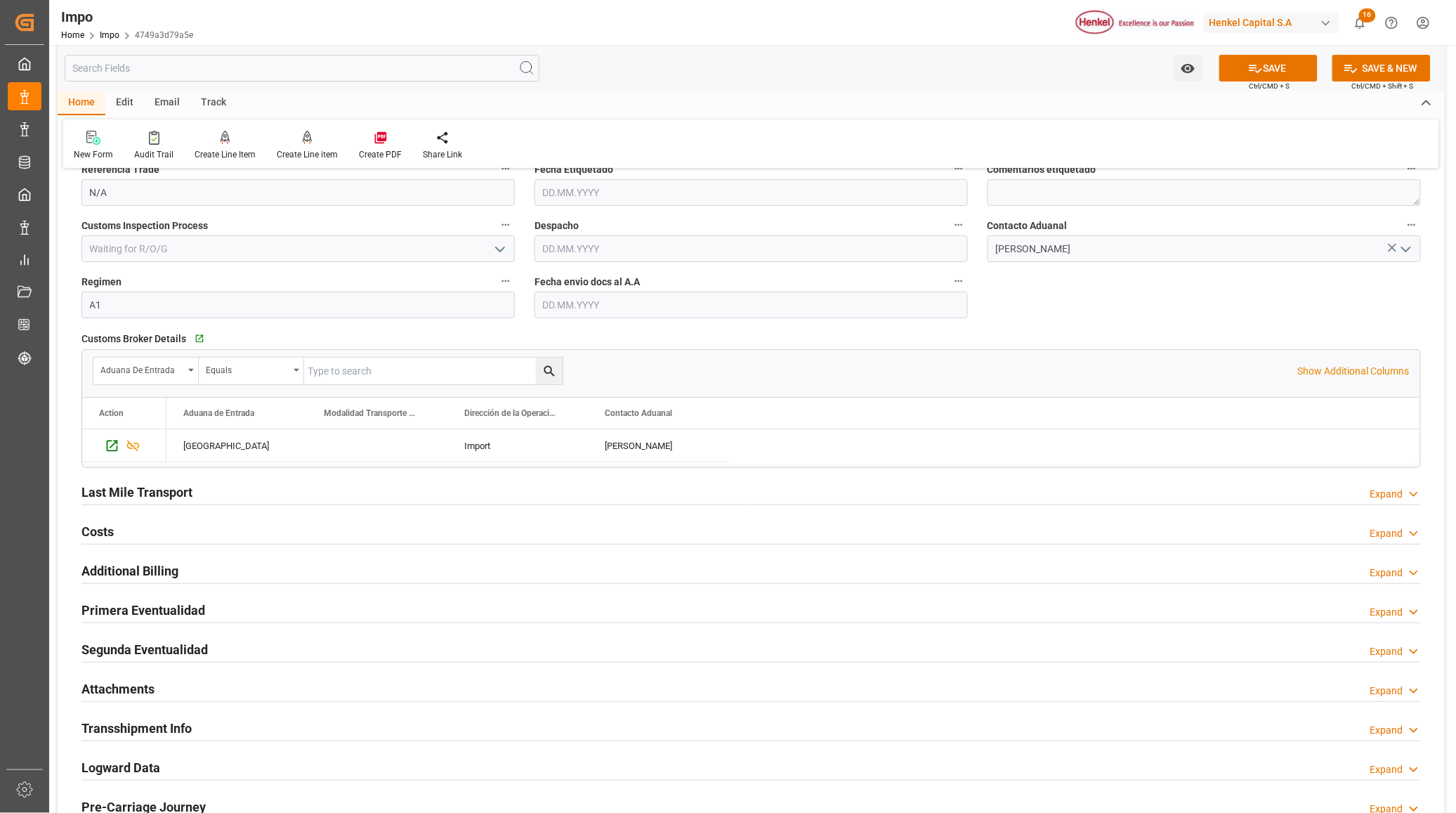
click at [145, 500] on h2 "Last Mile Transport" at bounding box center [136, 493] width 111 height 19
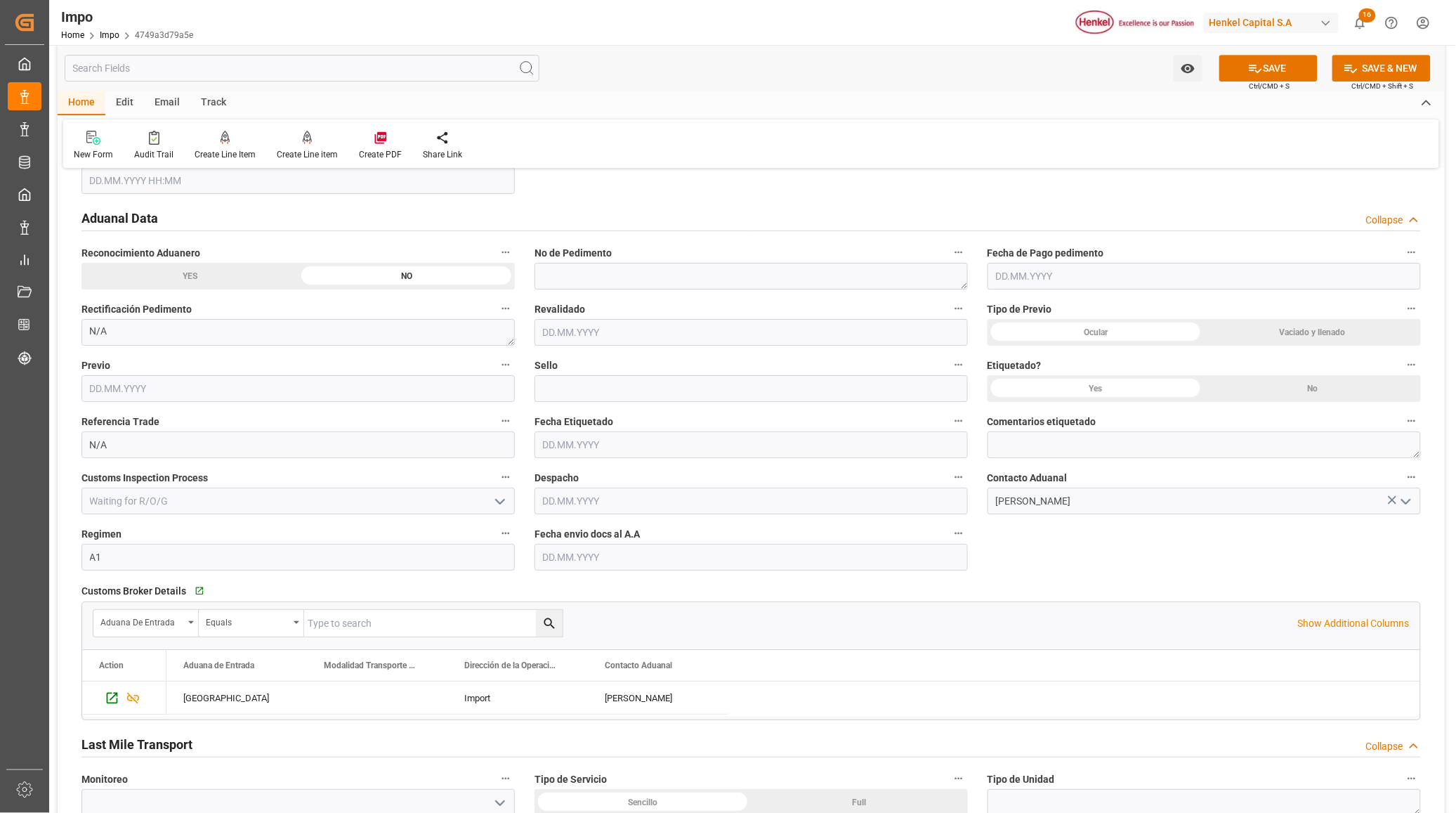
scroll to position [1669, 0]
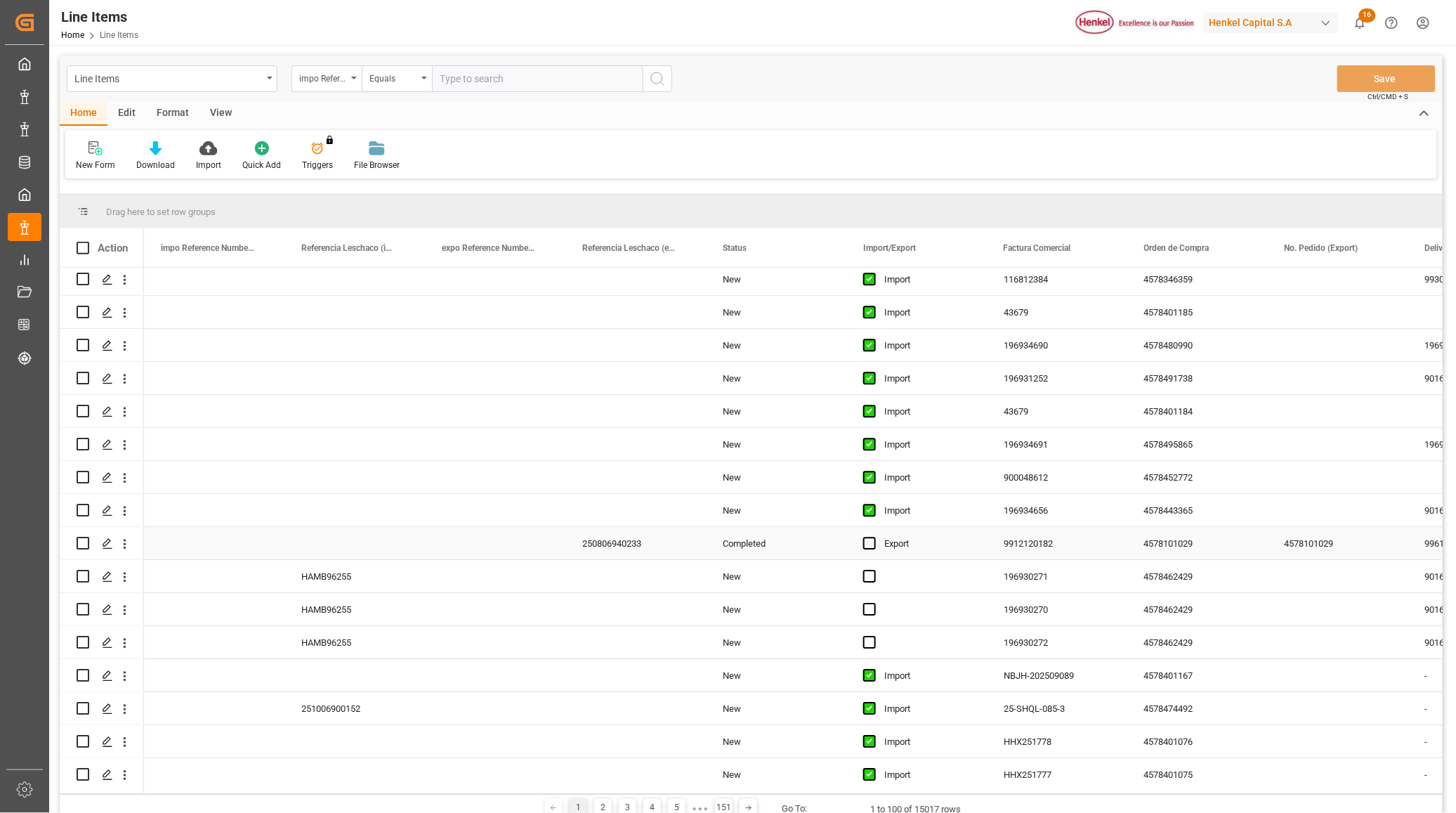
scroll to position [1054, 0]
